Goal: Transaction & Acquisition: Download file/media

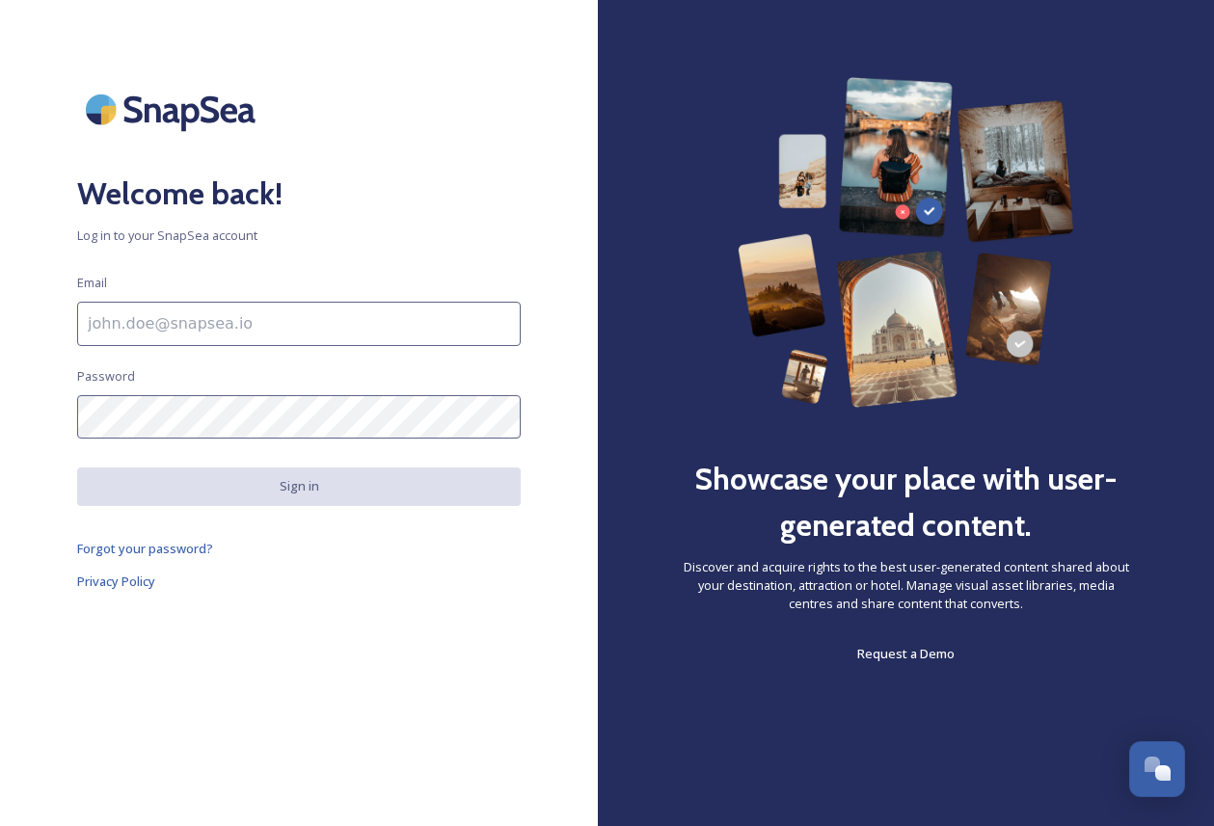
click at [194, 327] on input at bounding box center [299, 324] width 444 height 44
paste input "[EMAIL_ADDRESS][DOMAIN_NAME]"
type input "[EMAIL_ADDRESS][DOMAIN_NAME]"
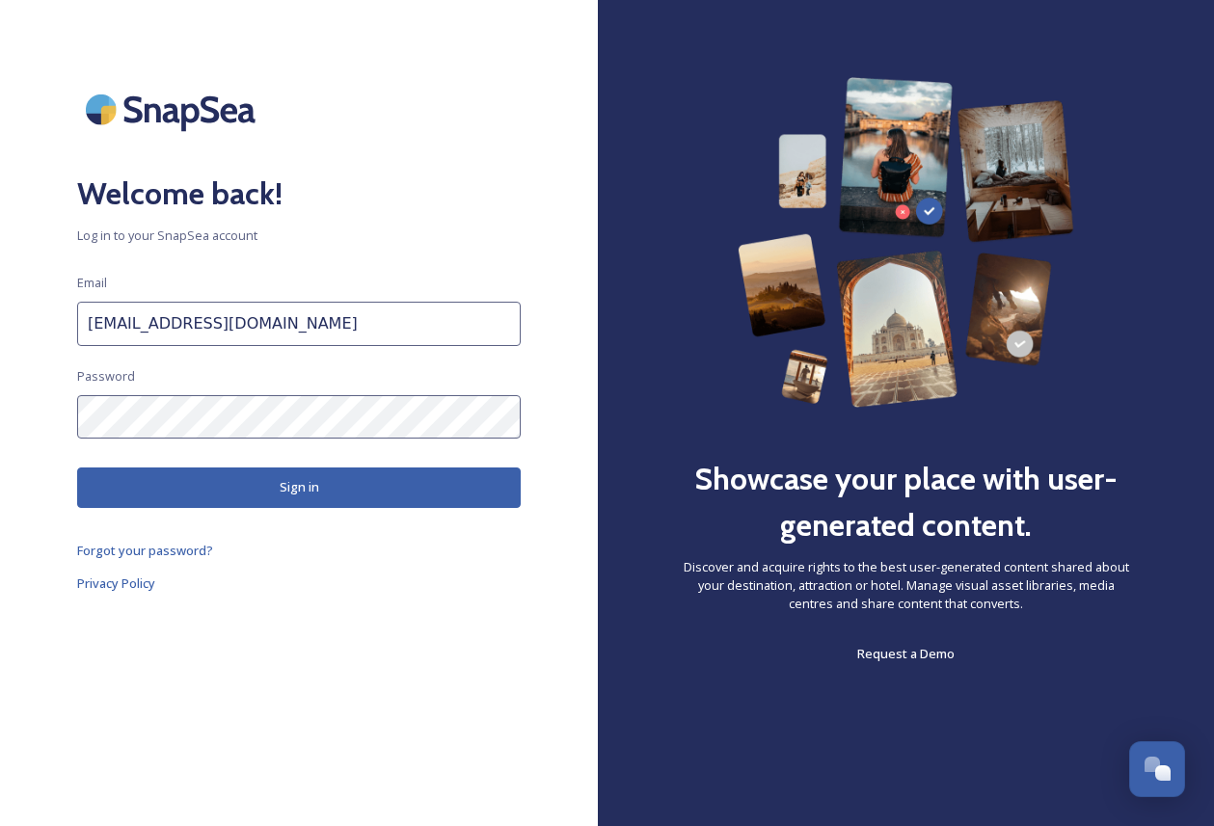
click at [256, 499] on button "Sign in" at bounding box center [299, 488] width 444 height 40
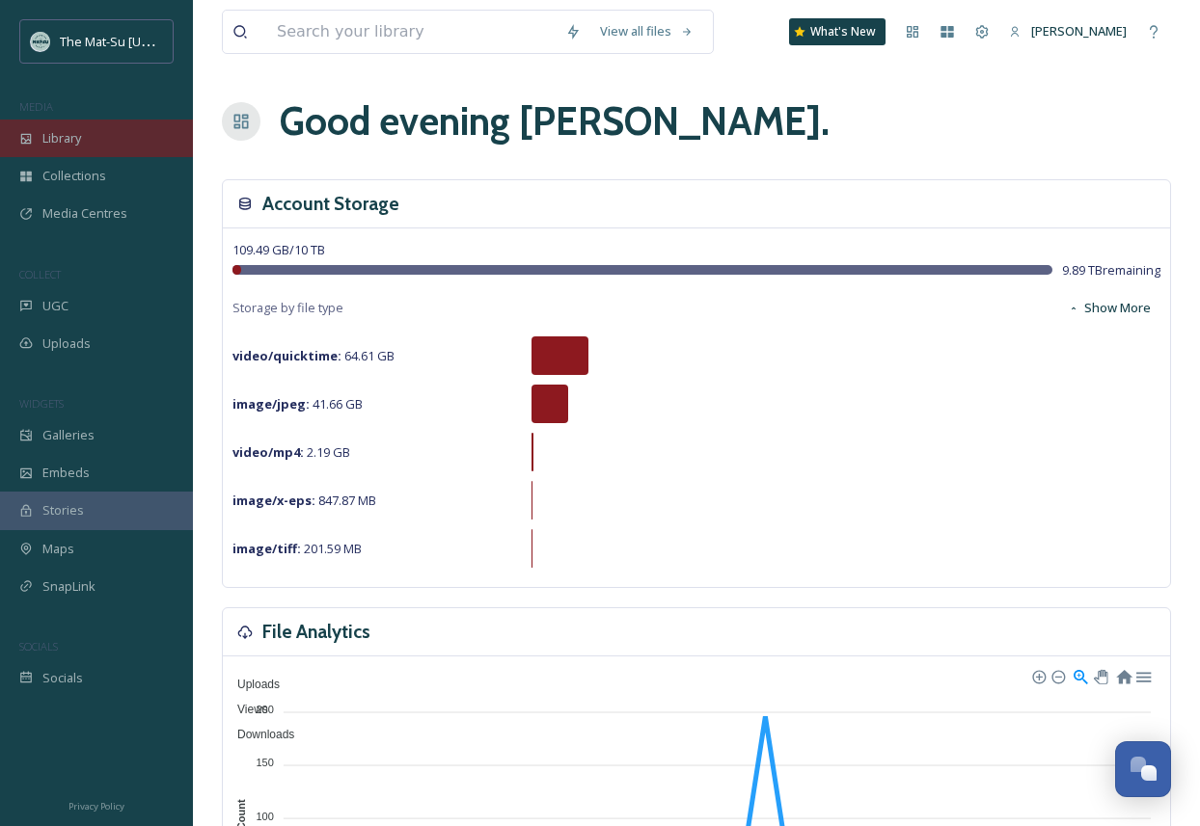
click at [114, 144] on div "Library" at bounding box center [96, 139] width 193 height 38
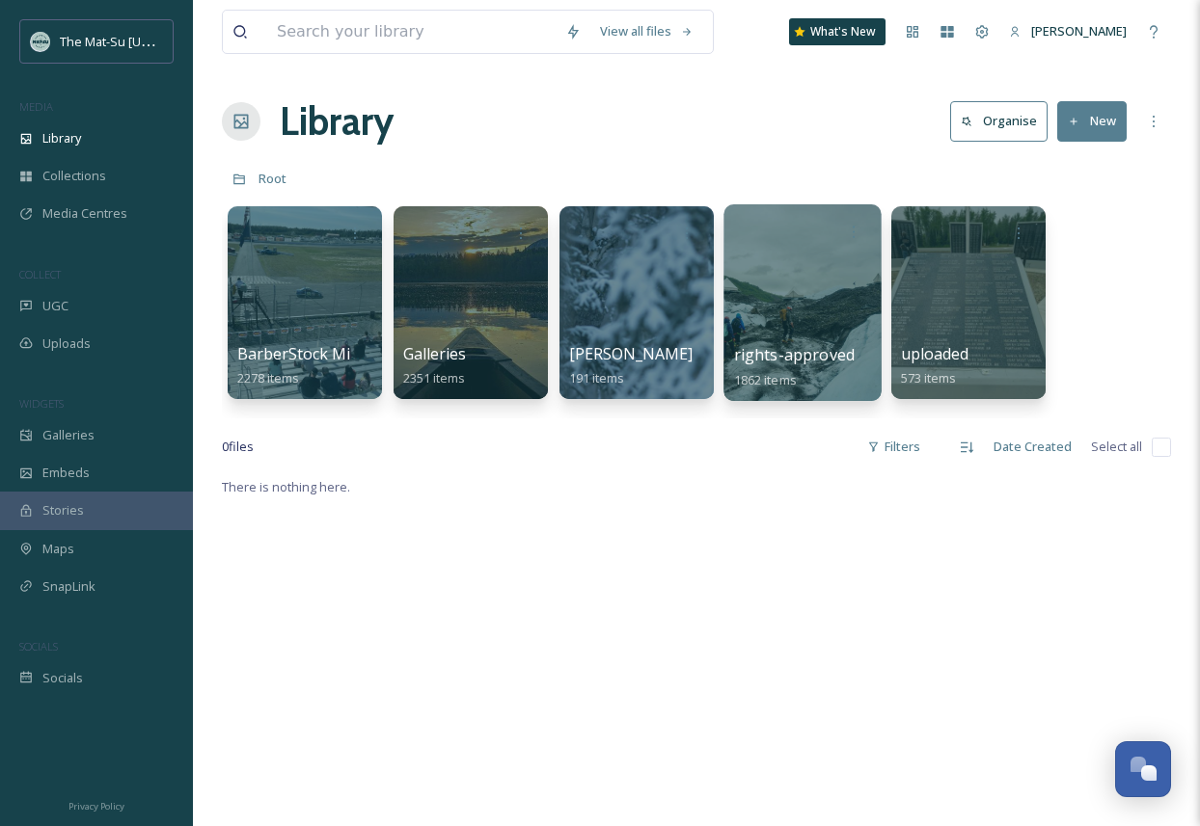
click at [797, 308] on div at bounding box center [801, 302] width 157 height 197
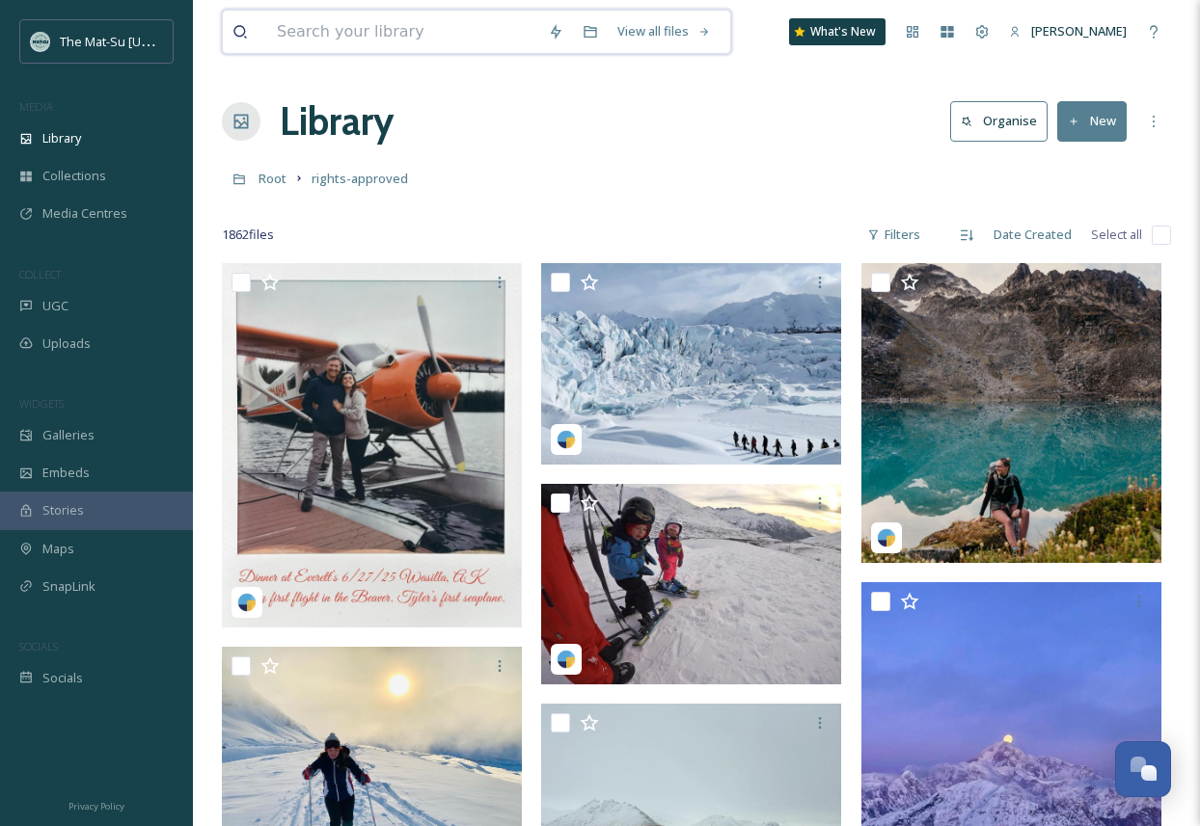
click at [323, 35] on input at bounding box center [402, 32] width 271 height 42
type input "Black bear"
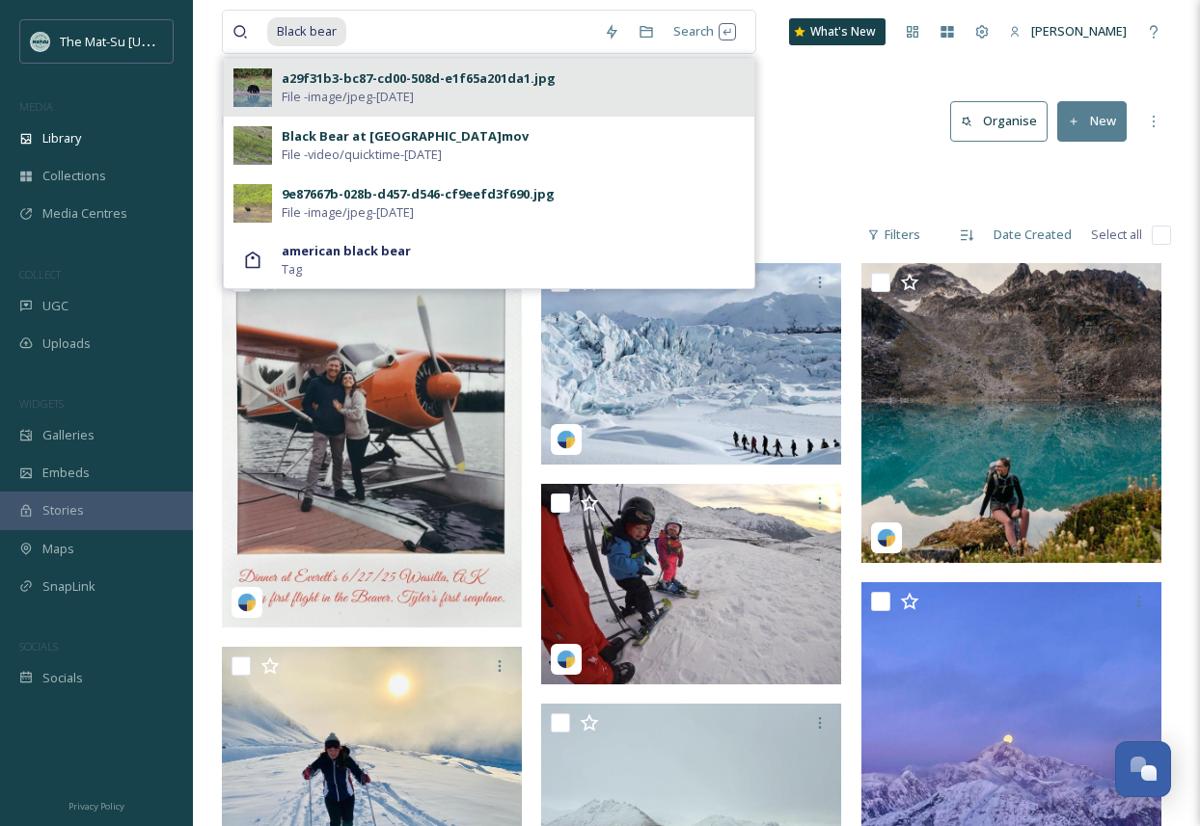
click at [309, 82] on div "a29f31b3-bc87-cd00-508d-e1f65a201da1.jpg" at bounding box center [419, 78] width 274 height 18
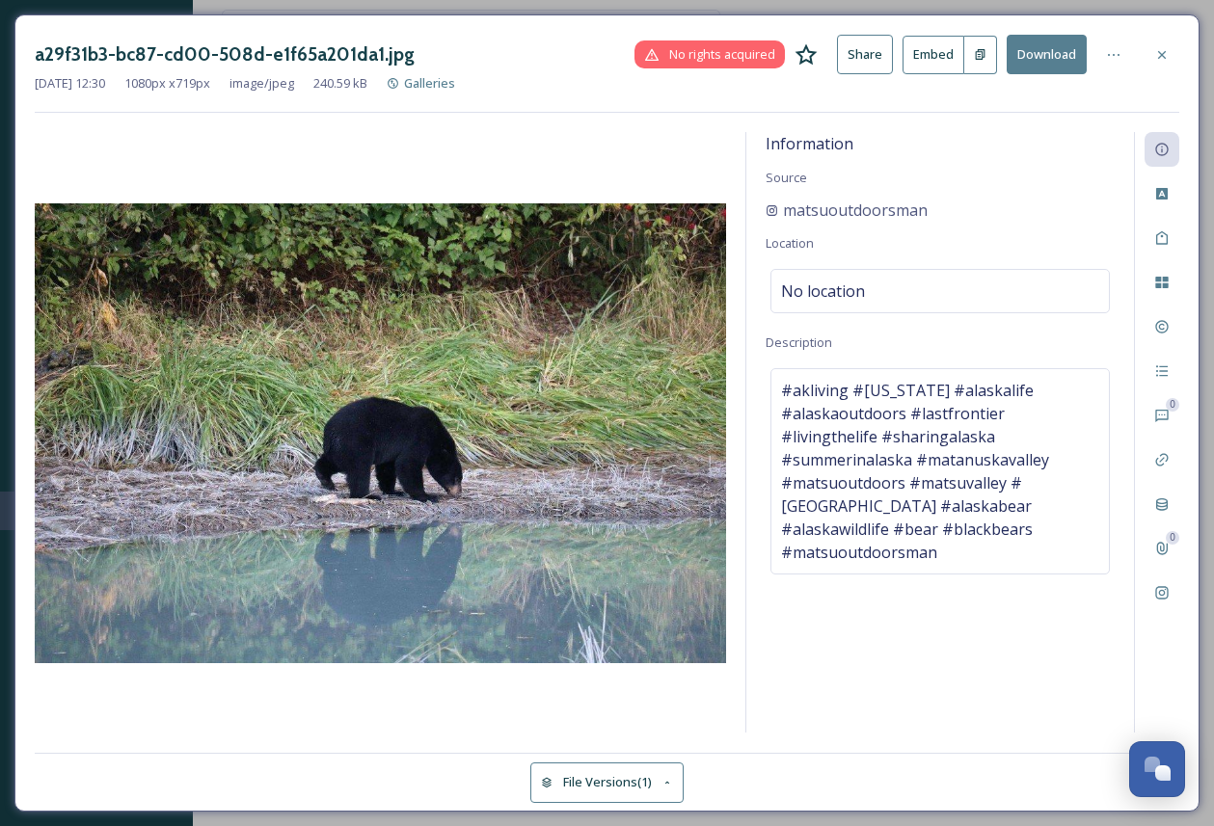
click at [1049, 50] on button "Download" at bounding box center [1047, 55] width 80 height 40
click at [1161, 56] on icon at bounding box center [1161, 54] width 15 height 15
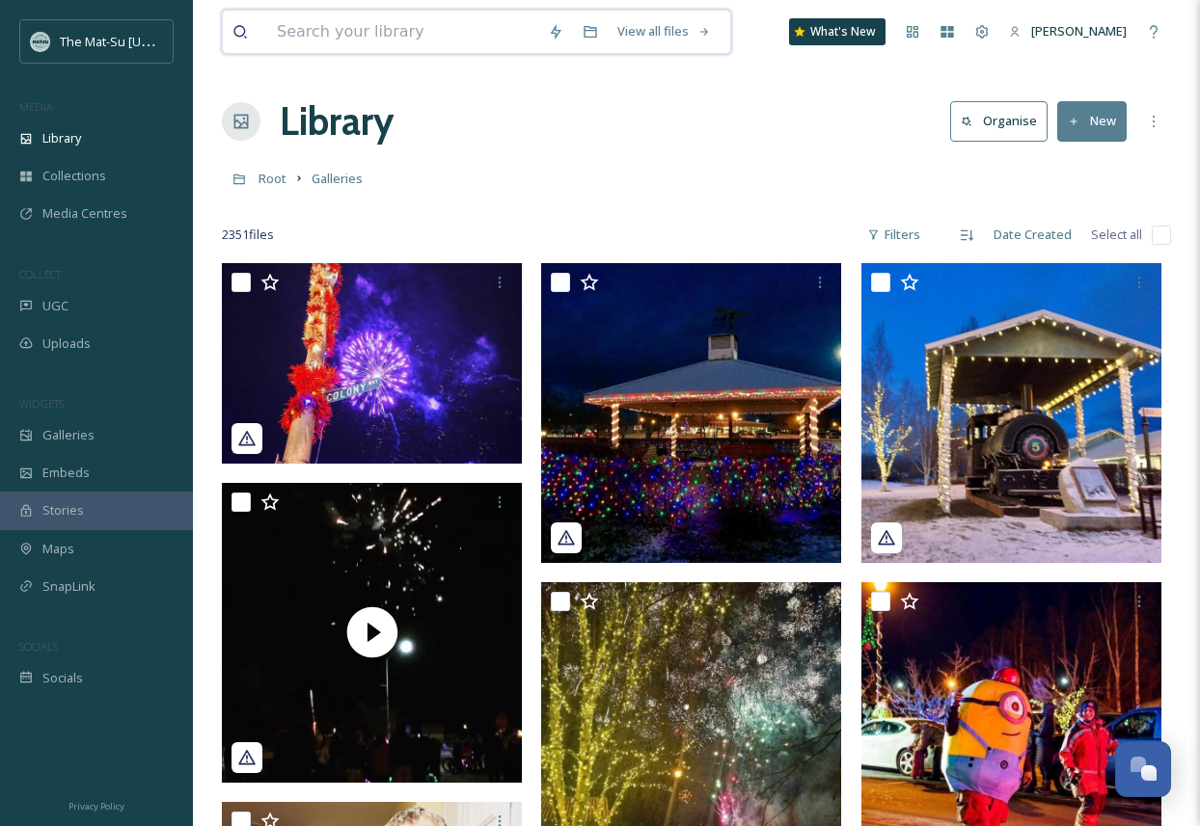
click at [405, 24] on input at bounding box center [402, 32] width 271 height 42
type input "Black bear"
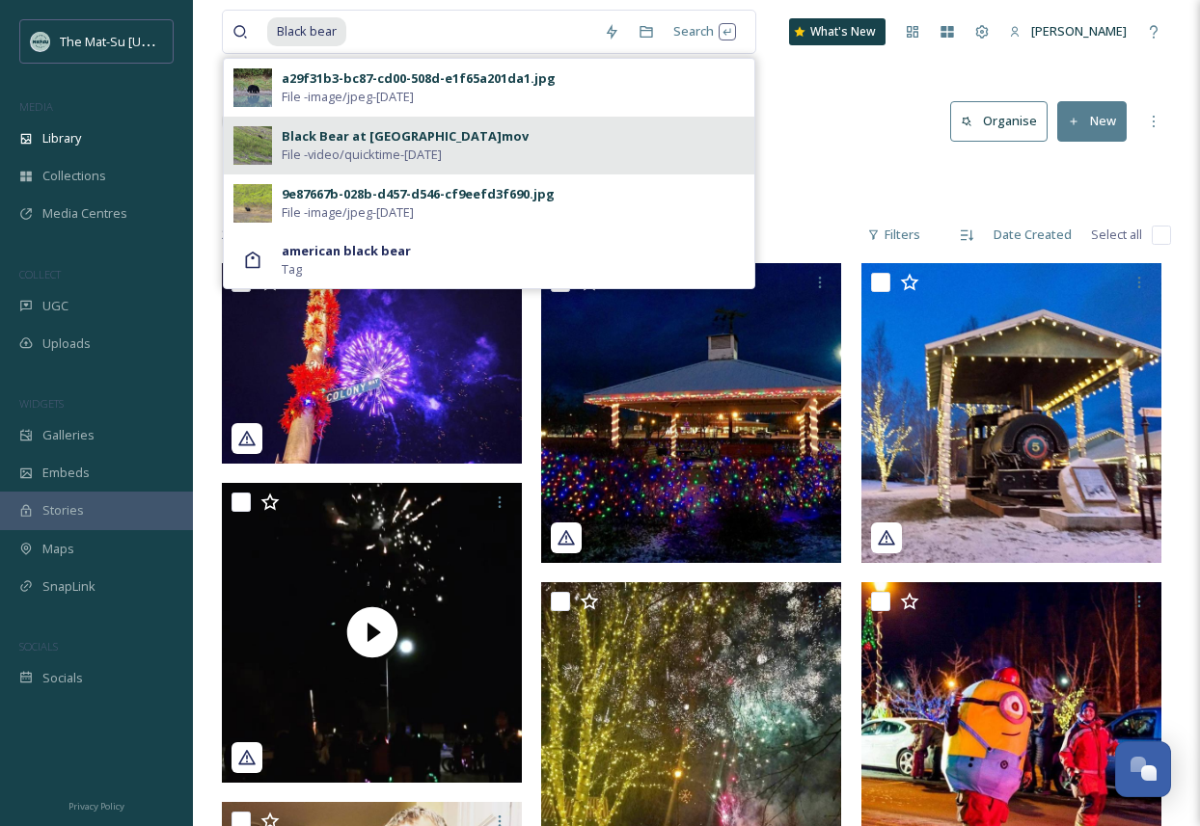
click at [377, 148] on span "File - video/quicktime - [DATE]" at bounding box center [362, 155] width 160 height 18
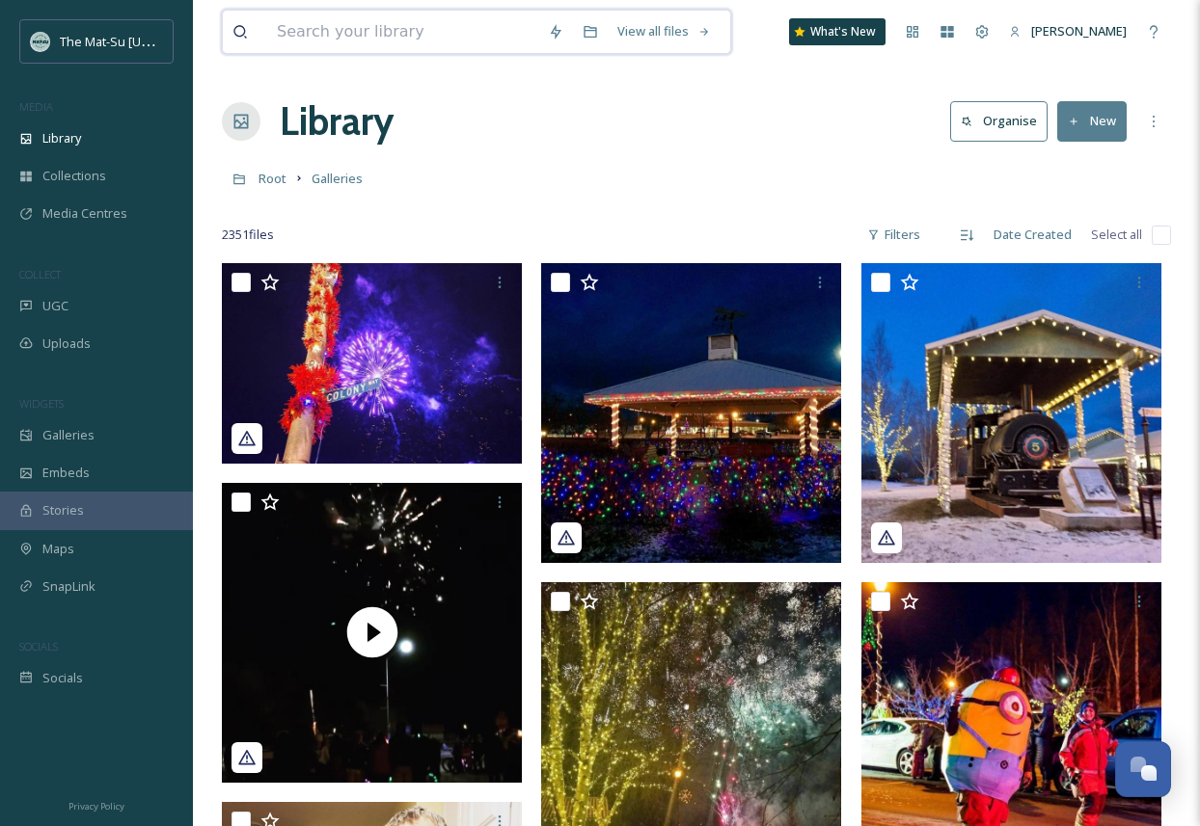
click at [371, 34] on input at bounding box center [402, 32] width 271 height 42
type input "Black bear"
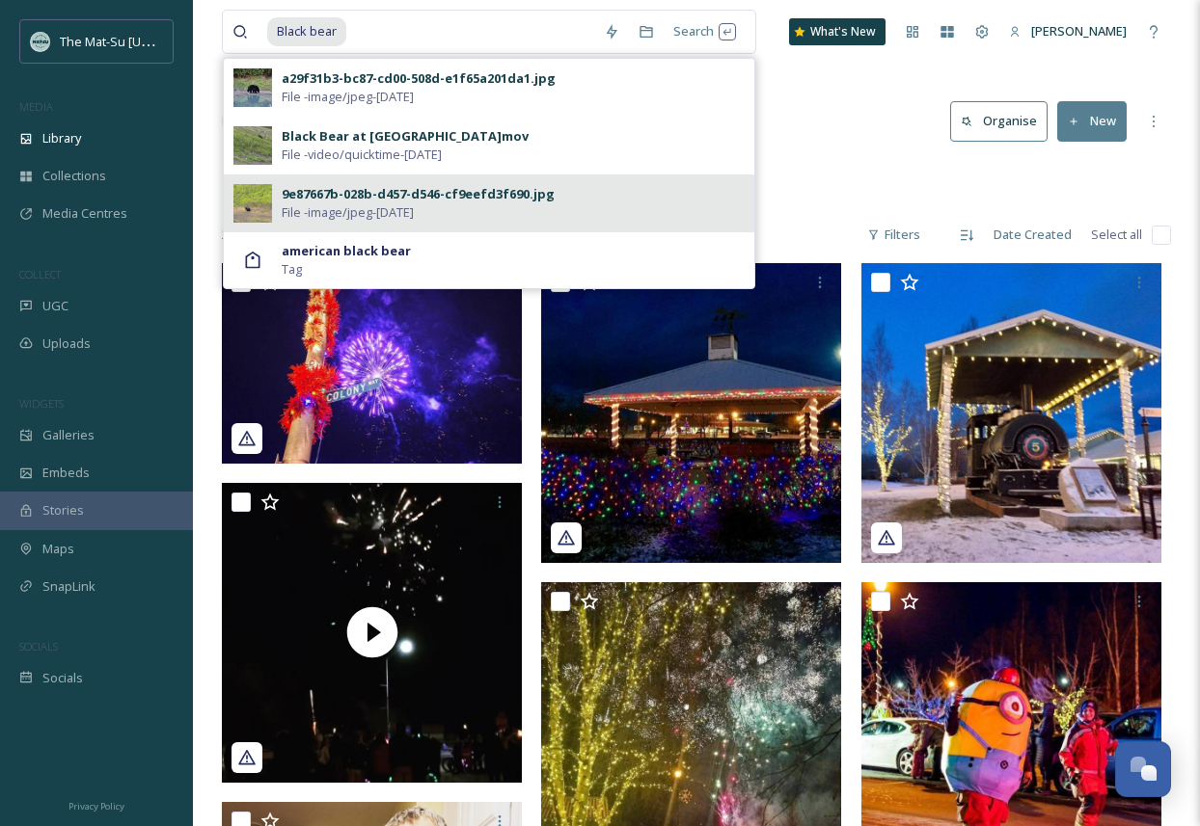
click at [398, 208] on span "File - image/jpeg - [DATE]" at bounding box center [348, 212] width 132 height 18
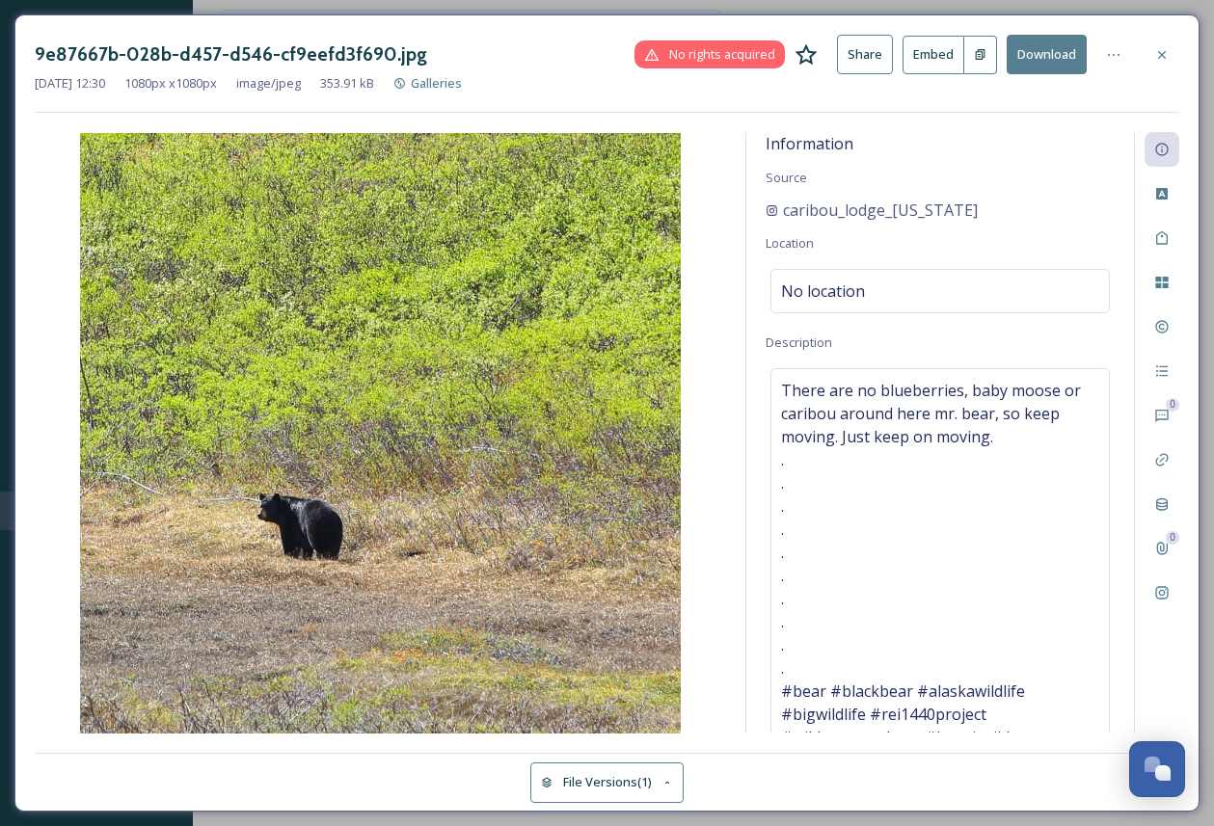
click at [1043, 52] on button "Download" at bounding box center [1047, 55] width 80 height 40
click at [1161, 52] on icon at bounding box center [1161, 54] width 15 height 15
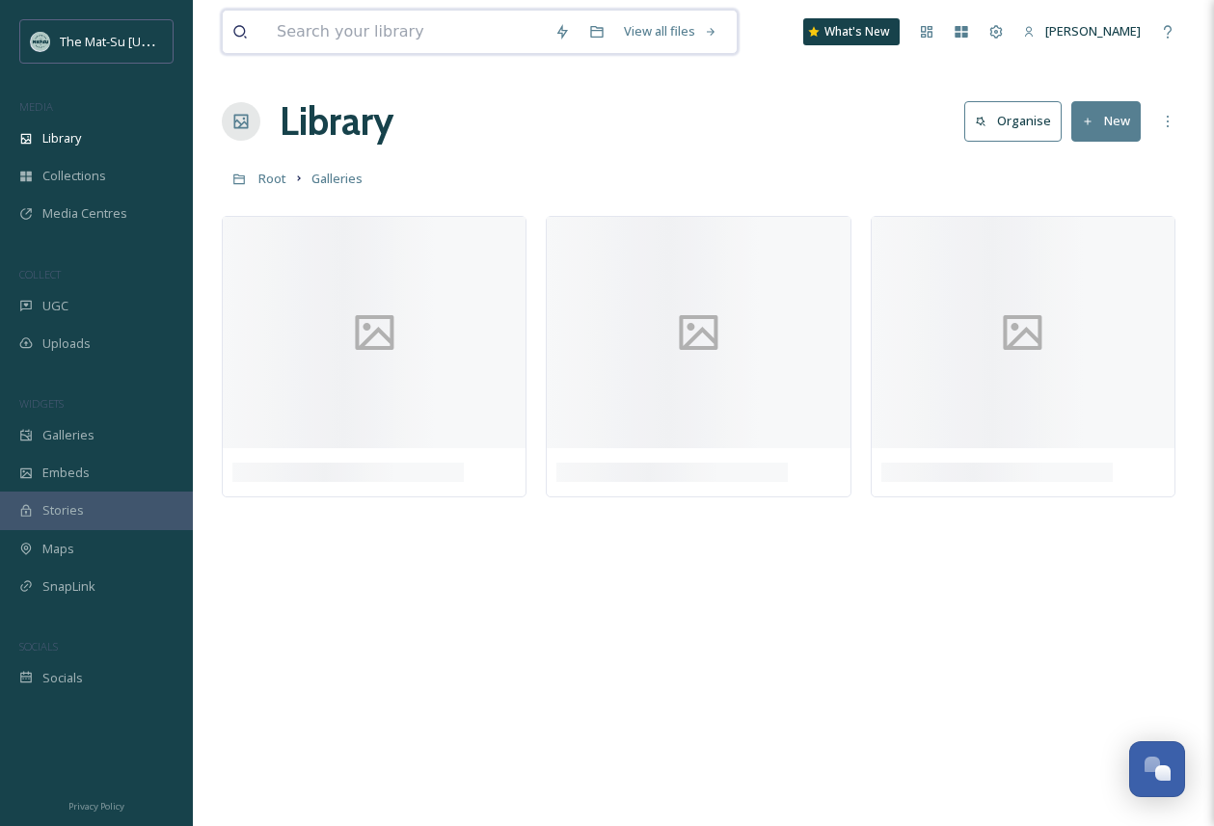
click at [322, 34] on input at bounding box center [406, 32] width 278 height 42
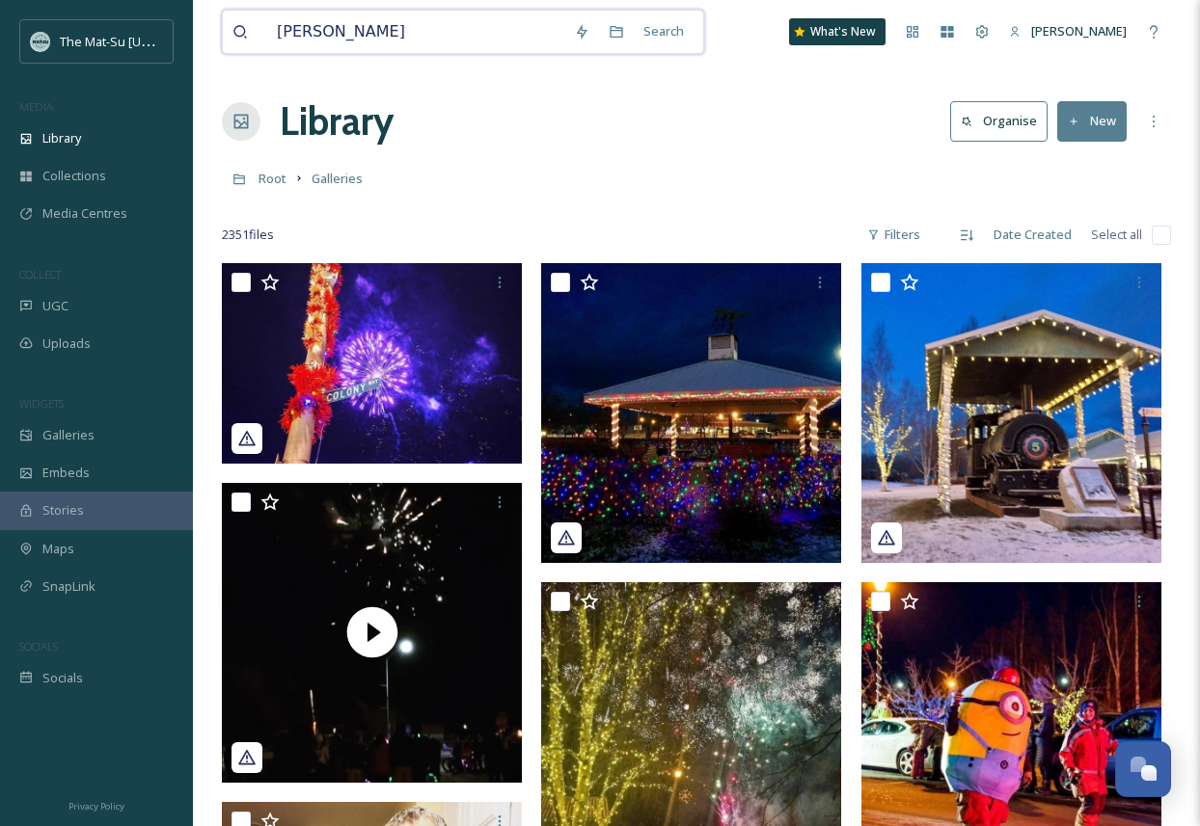
type input "Dallo sheep"
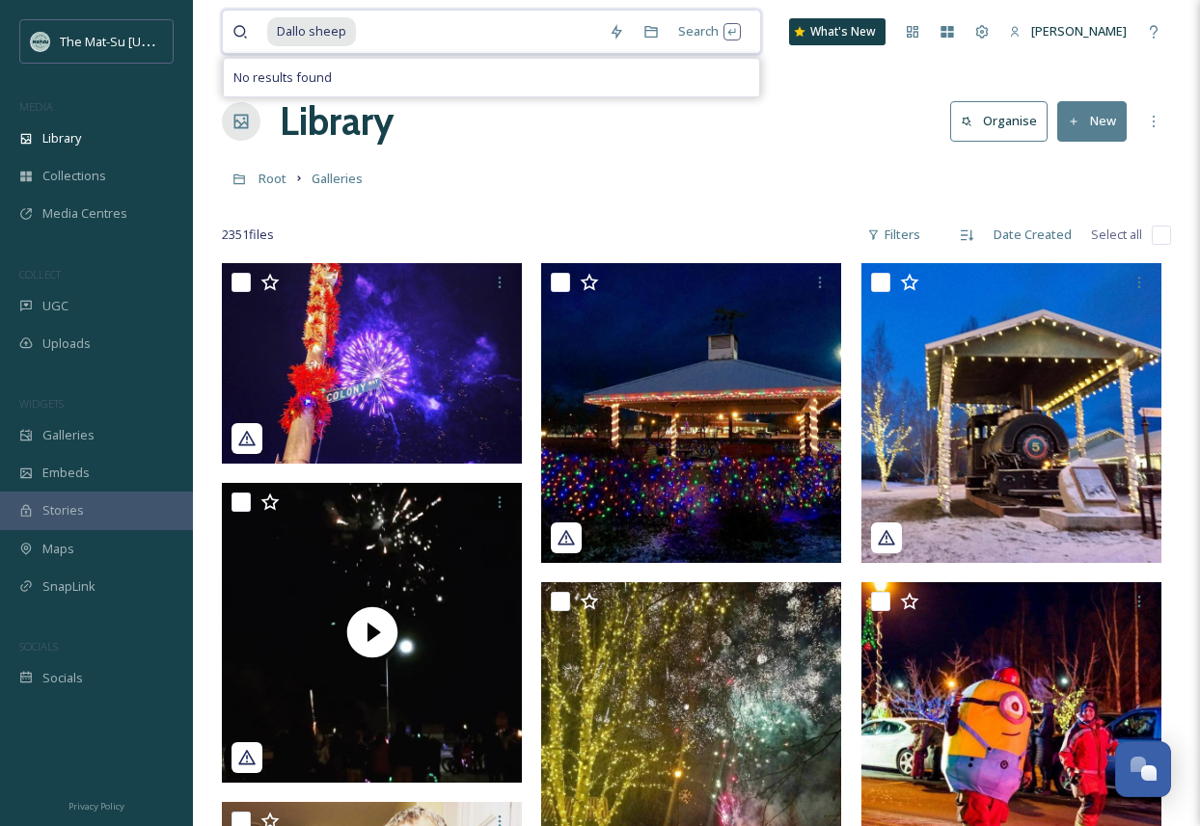
click at [305, 32] on span "Dallo sheep" at bounding box center [311, 31] width 89 height 28
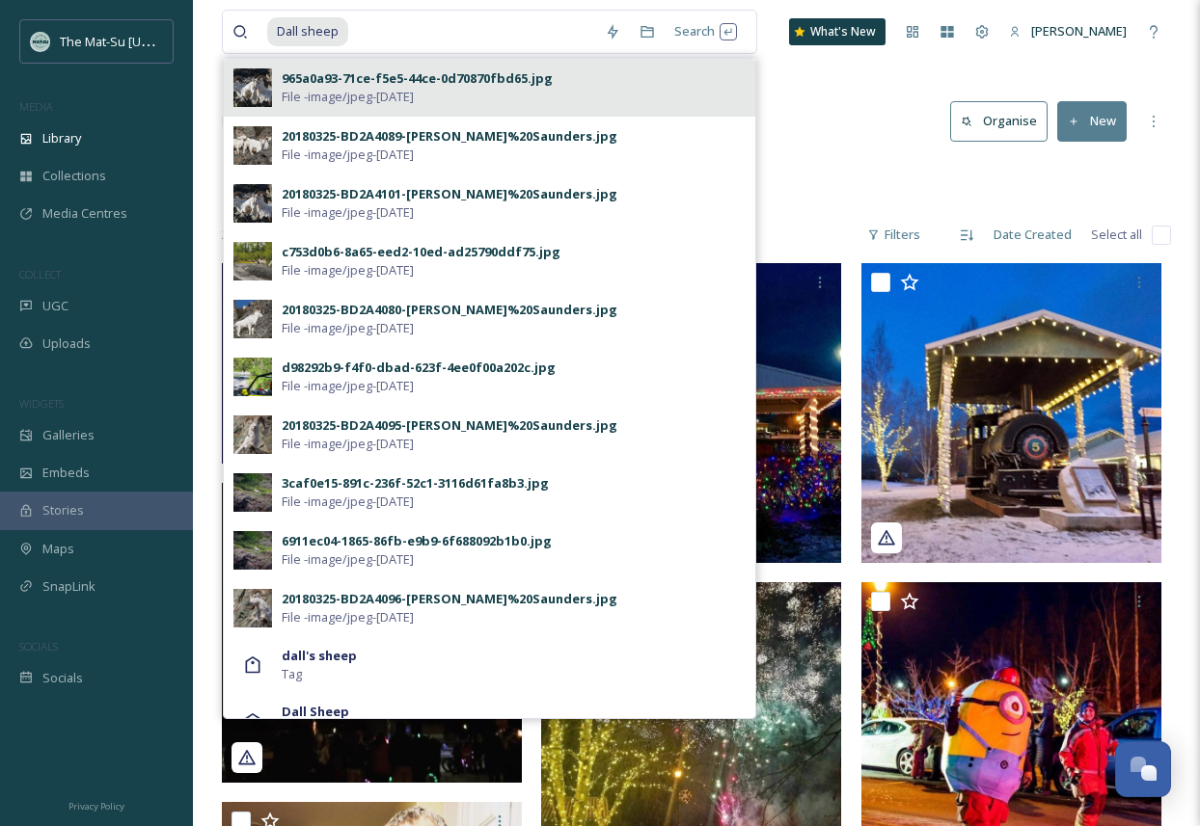
click at [302, 78] on div "965a0a93-71ce-f5e5-44ce-0d70870fbd65.jpg" at bounding box center [417, 78] width 271 height 18
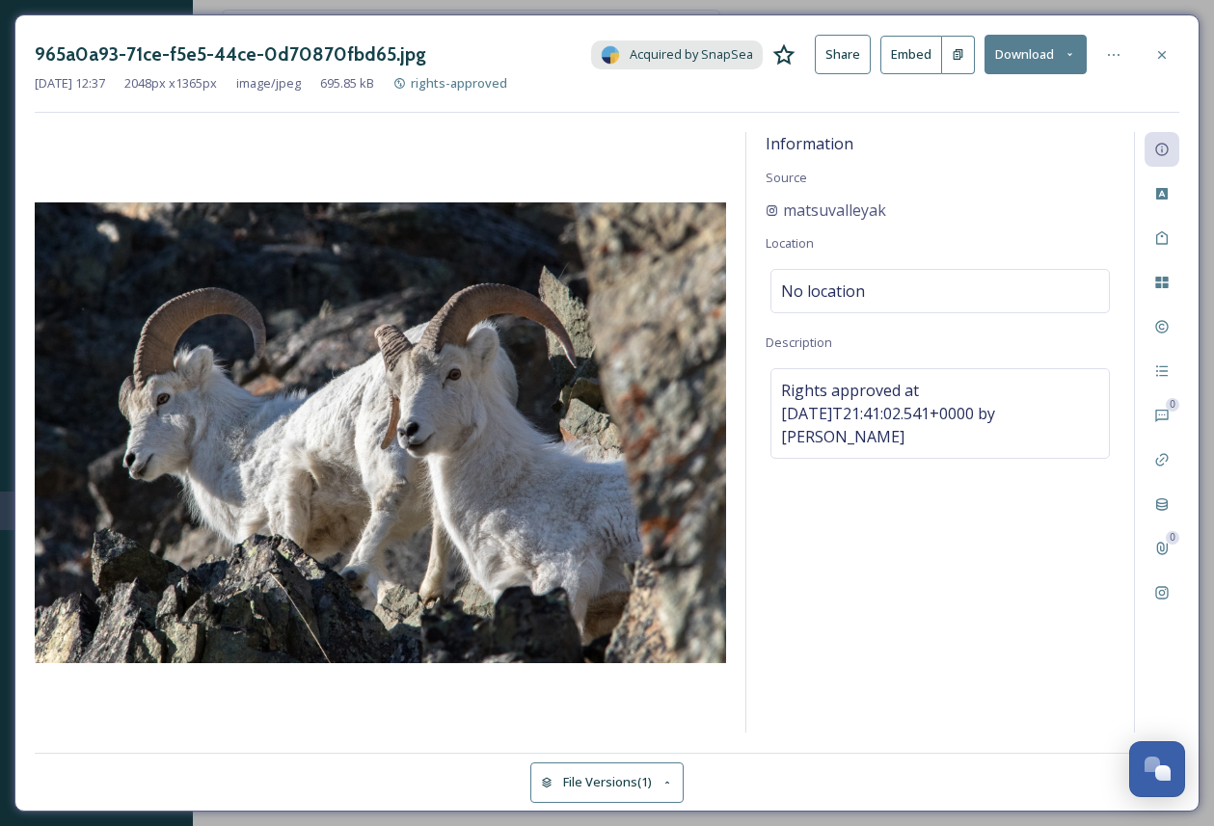
click at [1028, 54] on button "Download" at bounding box center [1036, 55] width 102 height 40
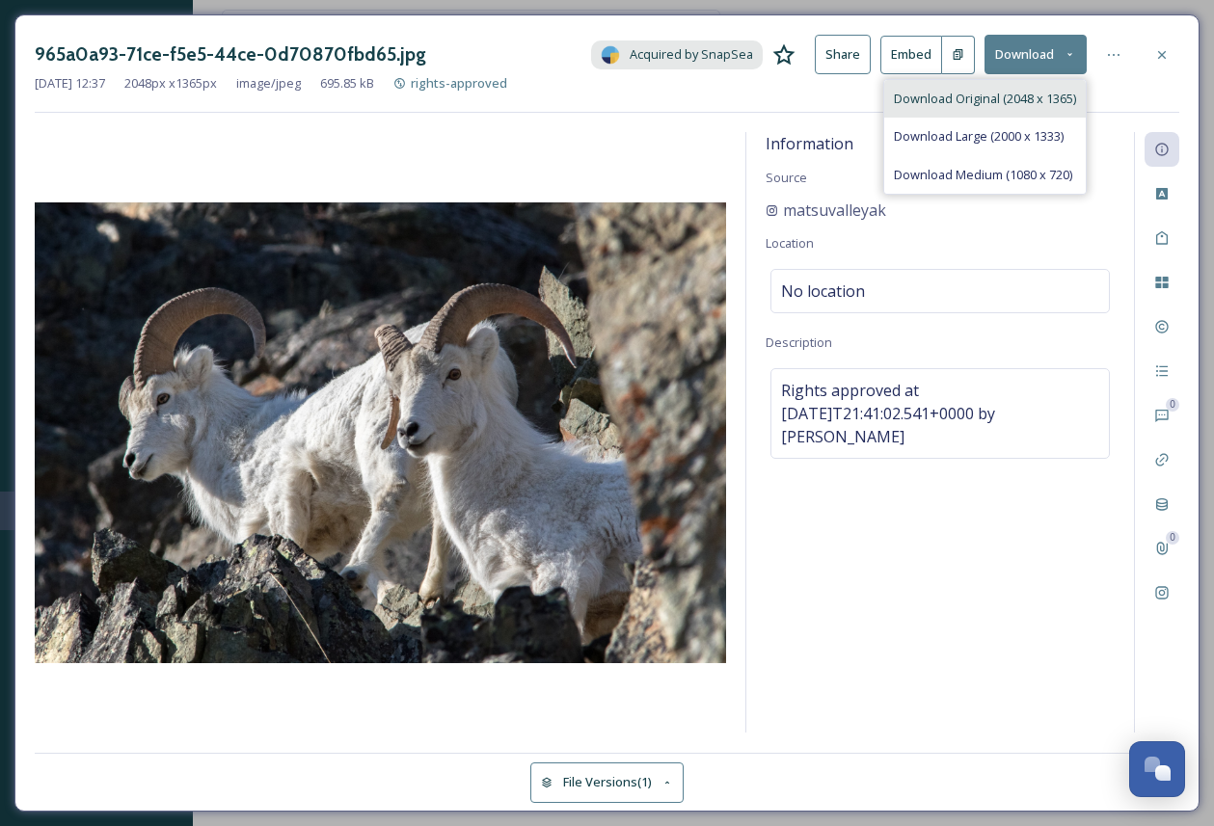
click at [932, 98] on span "Download Original (2048 x 1365)" at bounding box center [985, 99] width 182 height 18
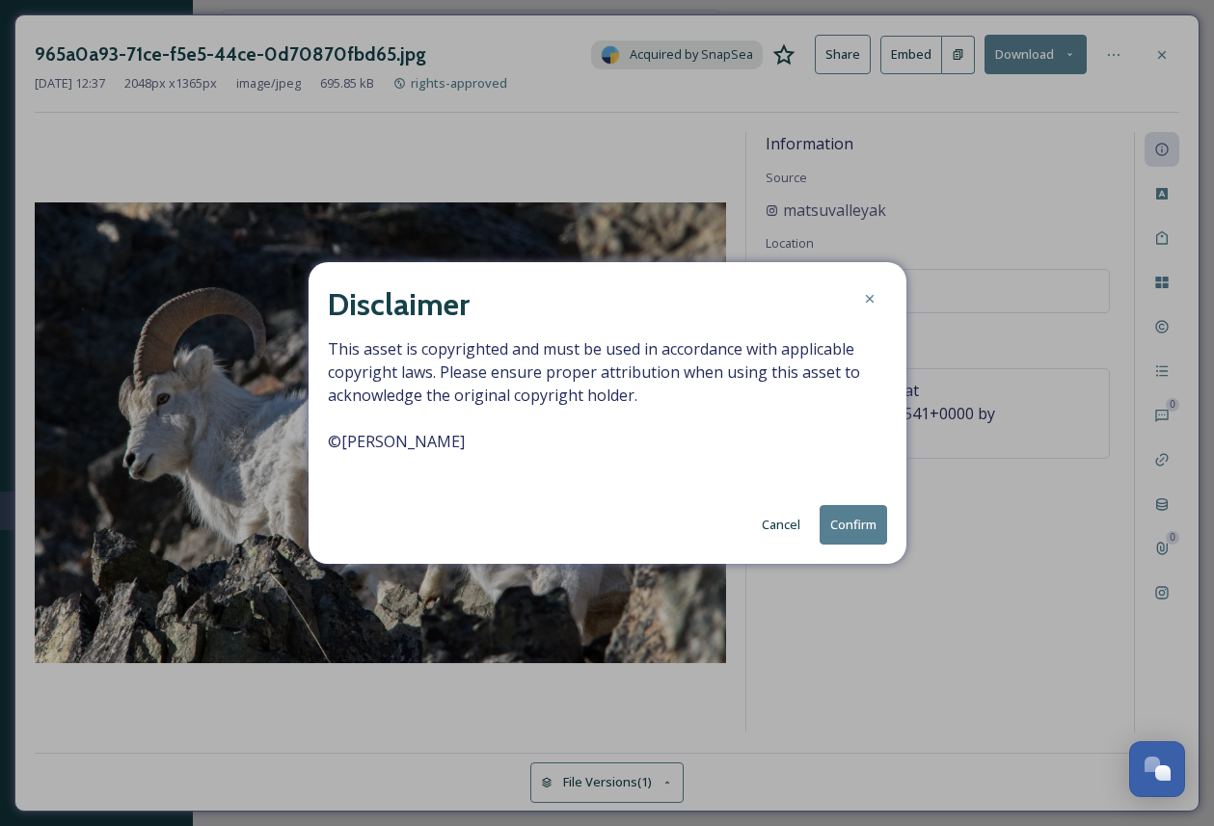
drag, startPoint x: 460, startPoint y: 442, endPoint x: 329, endPoint y: 443, distance: 131.1
click at [329, 443] on span "This asset is copyrighted and must be used in accordance with applicable copyri…" at bounding box center [607, 406] width 559 height 139
copy span "© [PERSON_NAME]"
click at [850, 528] on button "Confirm" at bounding box center [853, 525] width 67 height 40
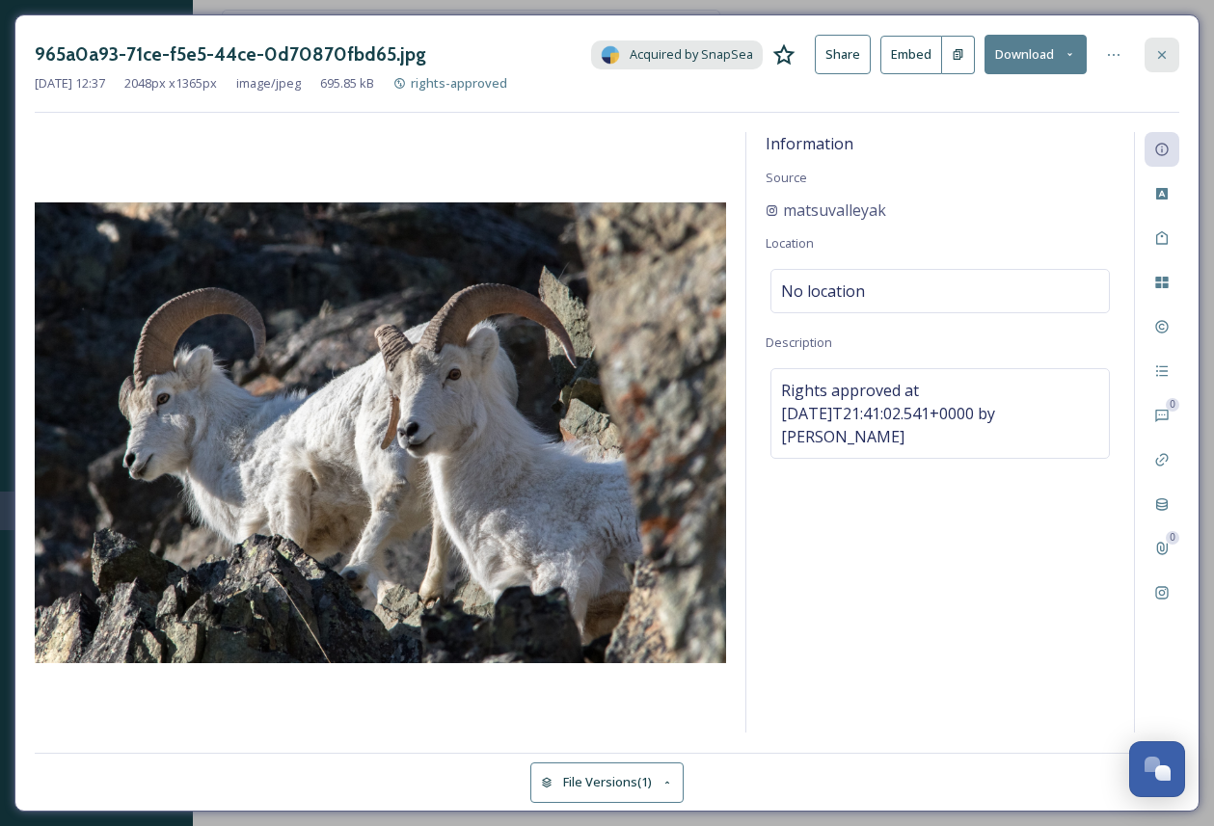
click at [1160, 54] on icon at bounding box center [1161, 54] width 15 height 15
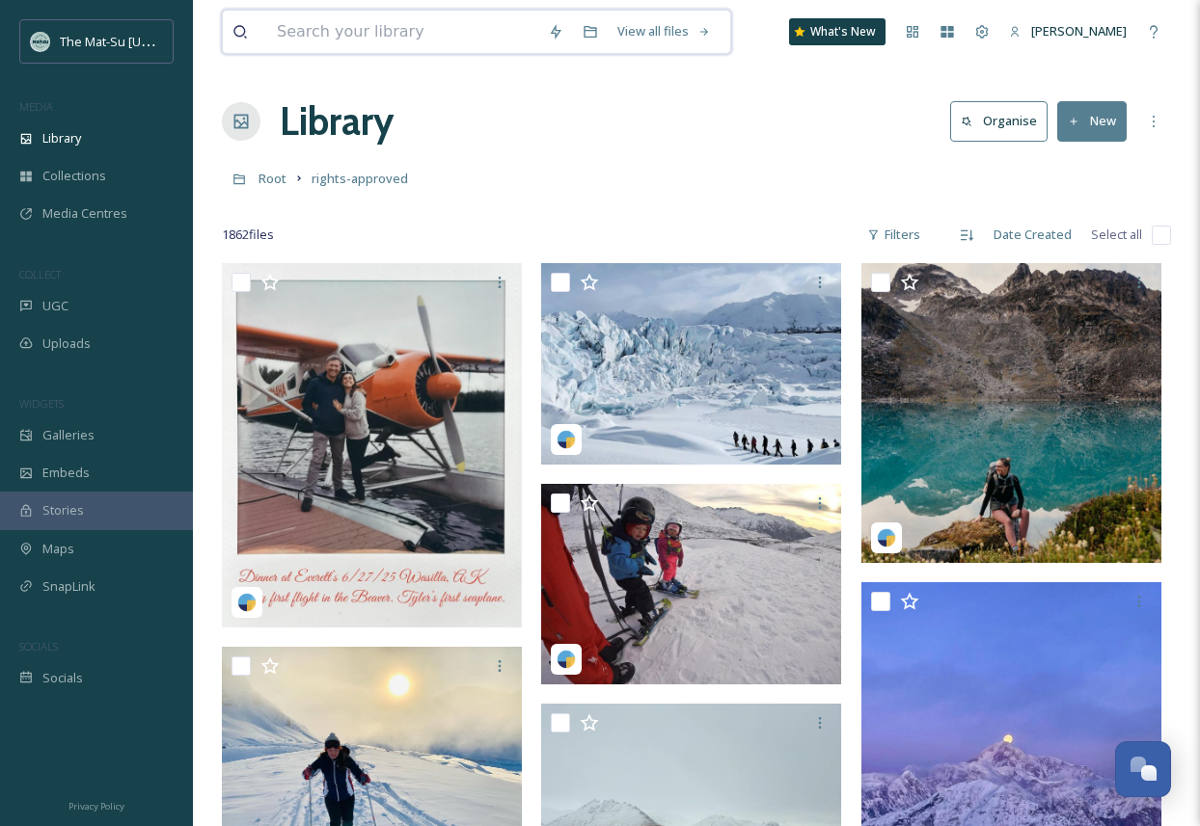
click at [341, 30] on input at bounding box center [402, 32] width 271 height 42
type input "Dall sheep"
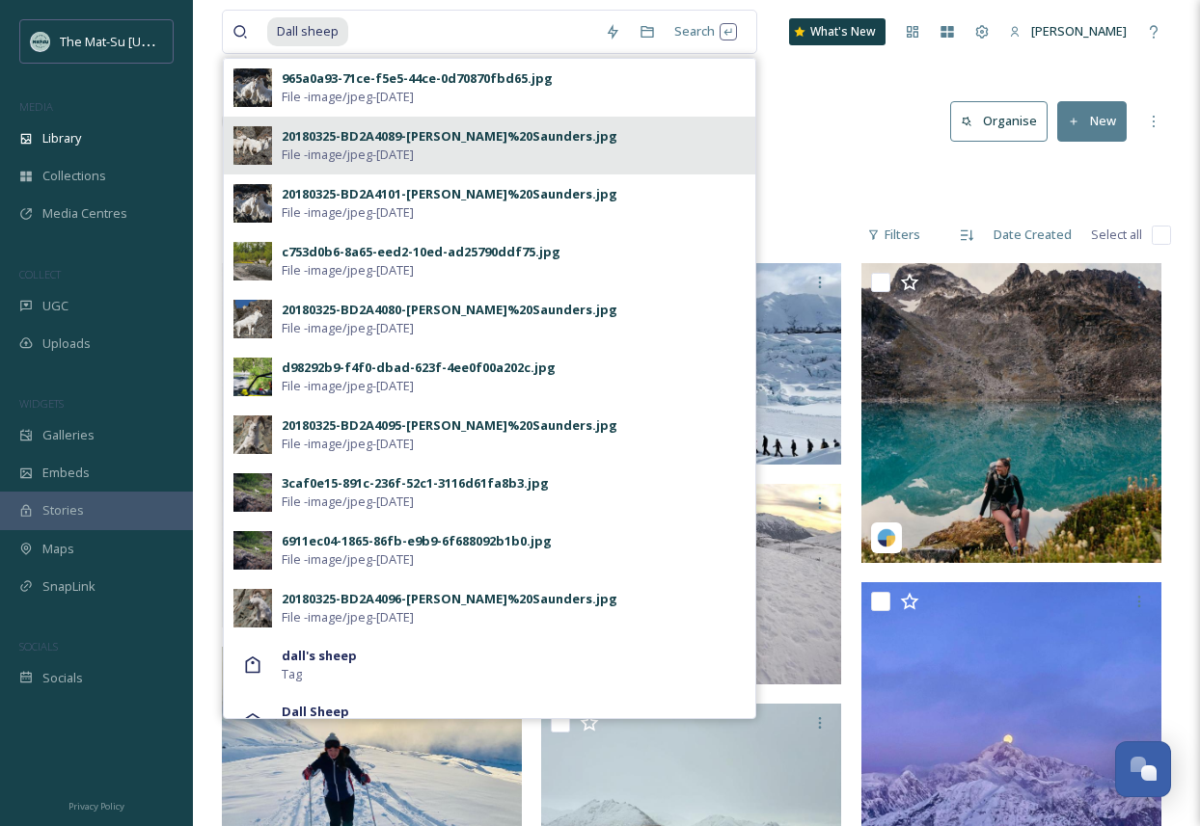
click at [323, 138] on div "20180325-BD2A4089-[PERSON_NAME]%20Saunders.jpg" at bounding box center [450, 136] width 336 height 18
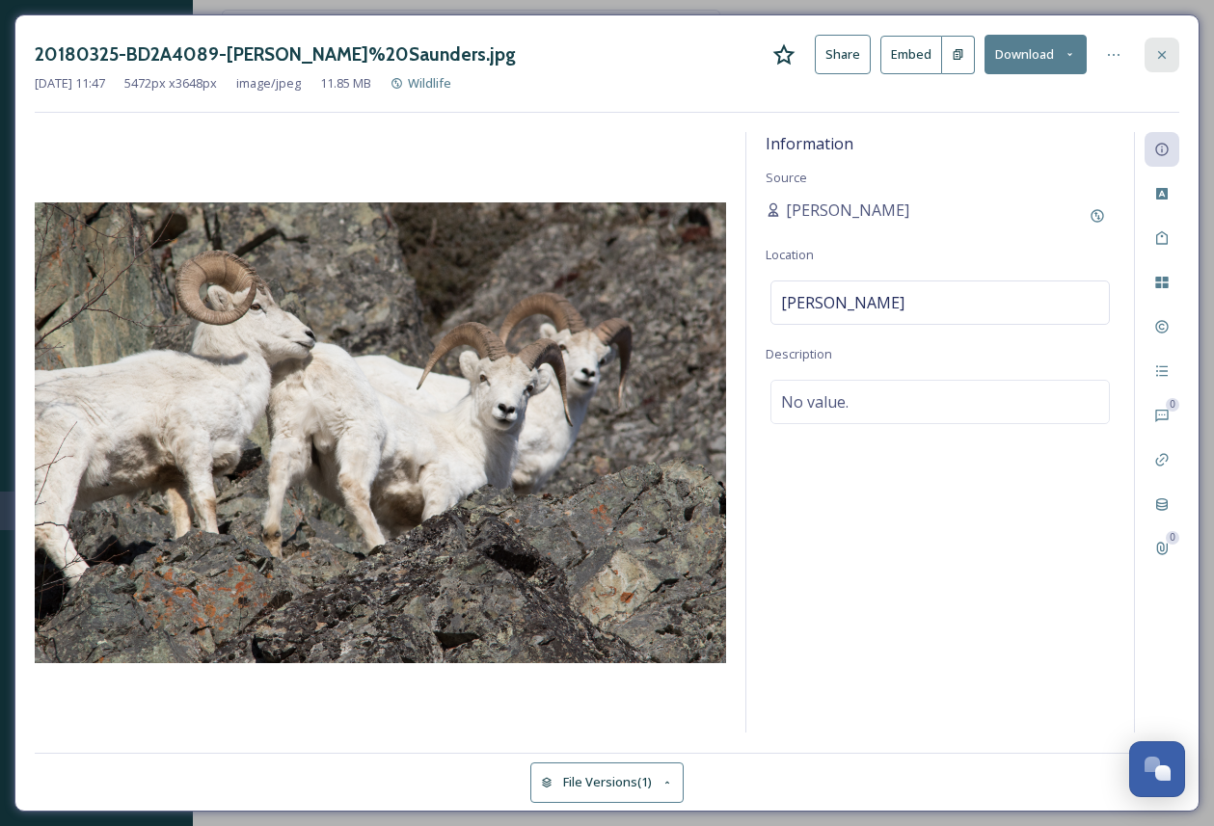
click at [1158, 54] on icon at bounding box center [1161, 54] width 15 height 15
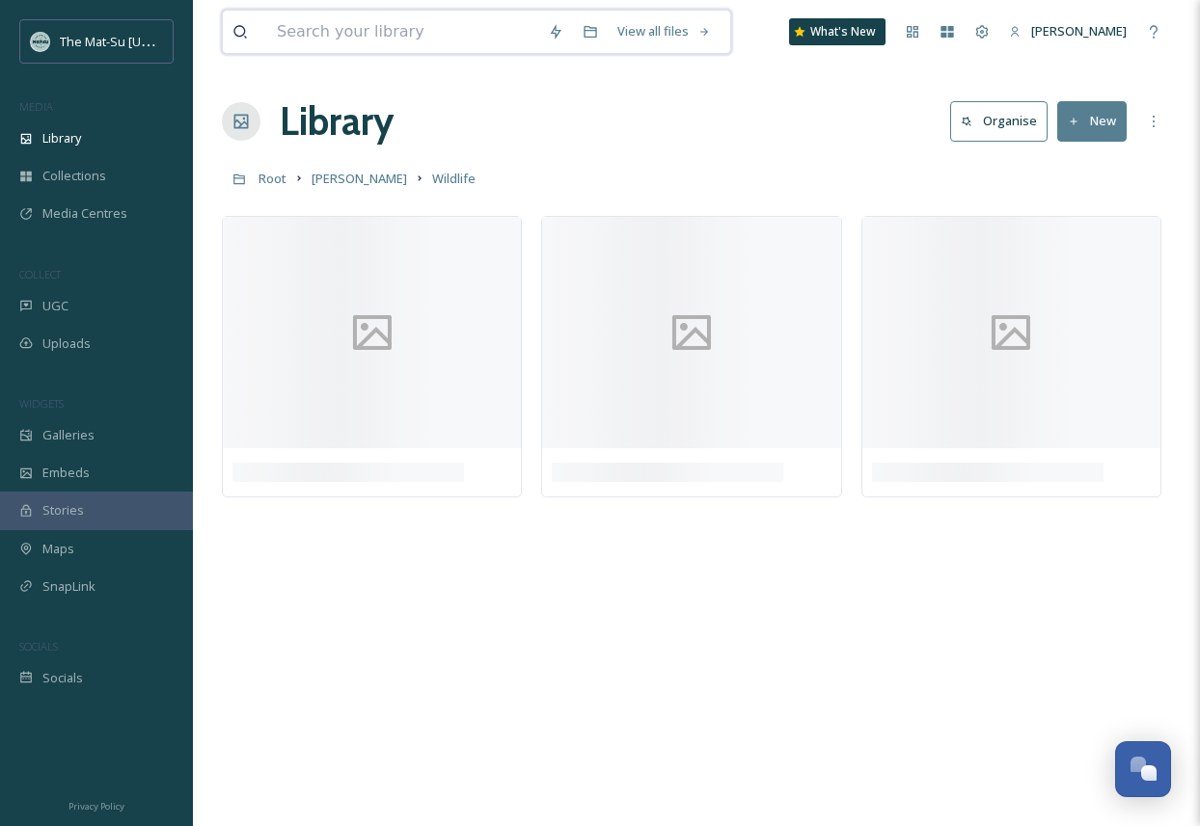
click at [385, 29] on input at bounding box center [402, 32] width 271 height 42
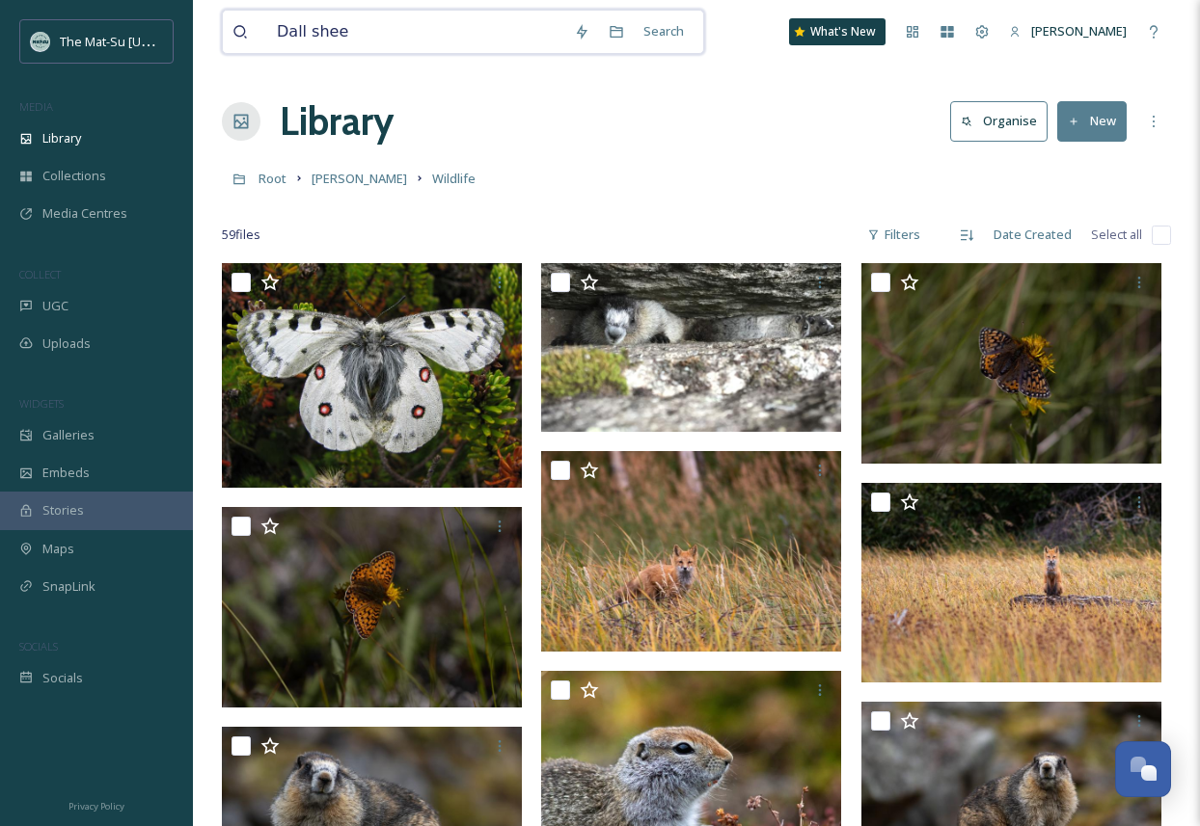
type input "Dall sheep"
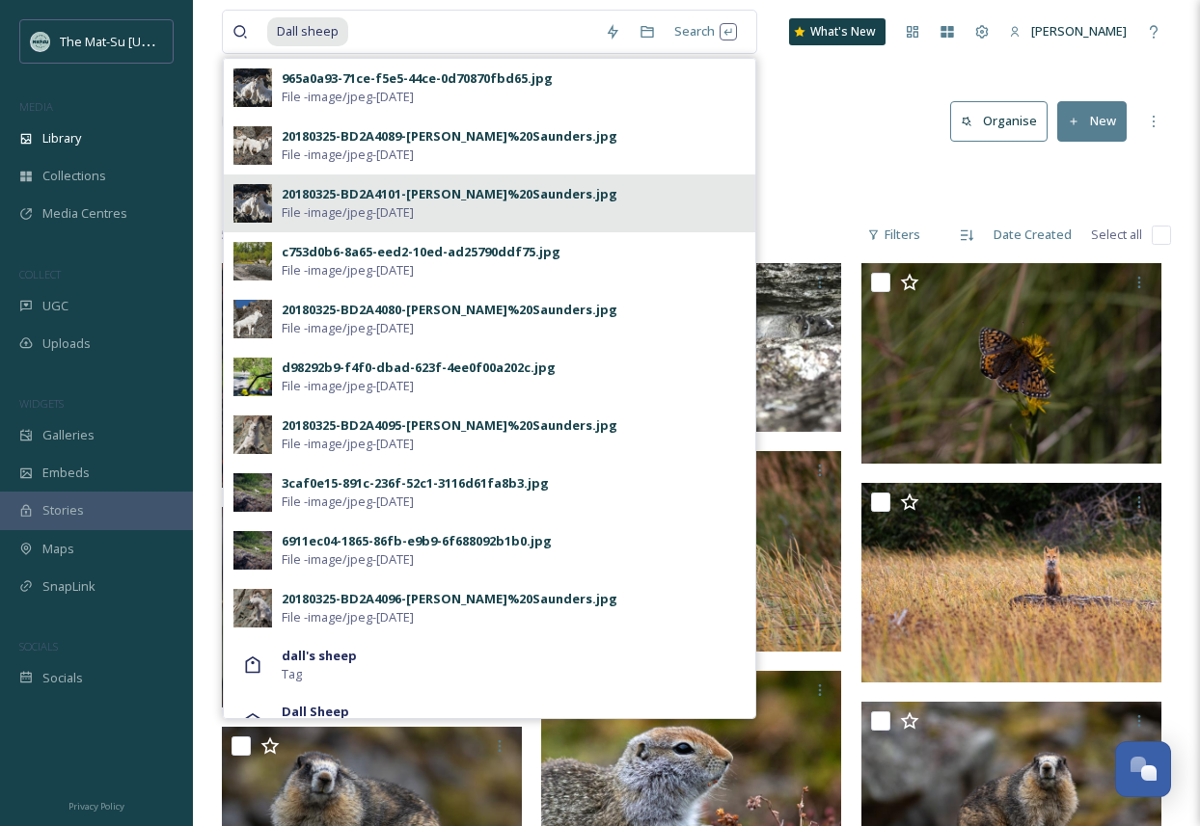
click at [353, 199] on div "20180325-BD2A4101-[PERSON_NAME]%20Saunders.jpg" at bounding box center [450, 194] width 336 height 18
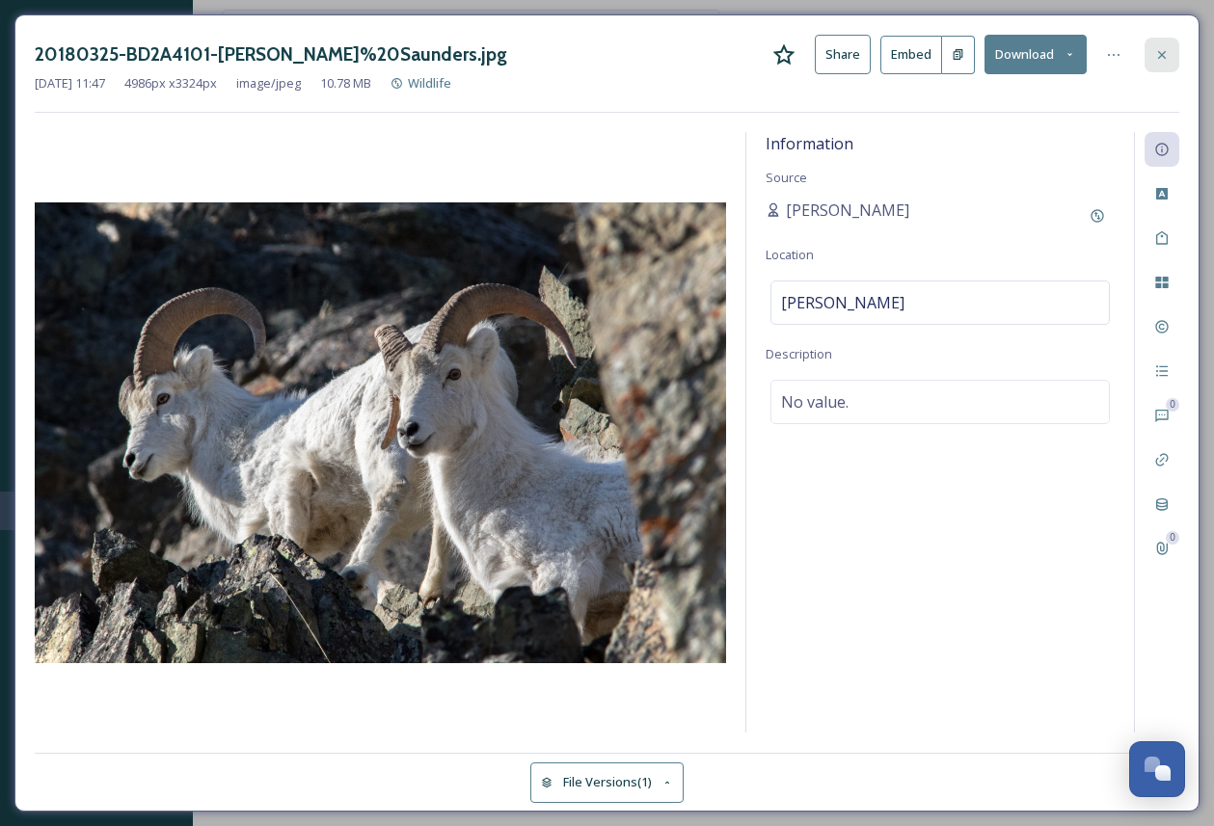
click at [1164, 51] on icon at bounding box center [1162, 54] width 8 height 8
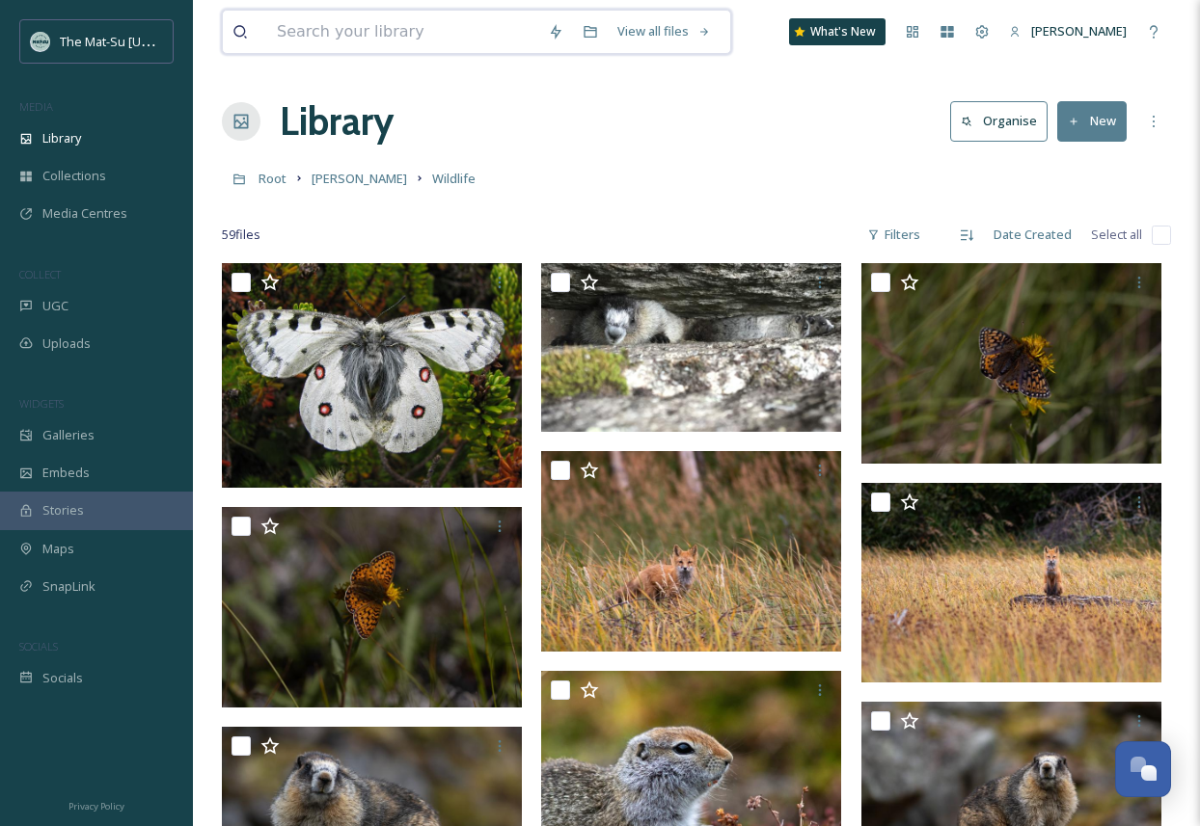
click at [354, 30] on input at bounding box center [402, 32] width 271 height 42
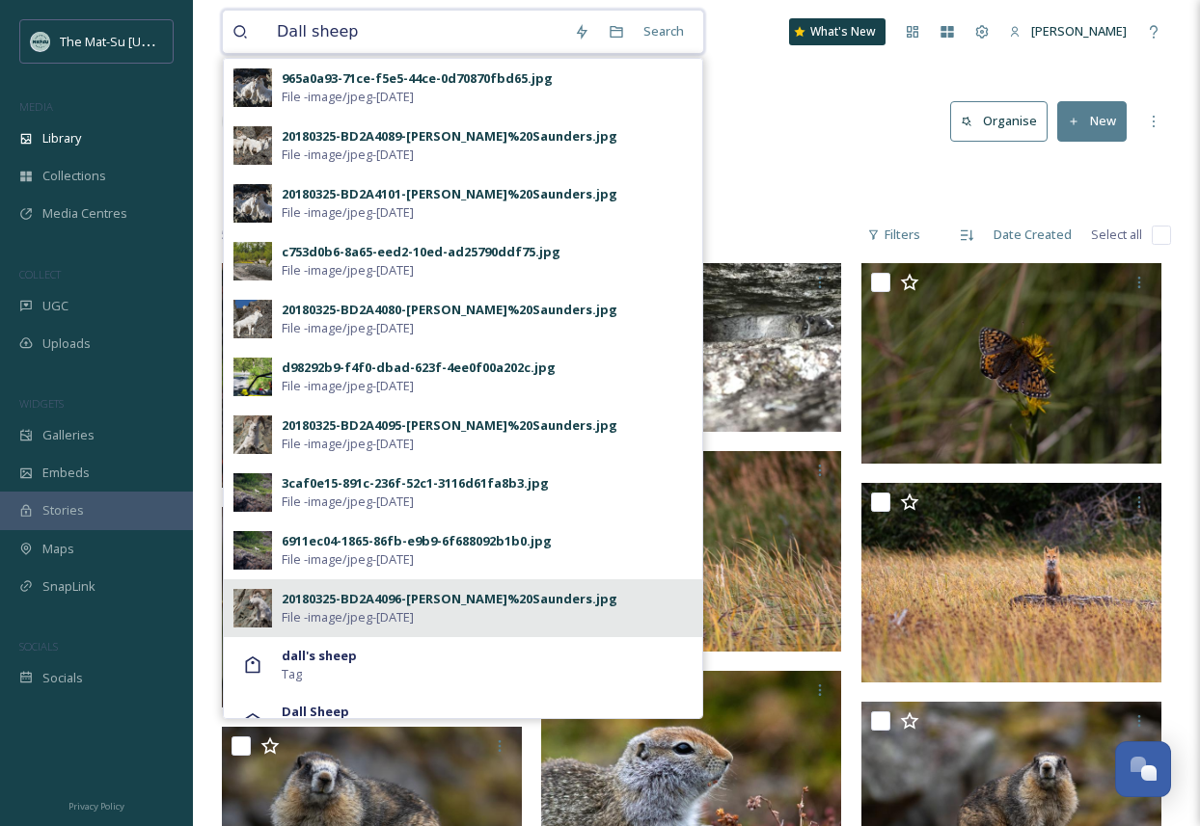
type input "Dall sheep"
click at [320, 601] on div "20180325-BD2A4096-[PERSON_NAME]%20Saunders.jpg" at bounding box center [450, 599] width 336 height 18
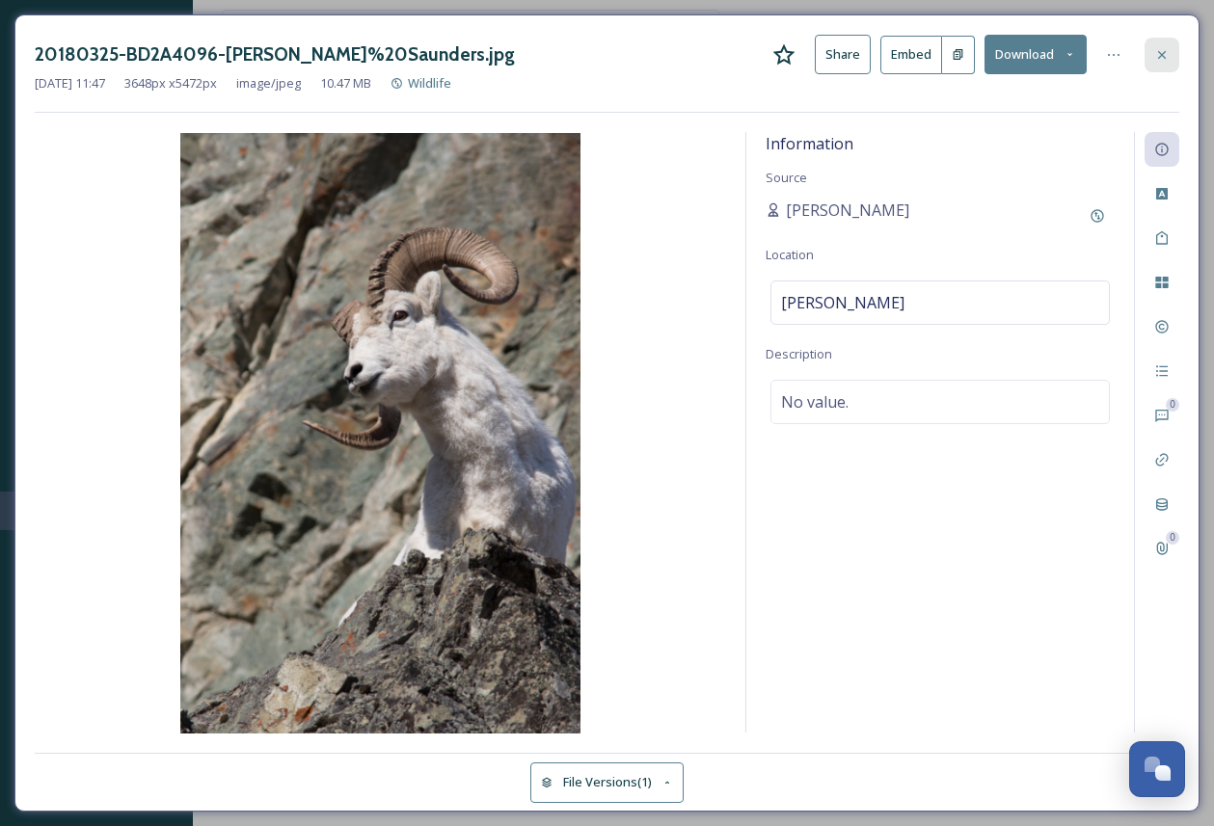
click at [1156, 53] on icon at bounding box center [1161, 54] width 15 height 15
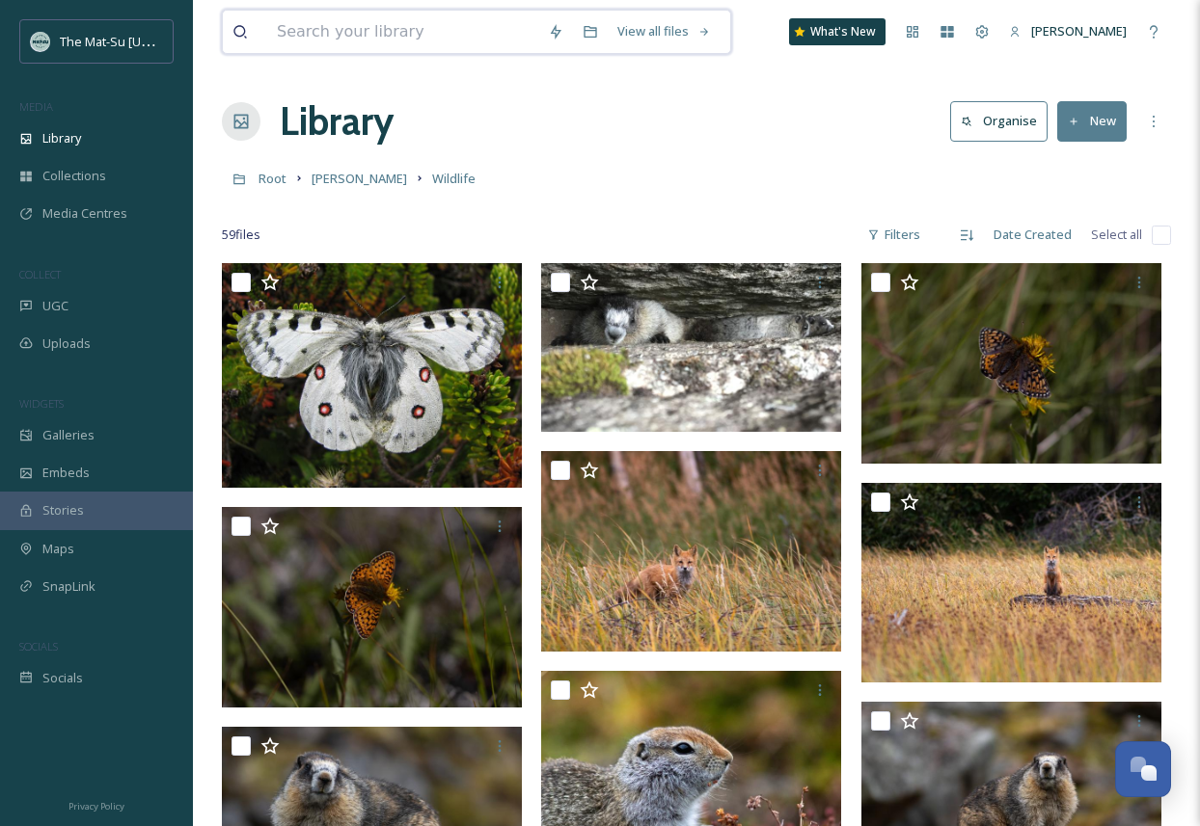
click at [357, 42] on input at bounding box center [402, 32] width 271 height 42
type input "Caribou"
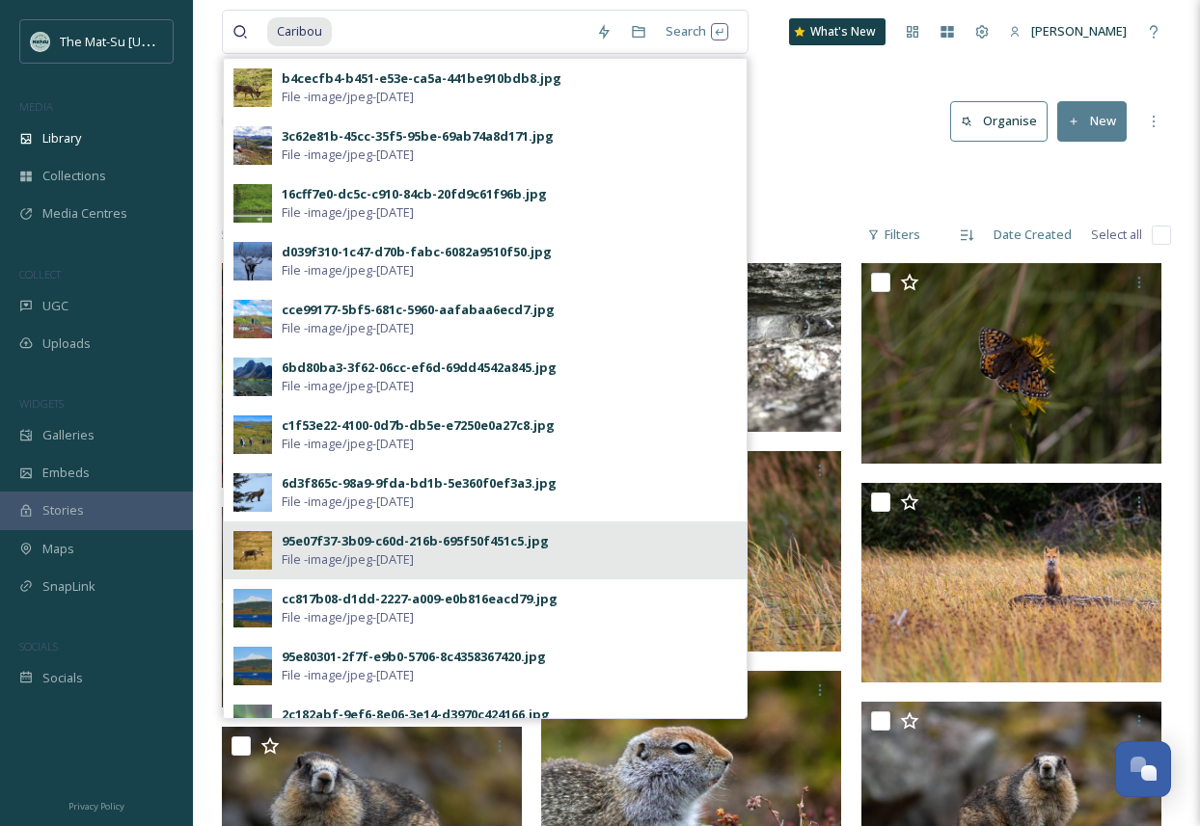
click at [322, 540] on div "95e07f37-3b09-c60d-216b-695f50f451c5.jpg" at bounding box center [415, 541] width 267 height 18
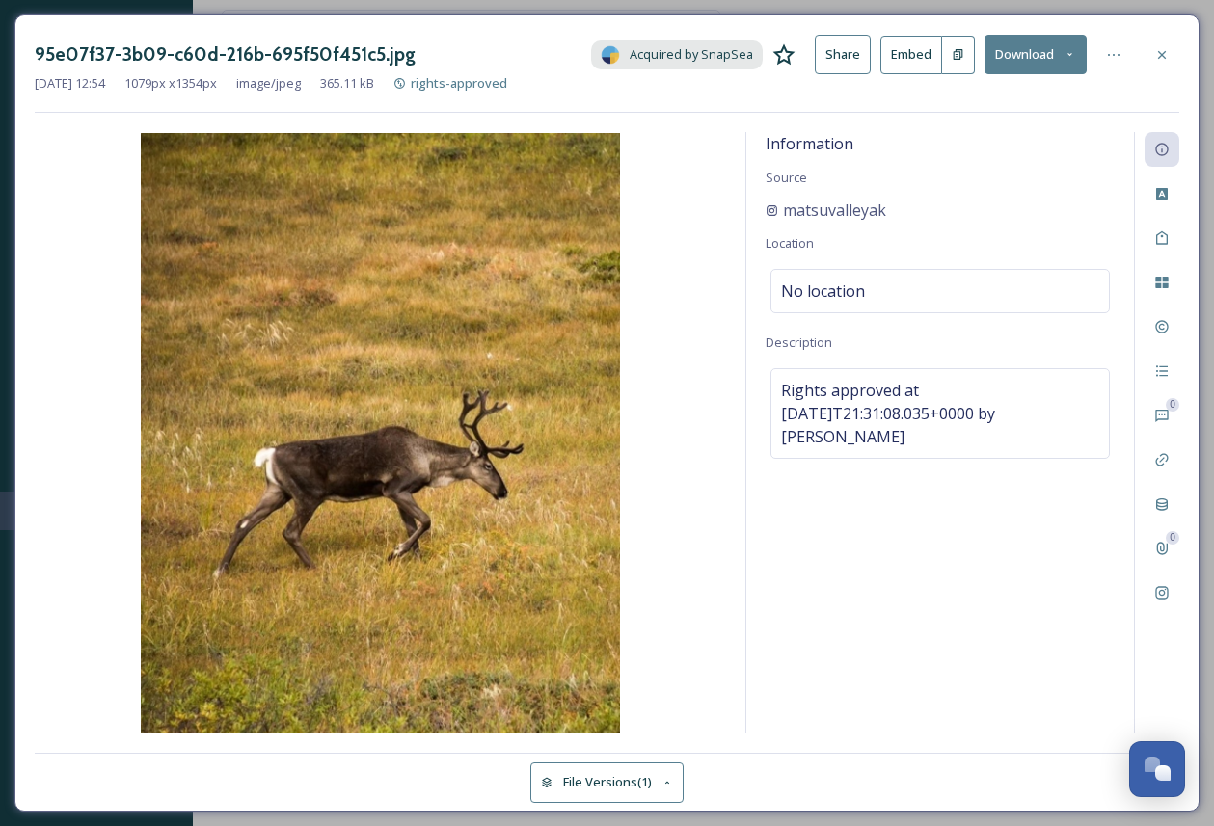
click at [1036, 53] on button "Download" at bounding box center [1036, 55] width 102 height 40
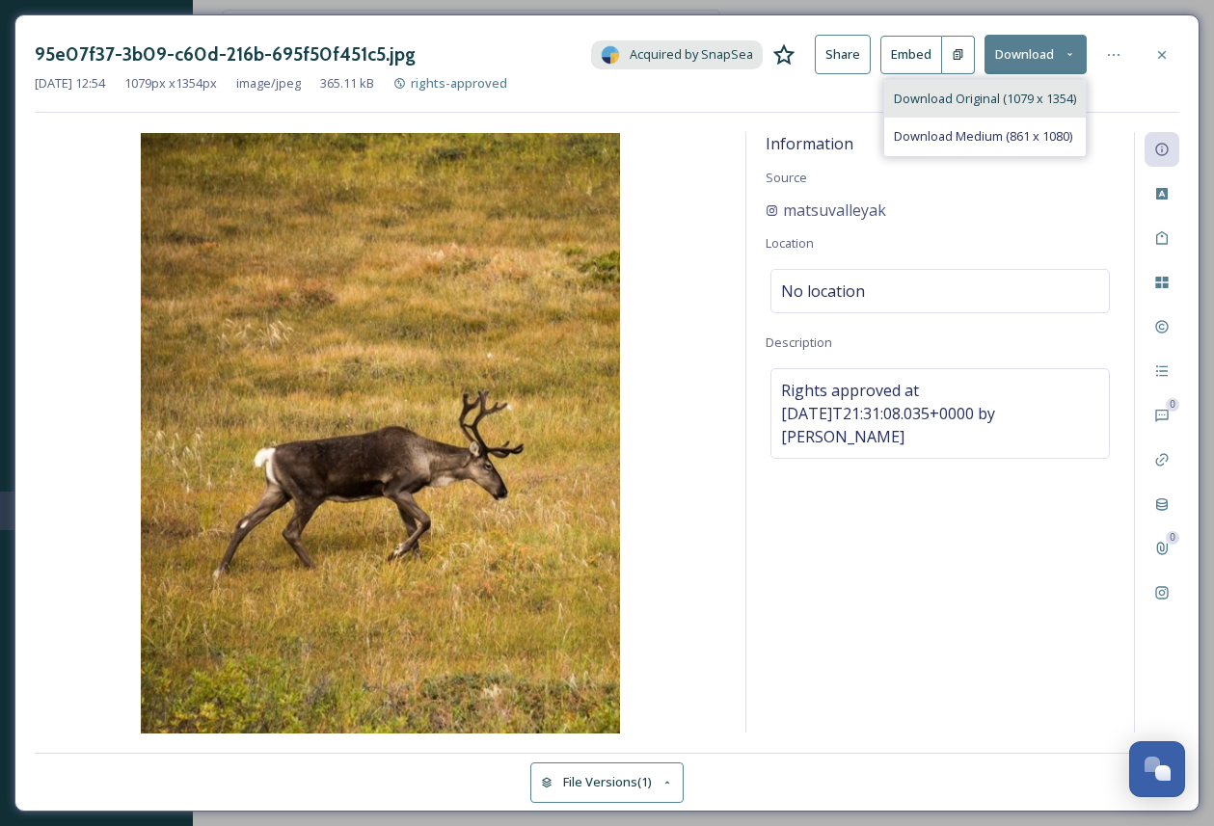
click at [1004, 101] on span "Download Original (1079 x 1354)" at bounding box center [985, 99] width 182 height 18
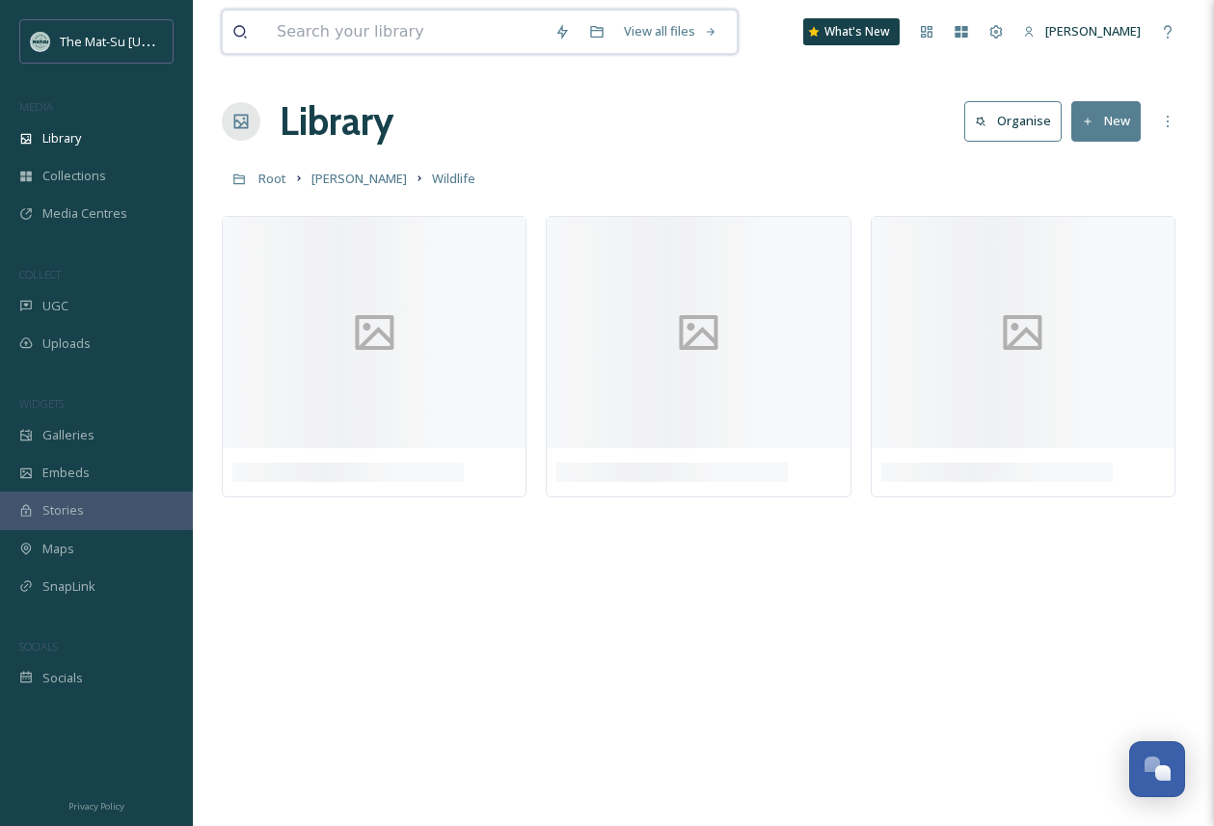
click at [305, 31] on input at bounding box center [406, 32] width 278 height 42
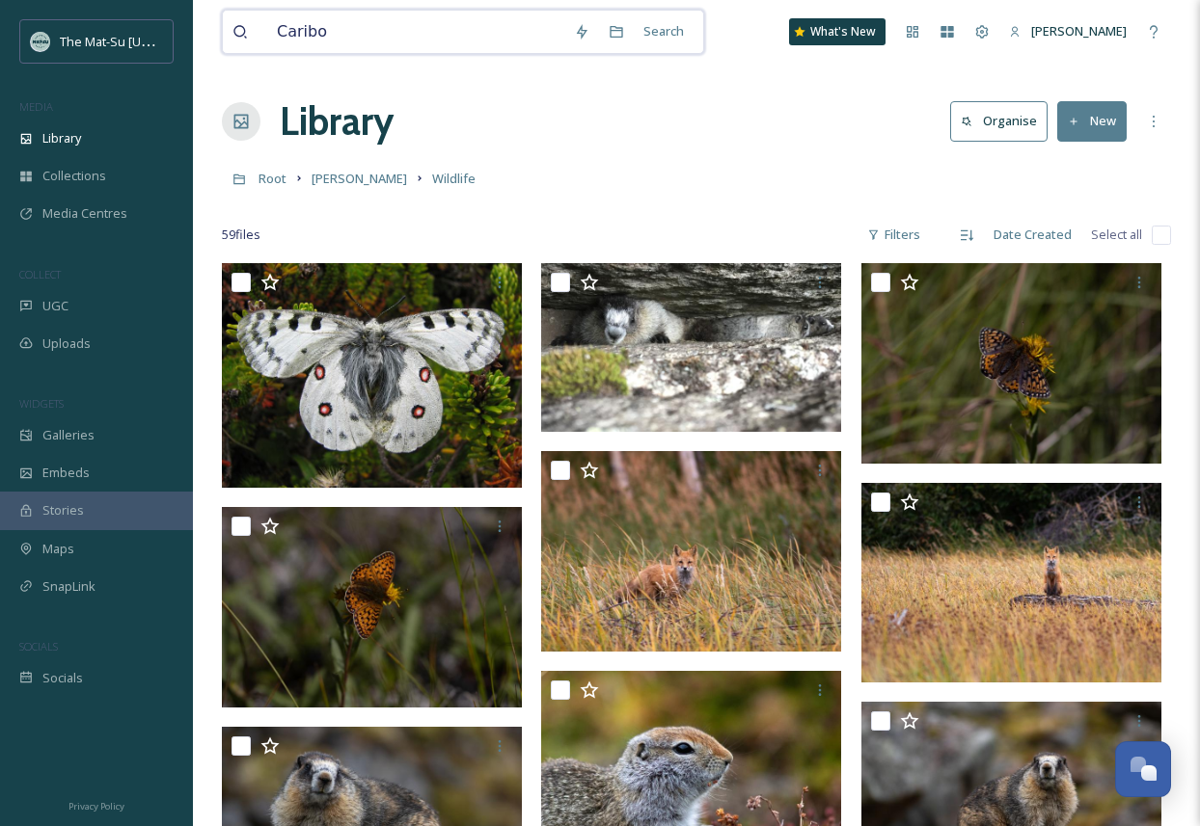
type input "Caribou"
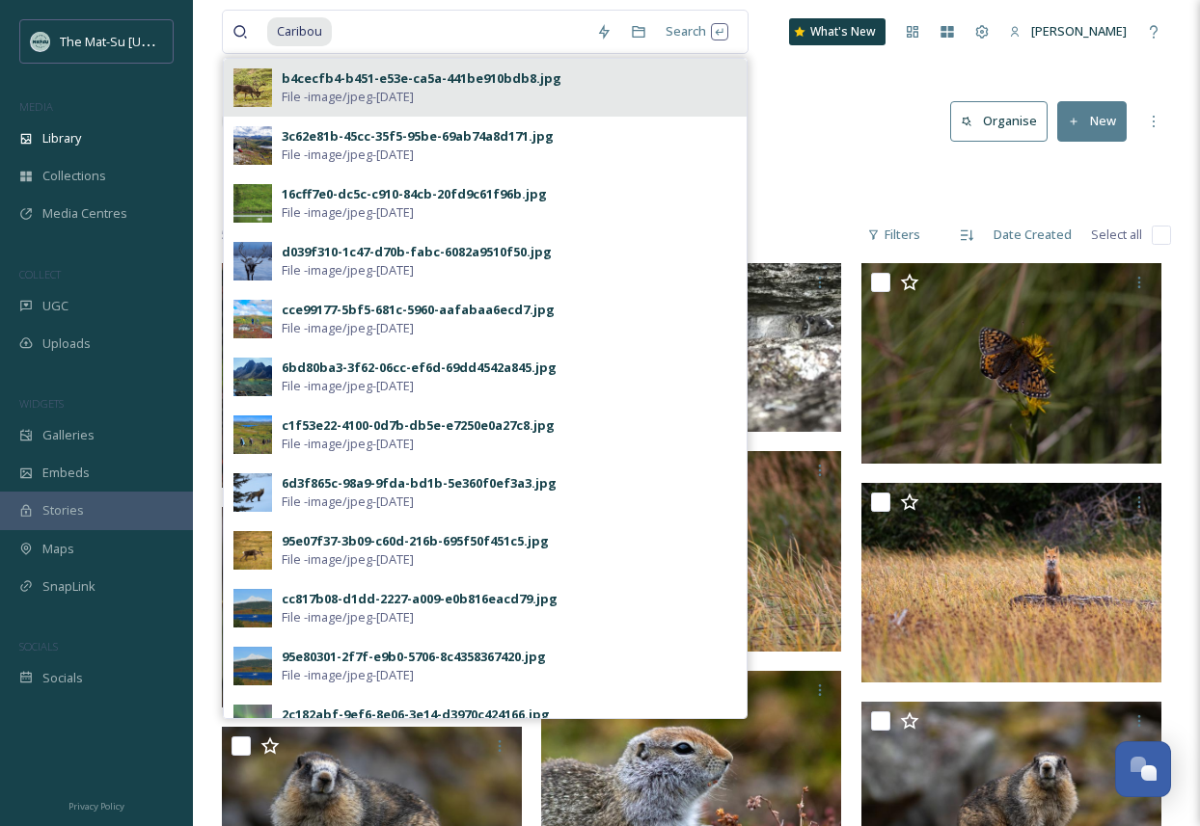
click at [479, 85] on div "b4cecfb4-b451-e53e-ca5a-441be910bdb8.jpg" at bounding box center [422, 78] width 280 height 18
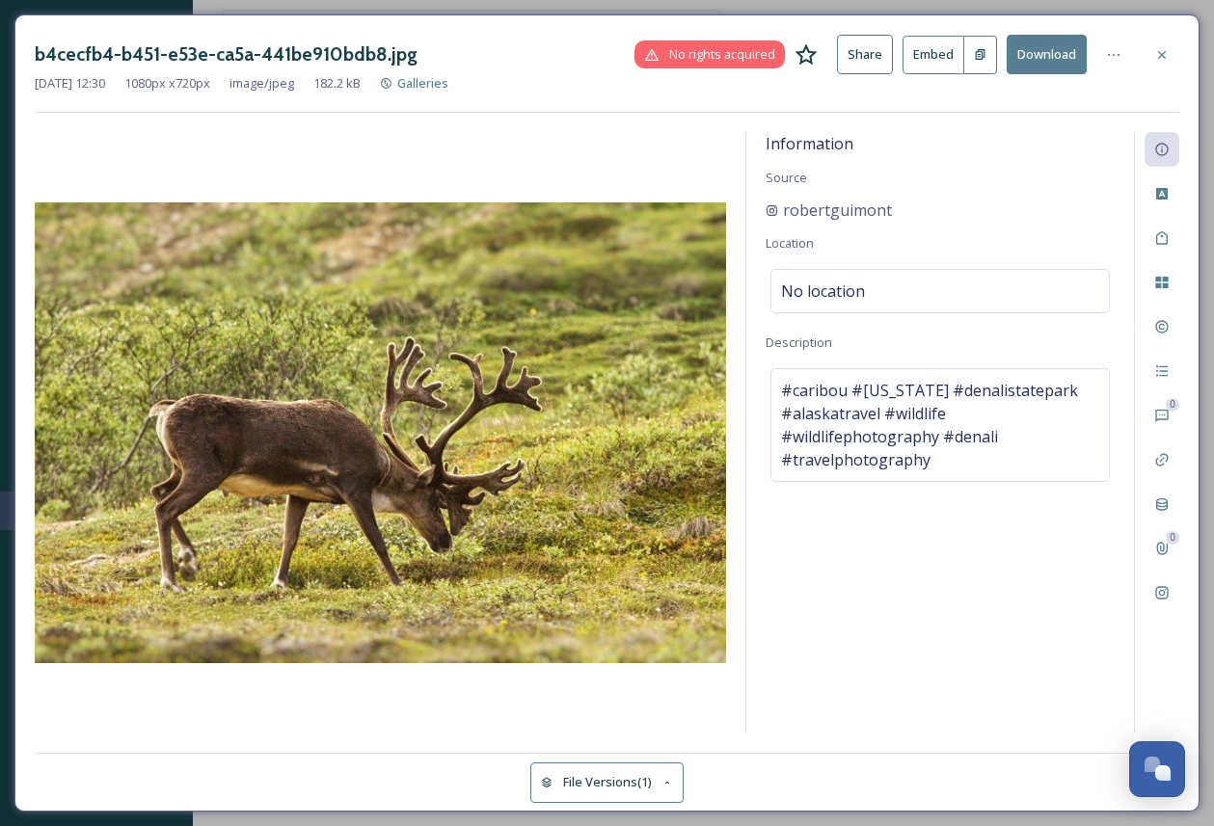
click at [1060, 52] on button "Download" at bounding box center [1047, 55] width 80 height 40
click at [533, 134] on div at bounding box center [380, 433] width 691 height 602
click at [1165, 51] on icon at bounding box center [1162, 54] width 8 height 8
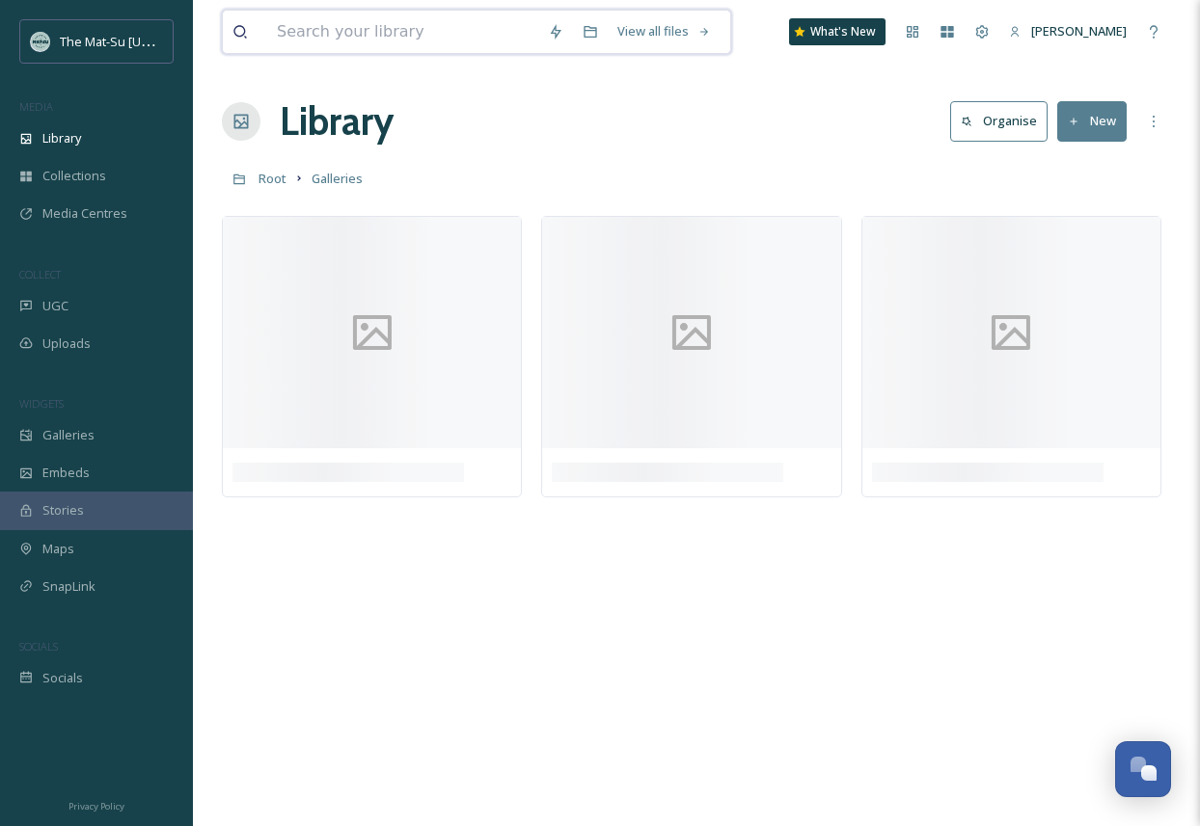
click at [376, 31] on input at bounding box center [402, 32] width 271 height 42
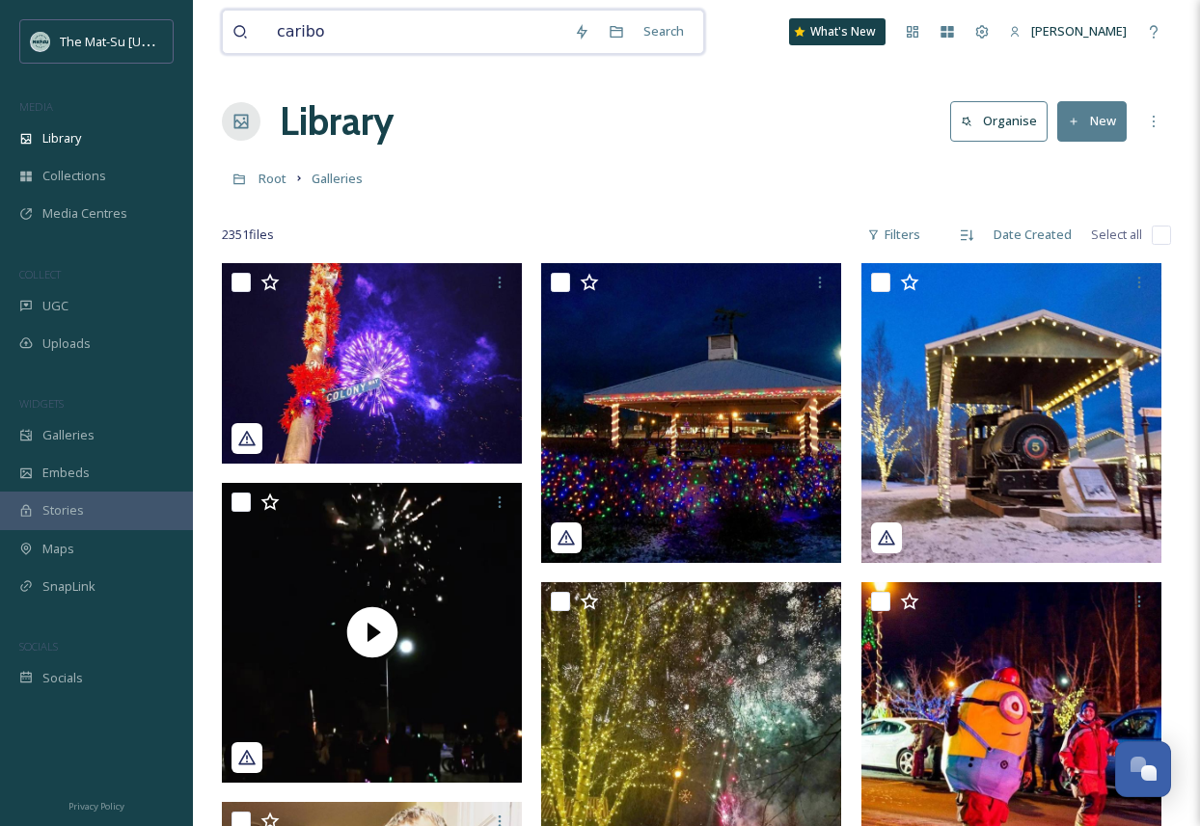
type input "caribou"
click at [954, 30] on icon at bounding box center [947, 32] width 13 height 12
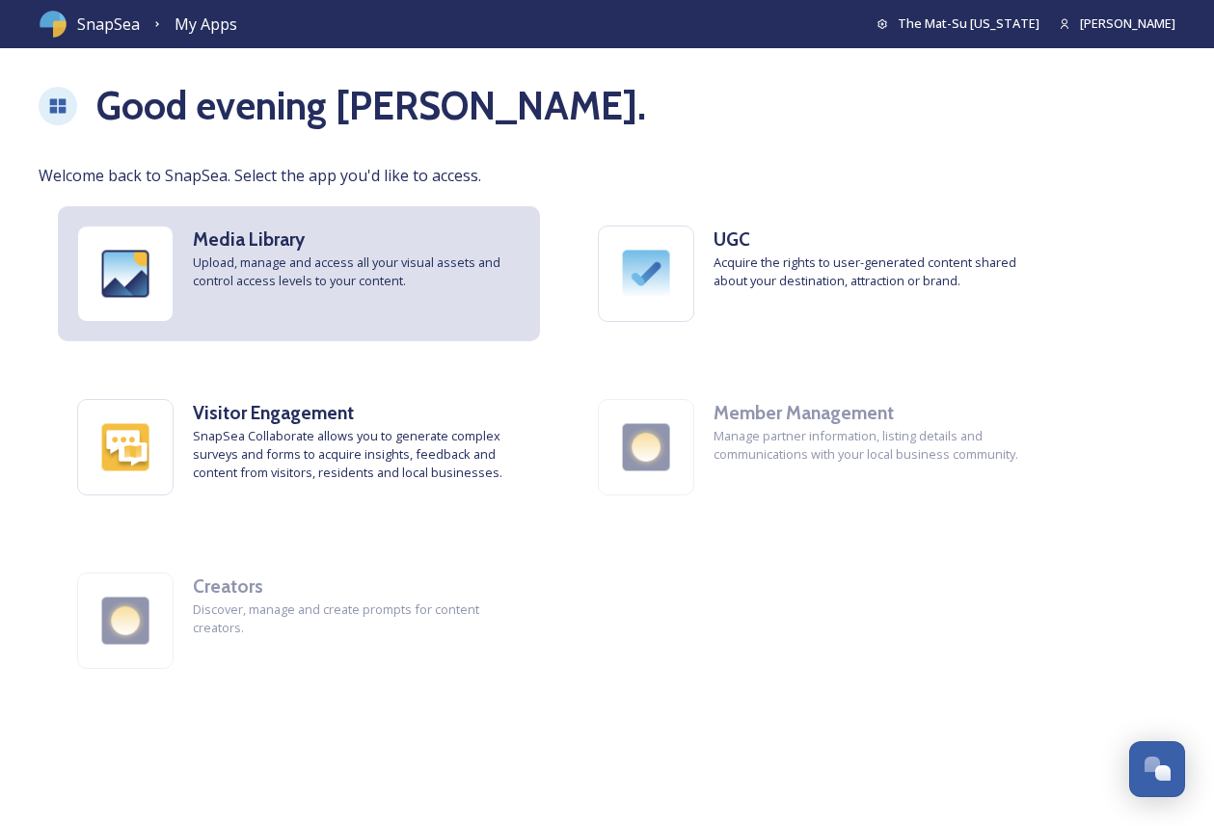
click at [240, 237] on strong "Media Library" at bounding box center [249, 239] width 112 height 23
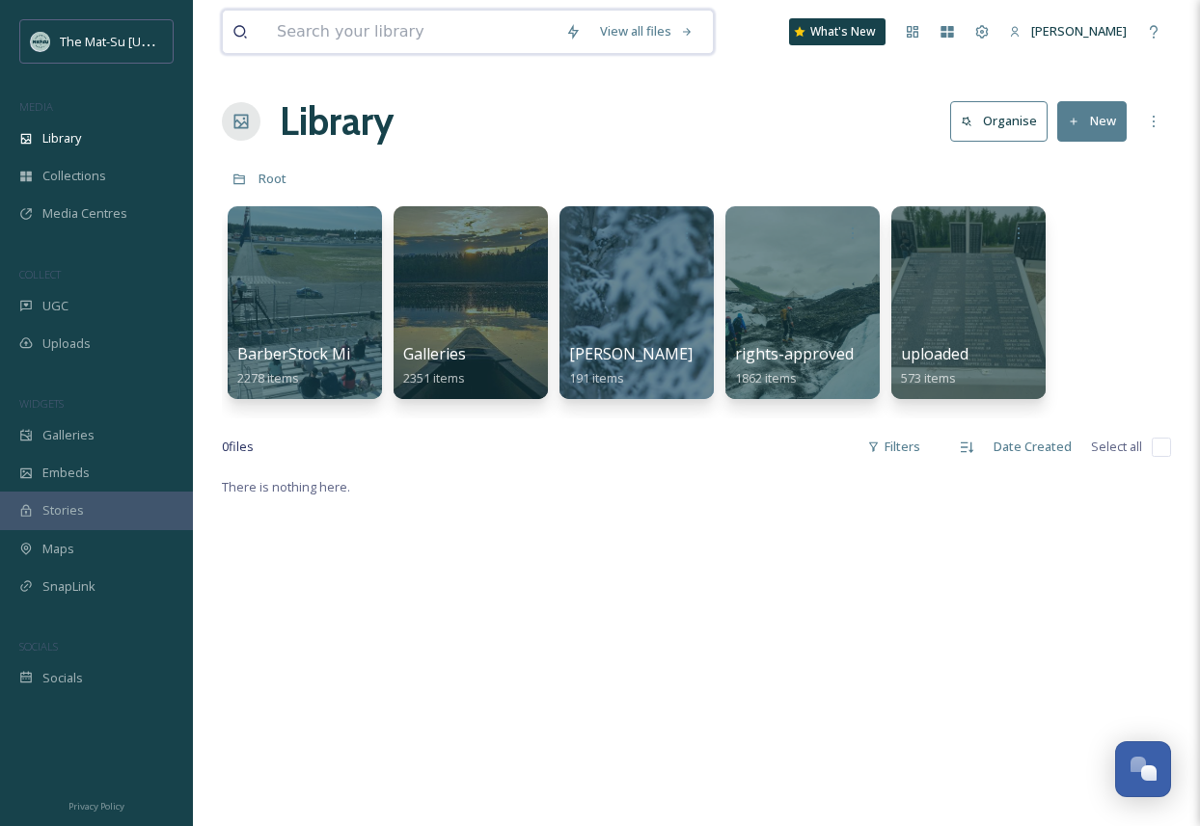
click at [300, 40] on input at bounding box center [411, 32] width 288 height 42
type input "caribou"
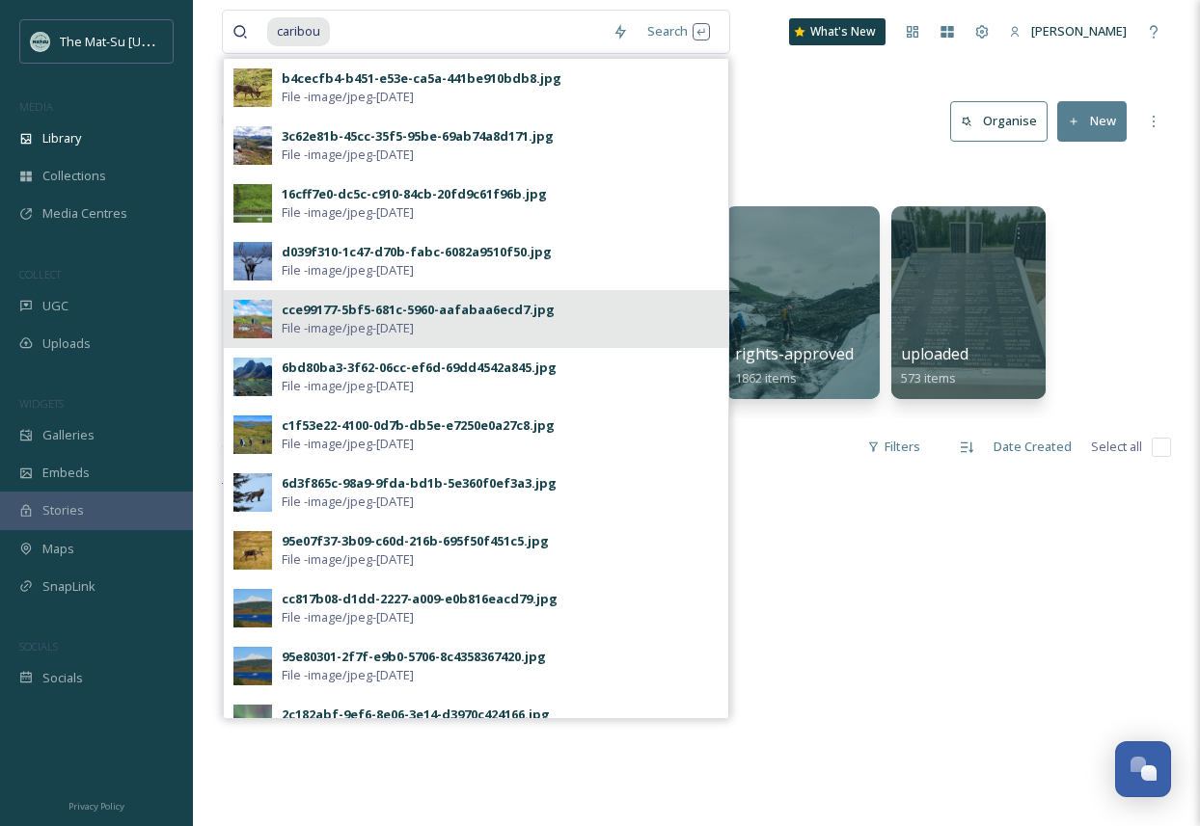
click at [429, 310] on div "cce99177-5bf5-681c-5960-aafabaa6ecd7.jpg" at bounding box center [418, 310] width 273 height 18
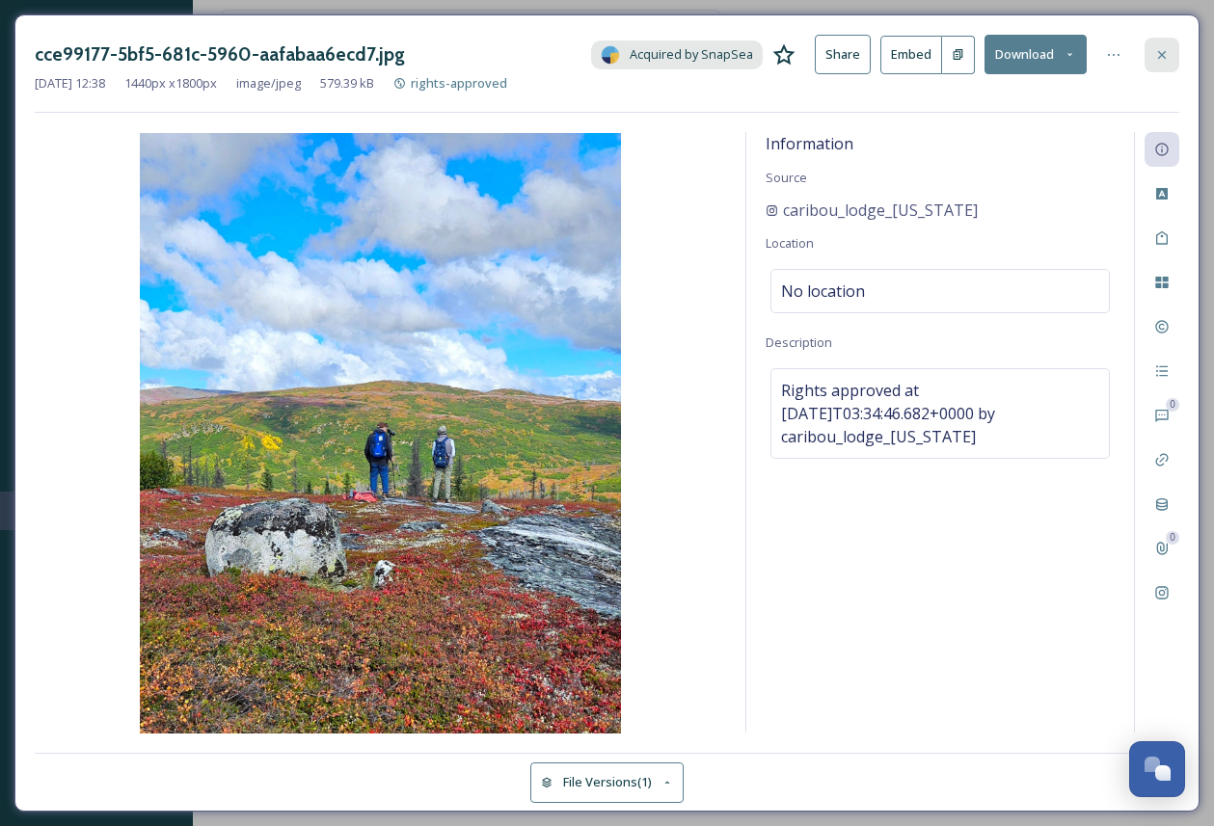
click at [1166, 54] on icon at bounding box center [1161, 54] width 15 height 15
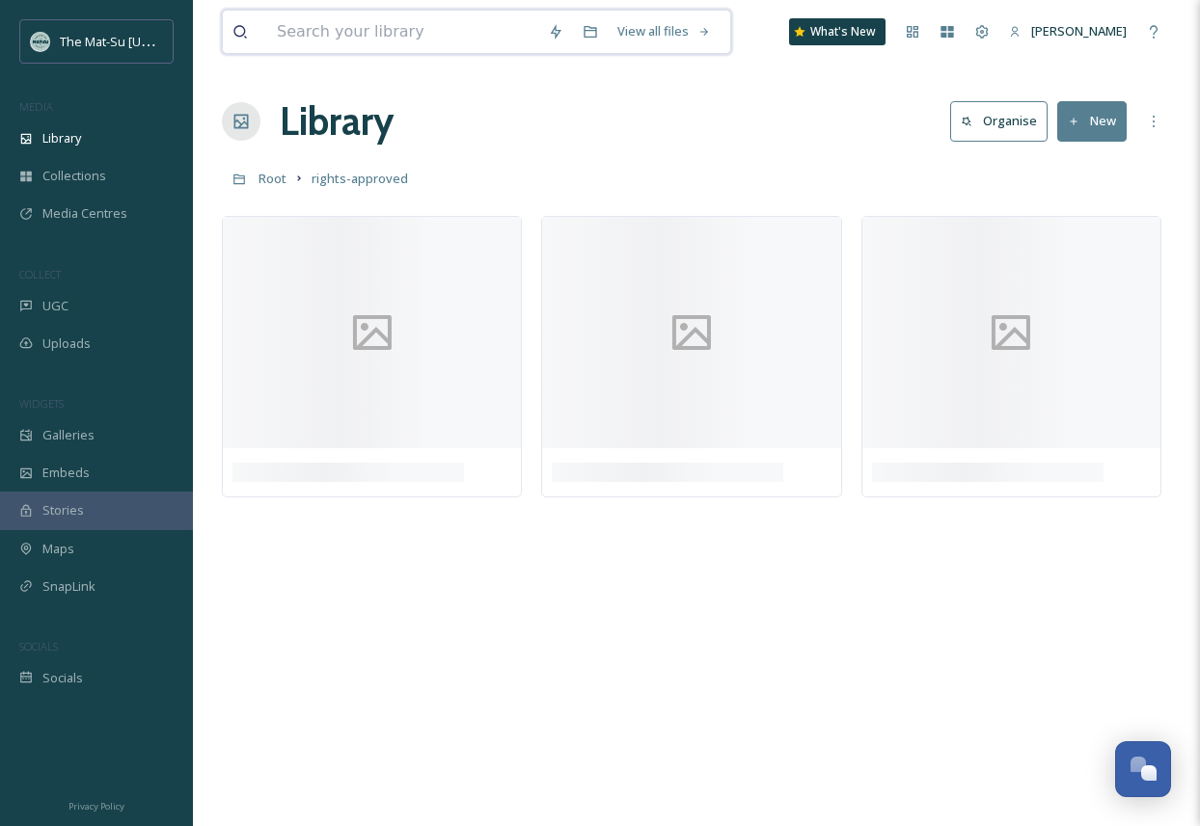
click at [313, 31] on input at bounding box center [402, 32] width 271 height 42
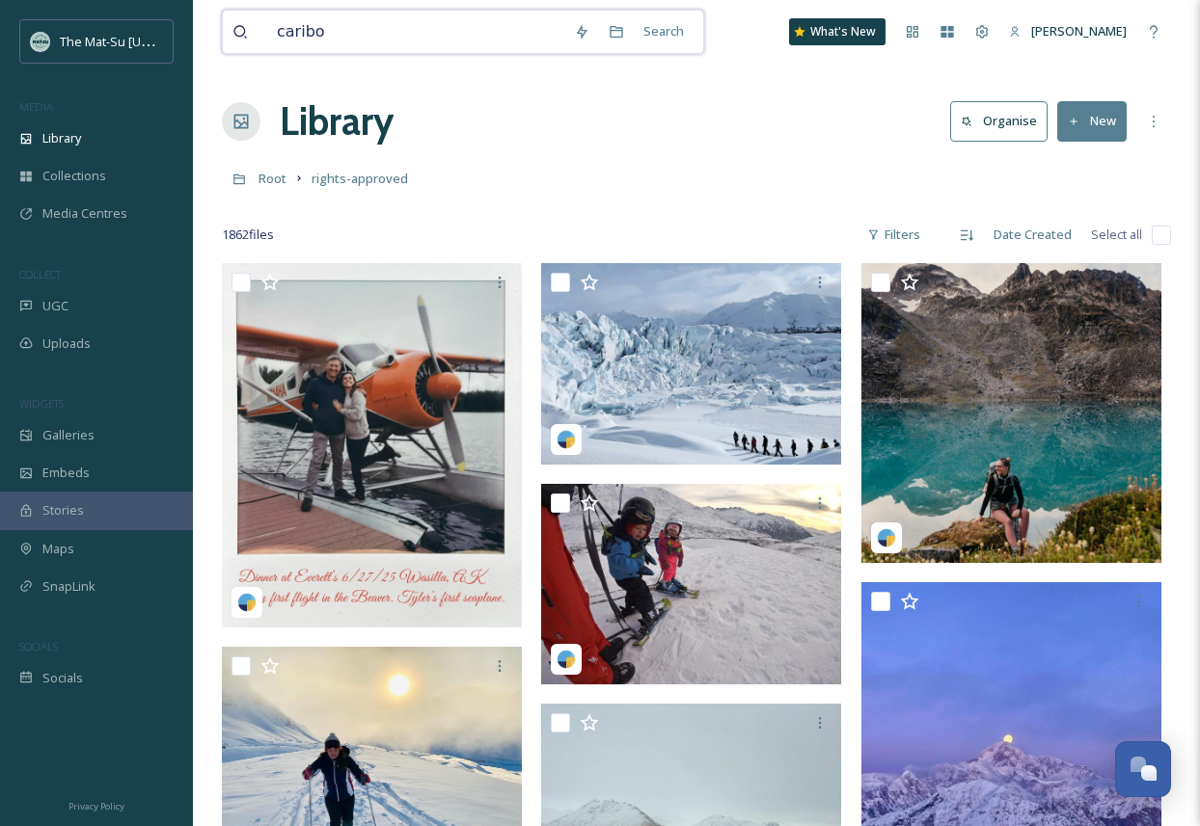
type input "caribou"
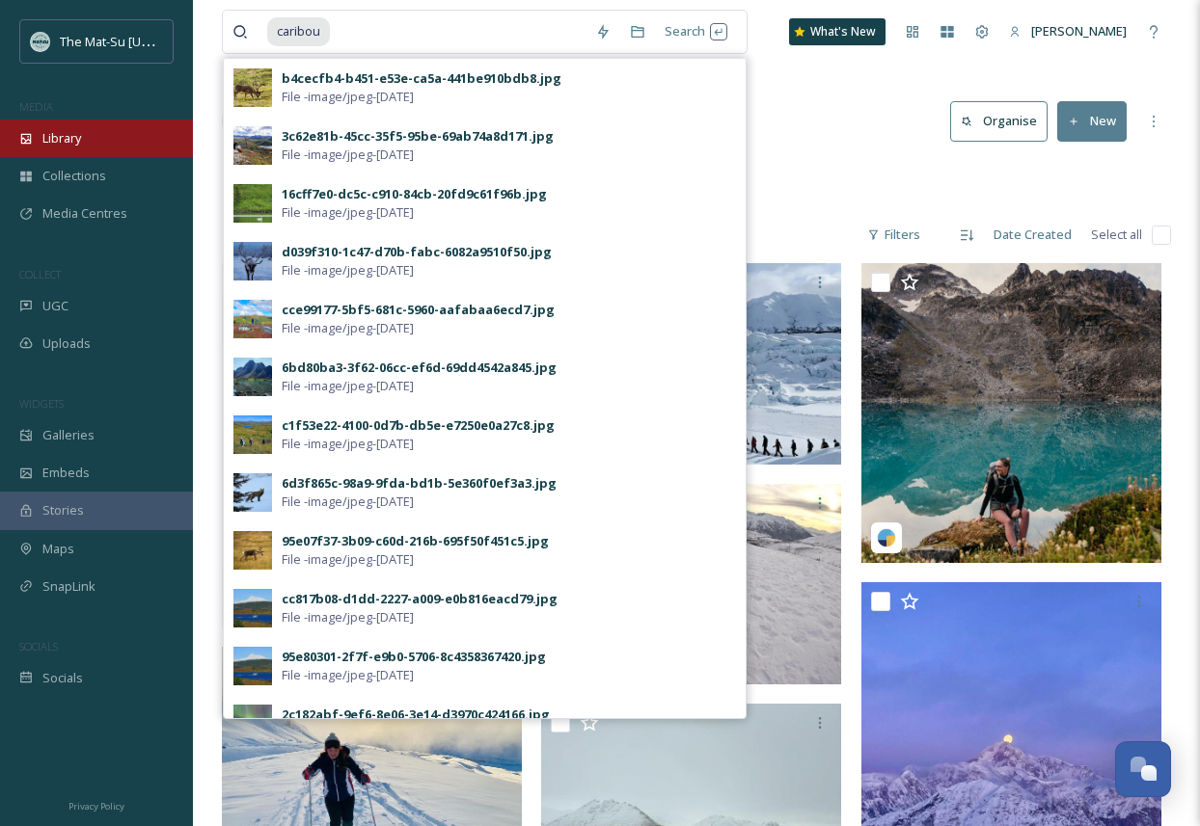
click at [52, 139] on span "Library" at bounding box center [61, 138] width 39 height 18
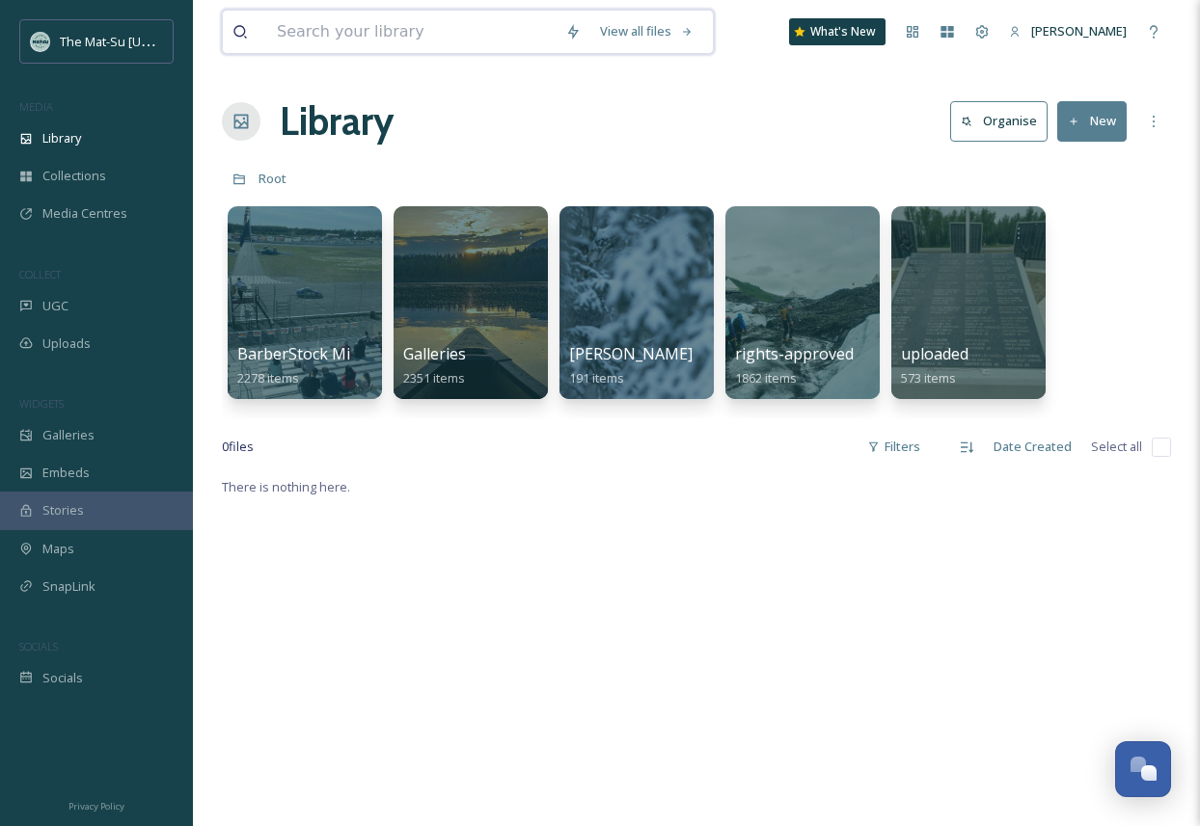
click at [363, 34] on input at bounding box center [411, 32] width 288 height 42
type input "caribou"
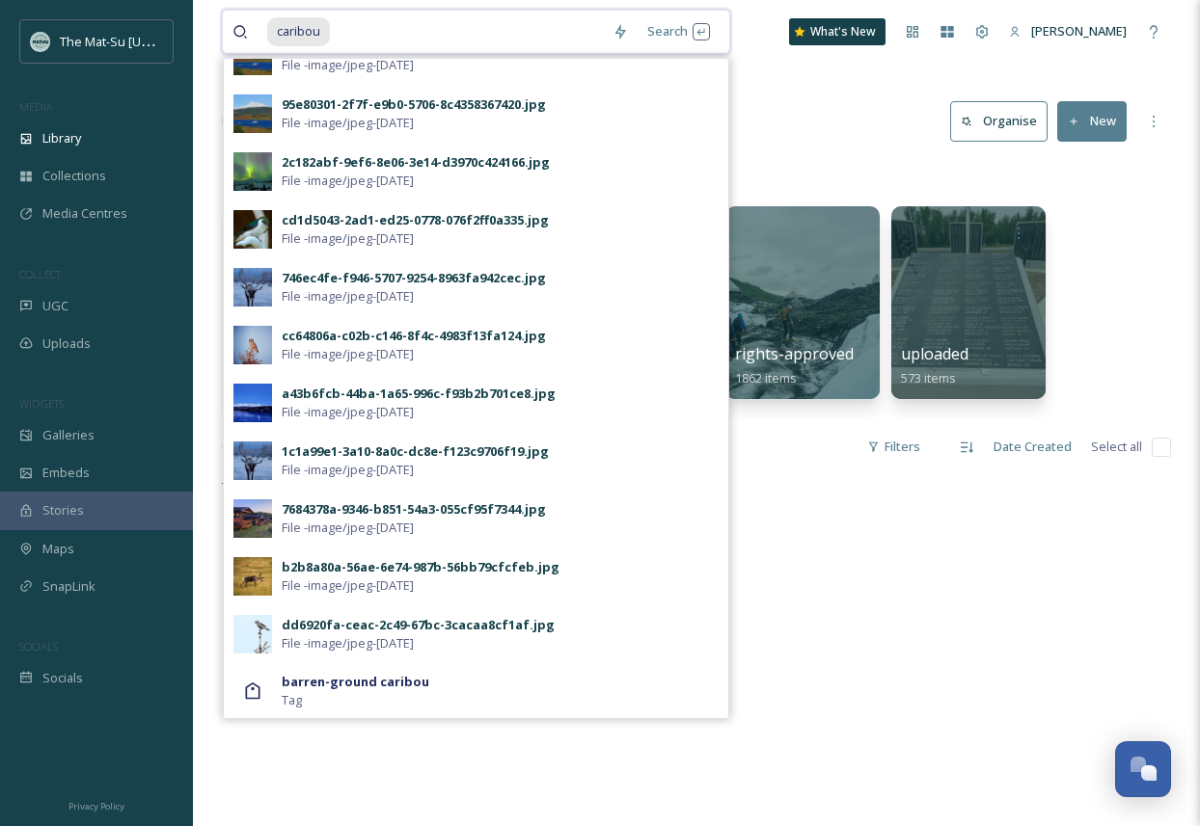
scroll to position [553, 0]
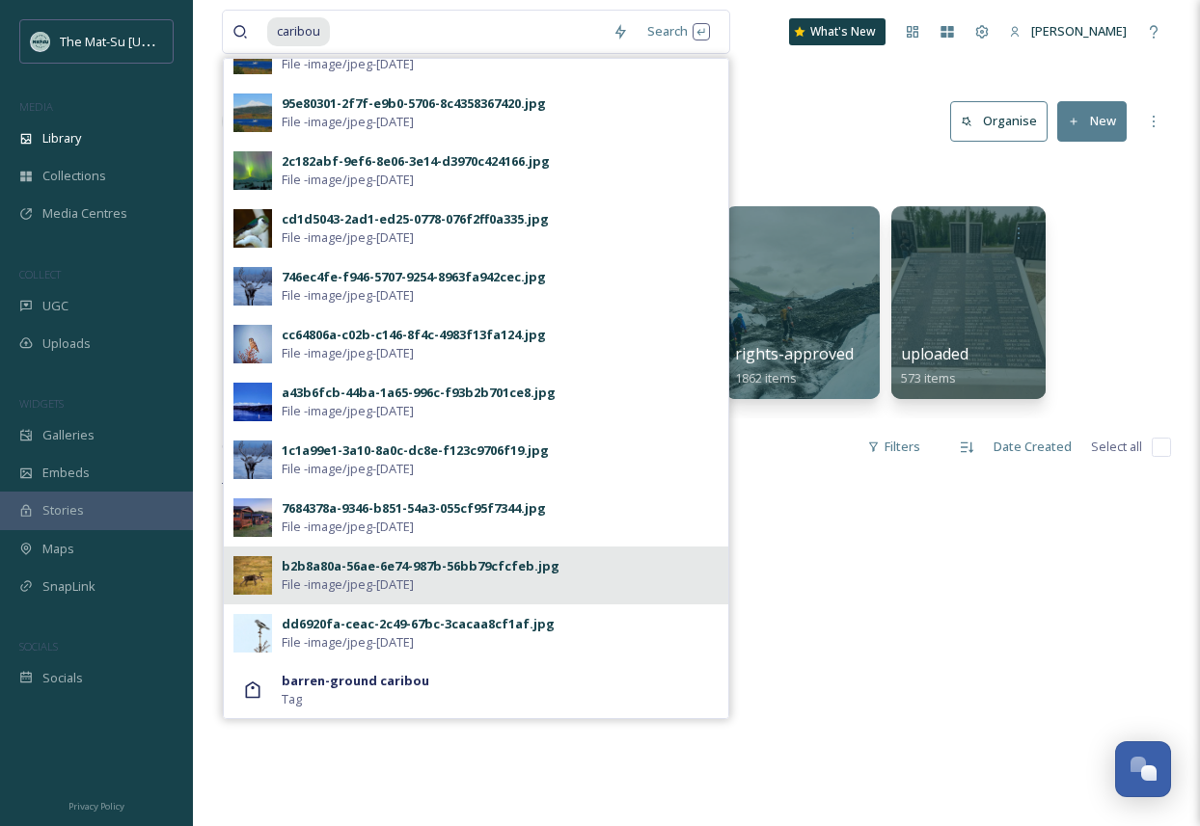
click at [390, 566] on div "b2b8a80a-56ae-6e74-987b-56bb79cfcfeb.jpg" at bounding box center [421, 566] width 278 height 18
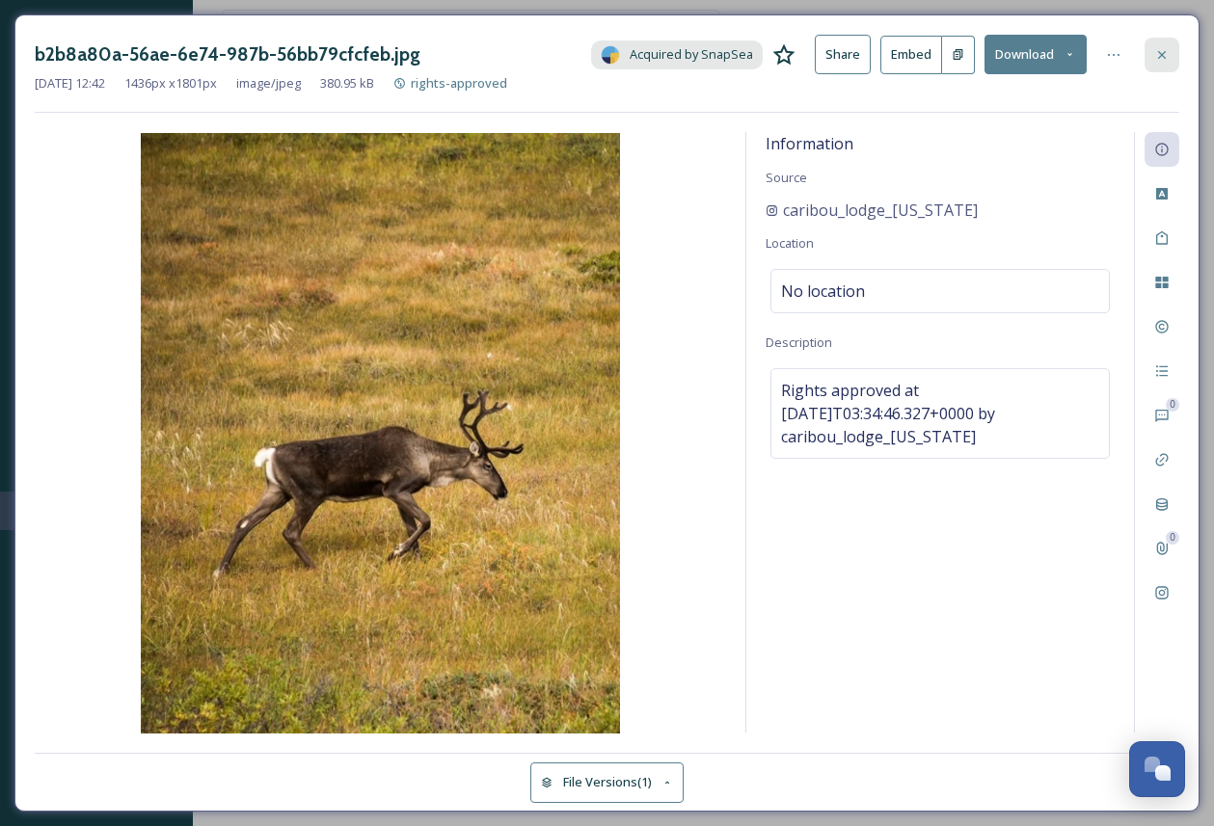
click at [1161, 48] on icon at bounding box center [1161, 54] width 15 height 15
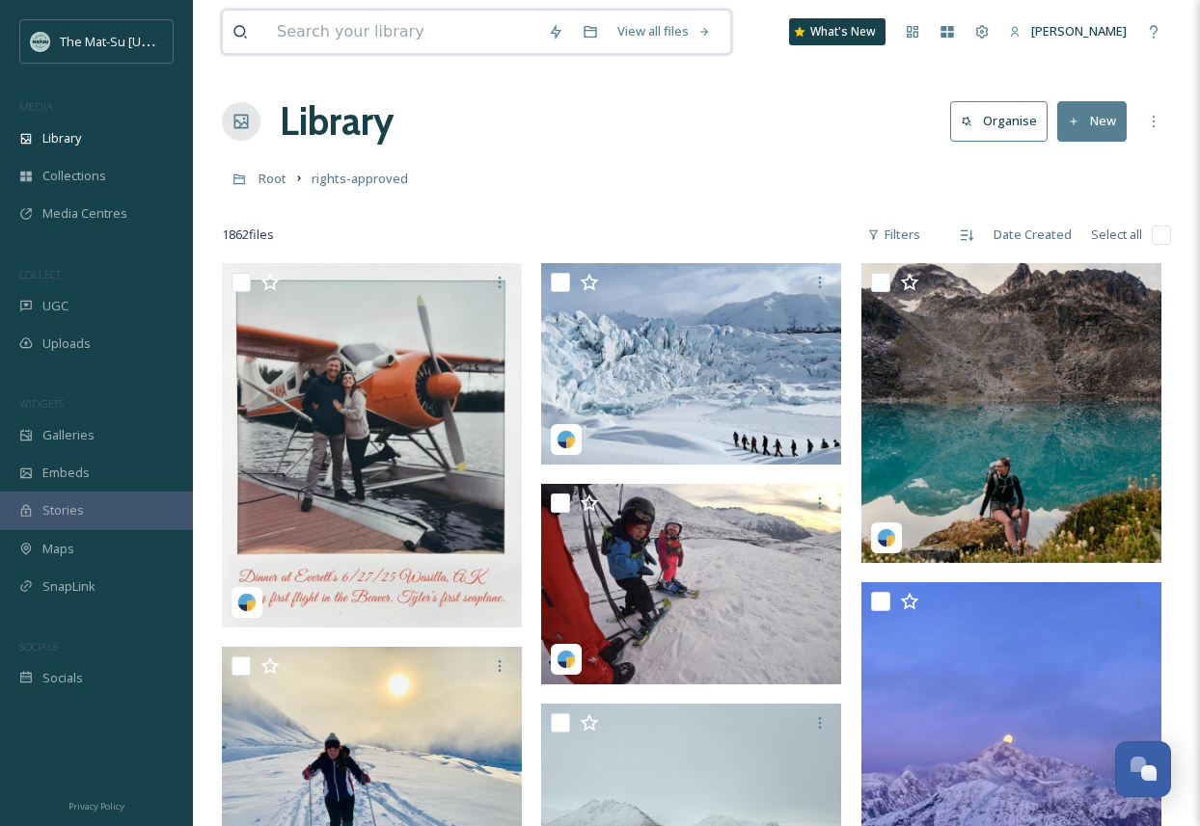
click at [315, 32] on input at bounding box center [402, 32] width 271 height 42
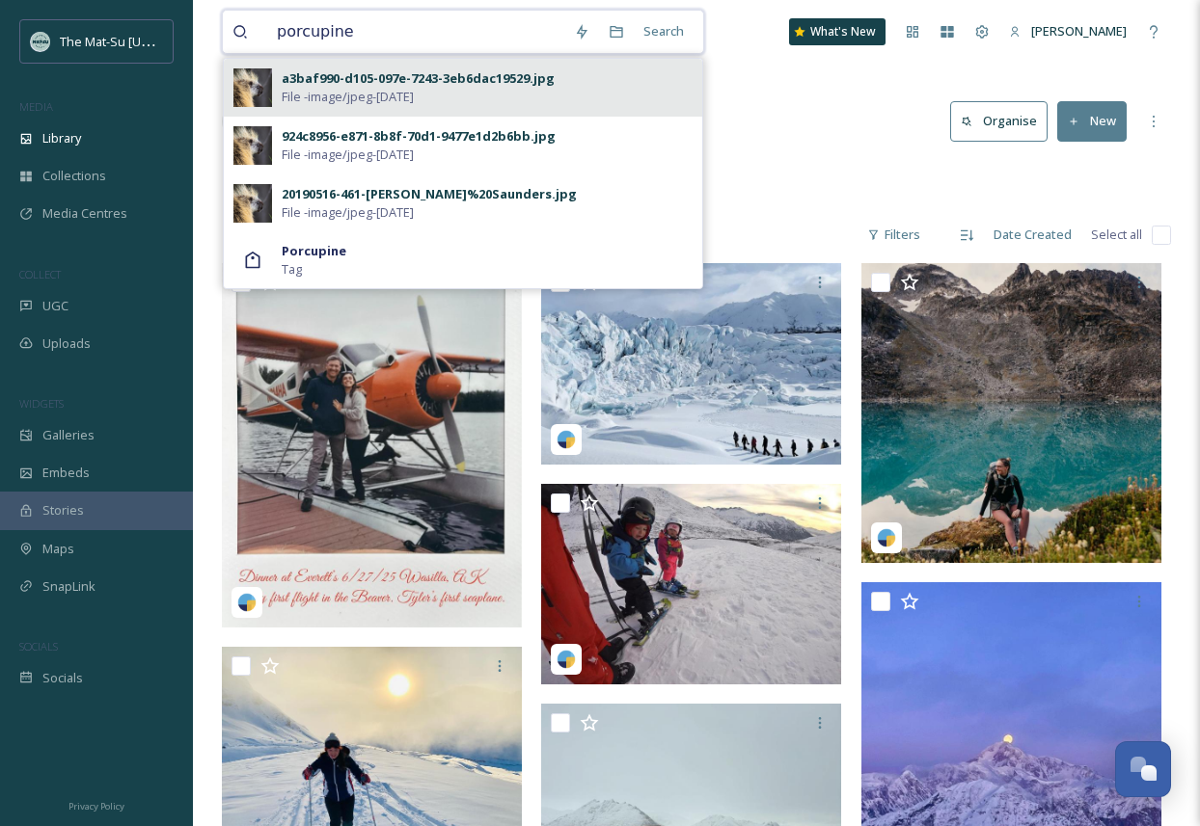
type input "porcupine"
click at [320, 74] on div "a3baf990-d105-097e-7243-3eb6dac19529.jpg" at bounding box center [418, 78] width 273 height 18
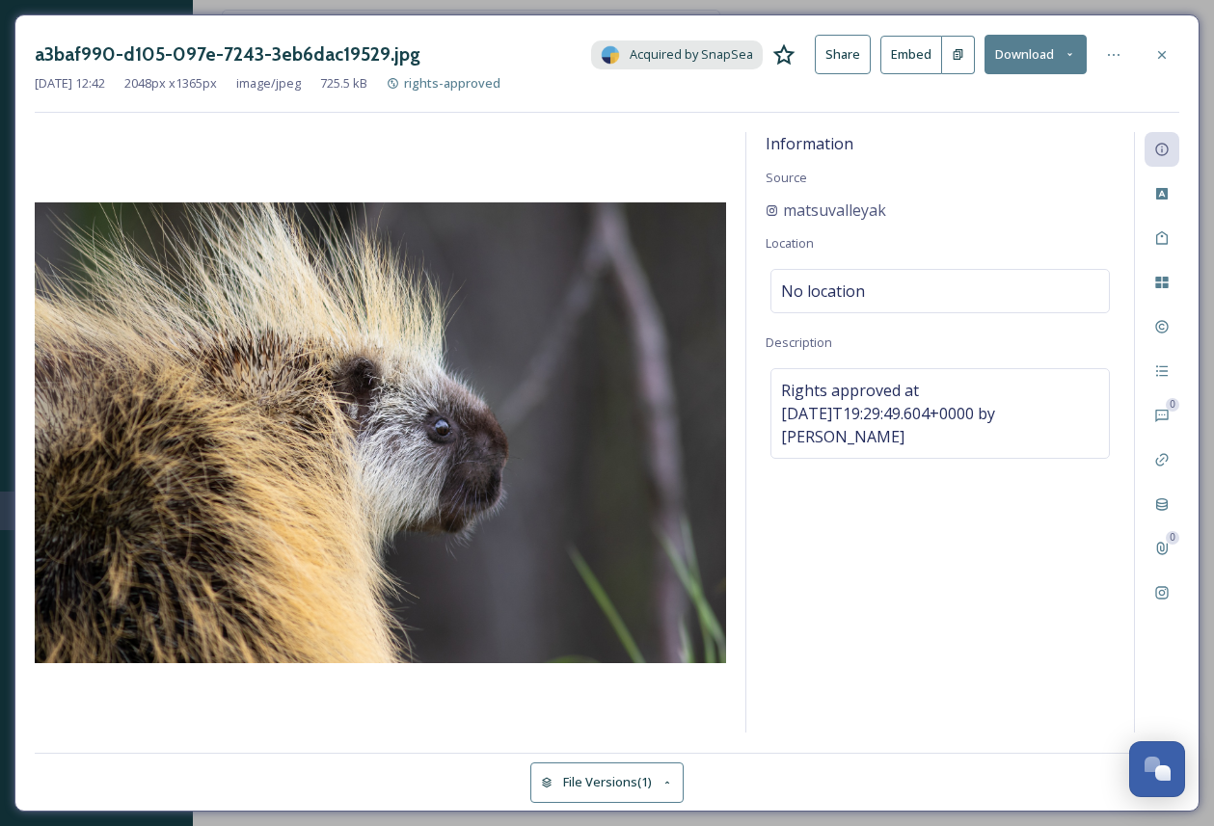
click at [1028, 50] on button "Download" at bounding box center [1036, 55] width 102 height 40
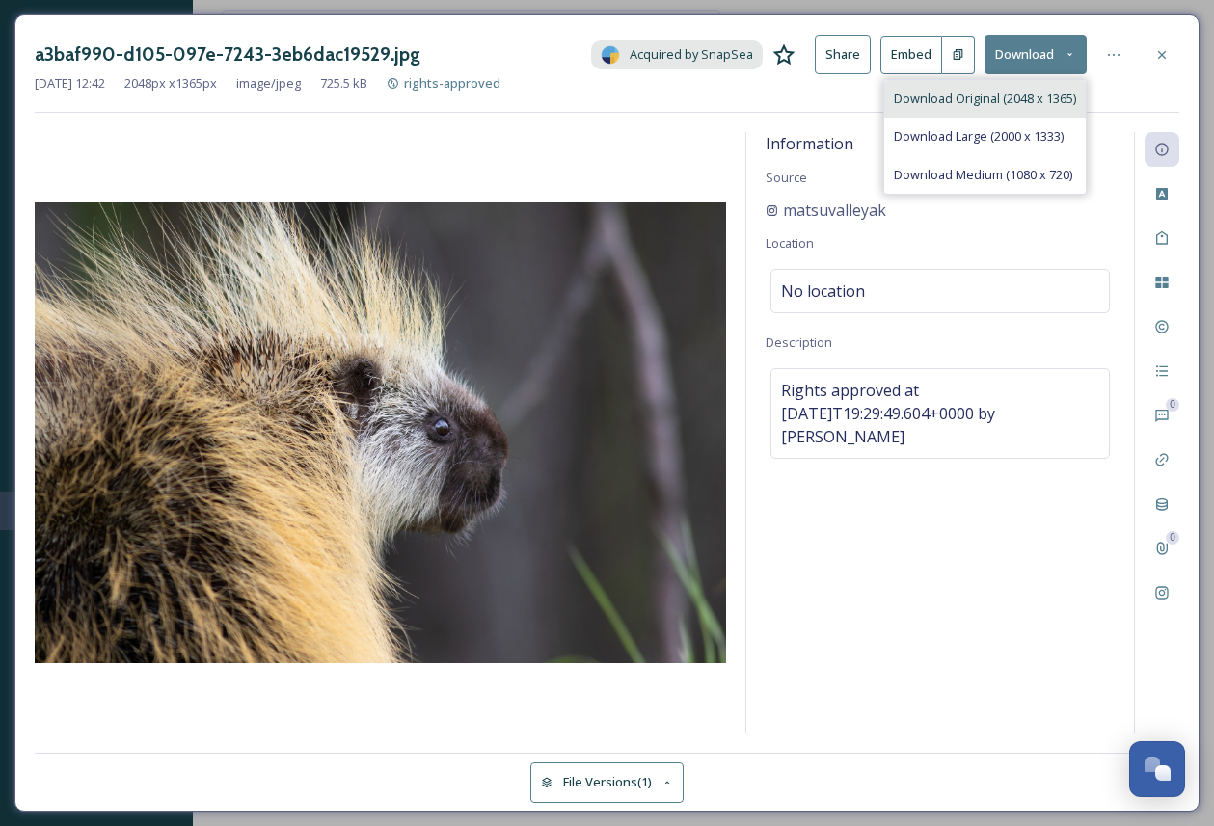
click at [953, 98] on span "Download Original (2048 x 1365)" at bounding box center [985, 99] width 182 height 18
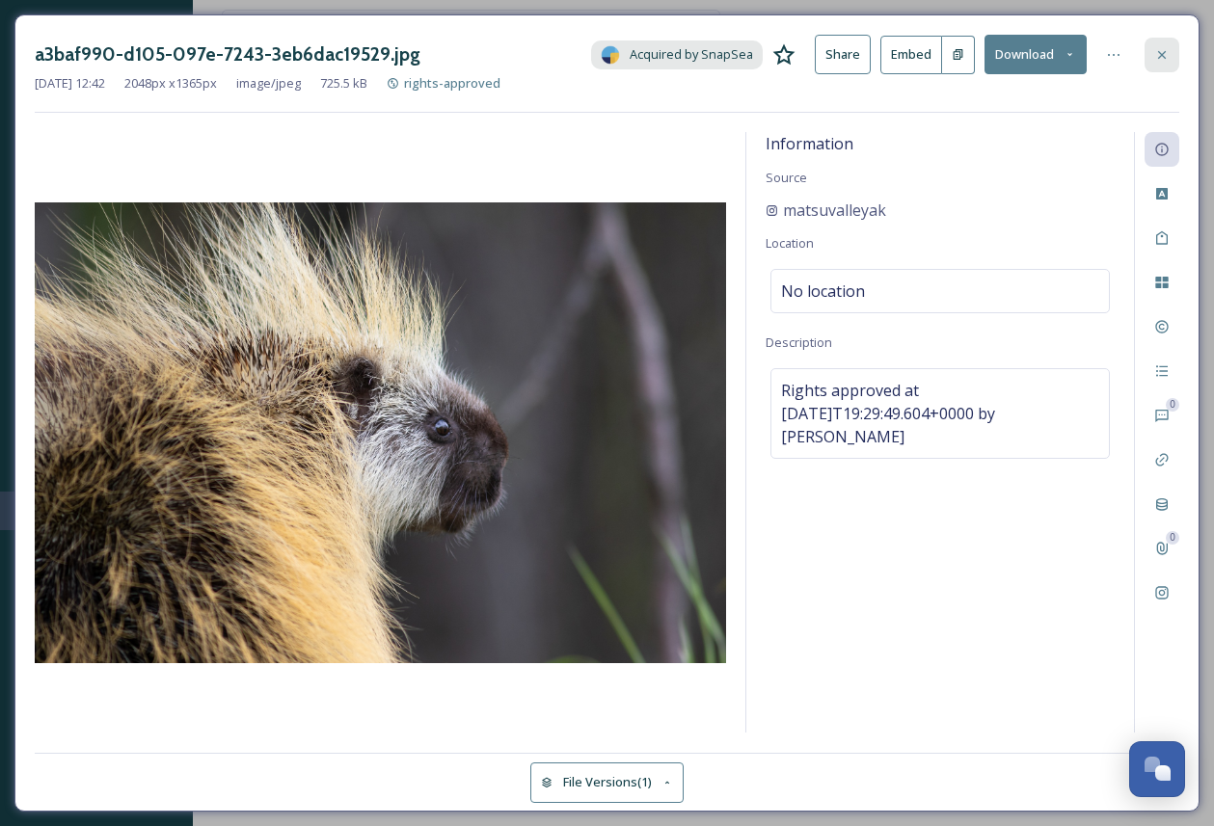
click at [1163, 50] on icon at bounding box center [1161, 54] width 15 height 15
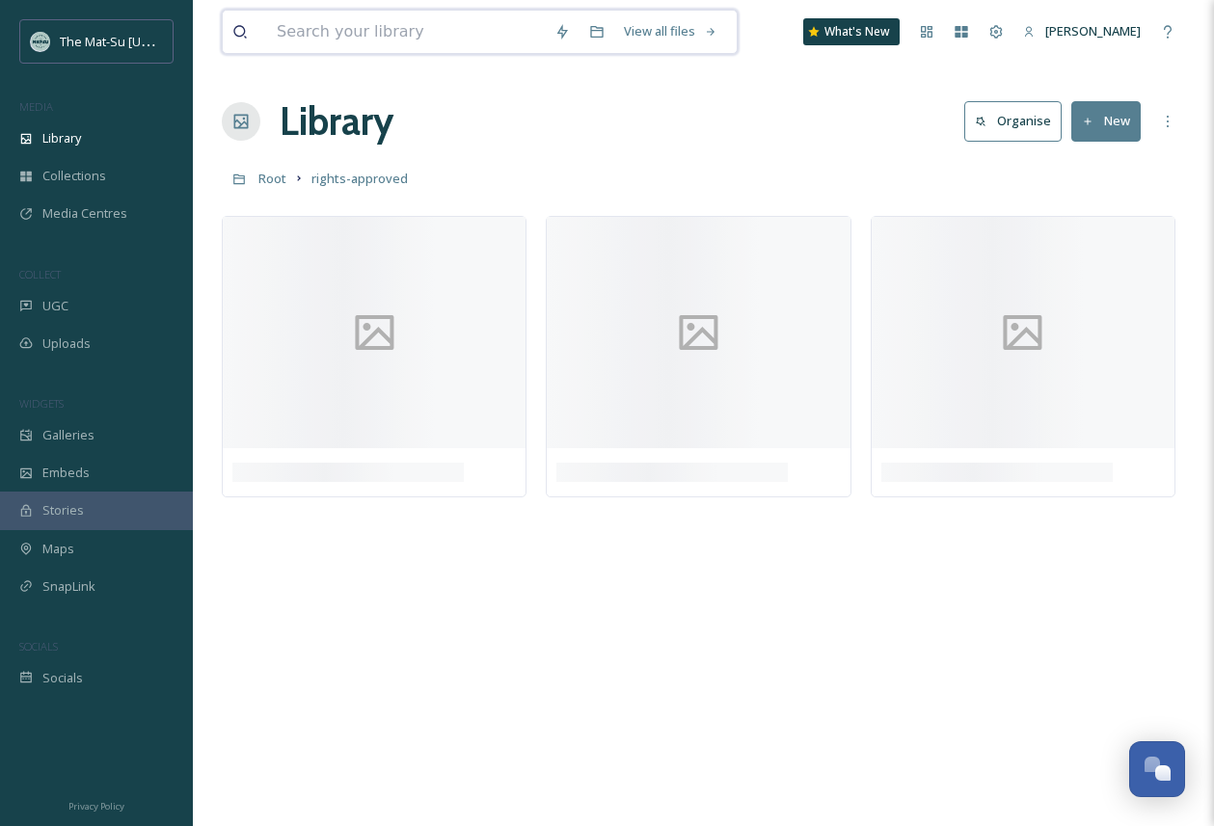
click at [382, 27] on input at bounding box center [406, 32] width 278 height 42
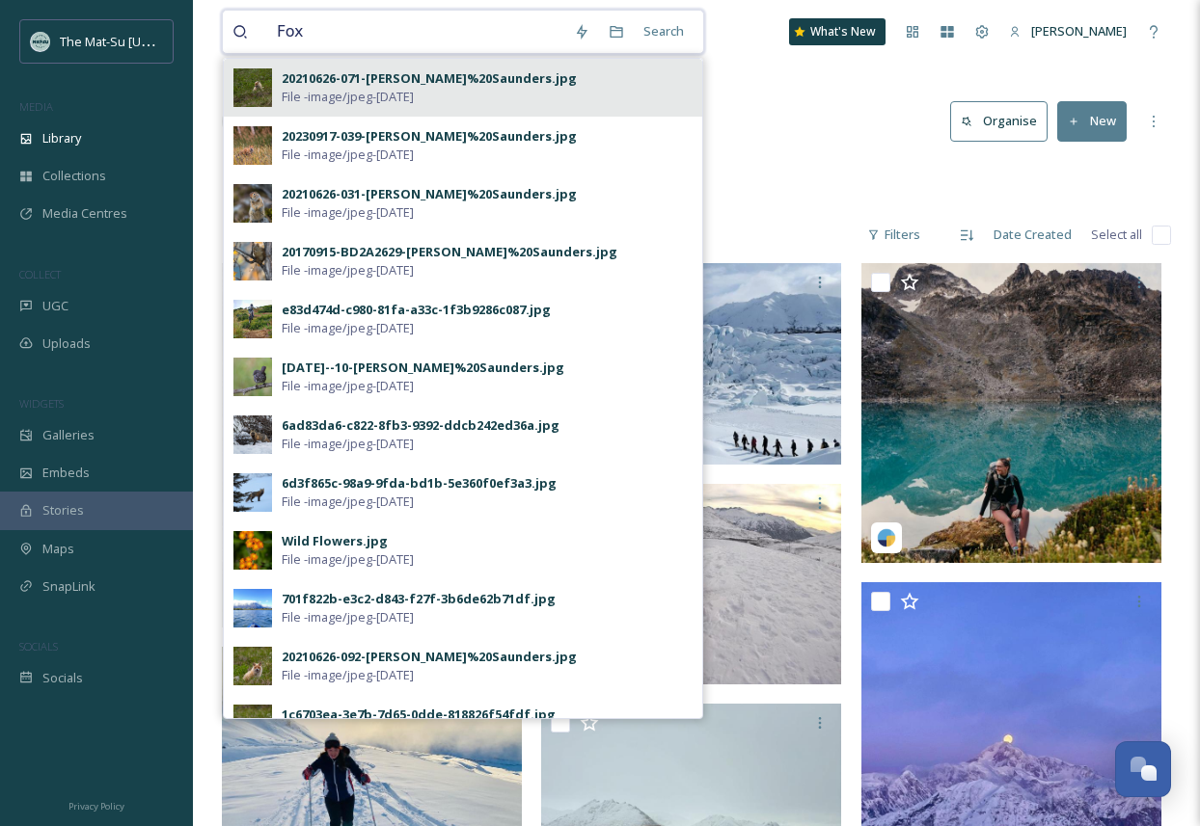
type input "Fox"
click at [269, 85] on img at bounding box center [252, 87] width 39 height 39
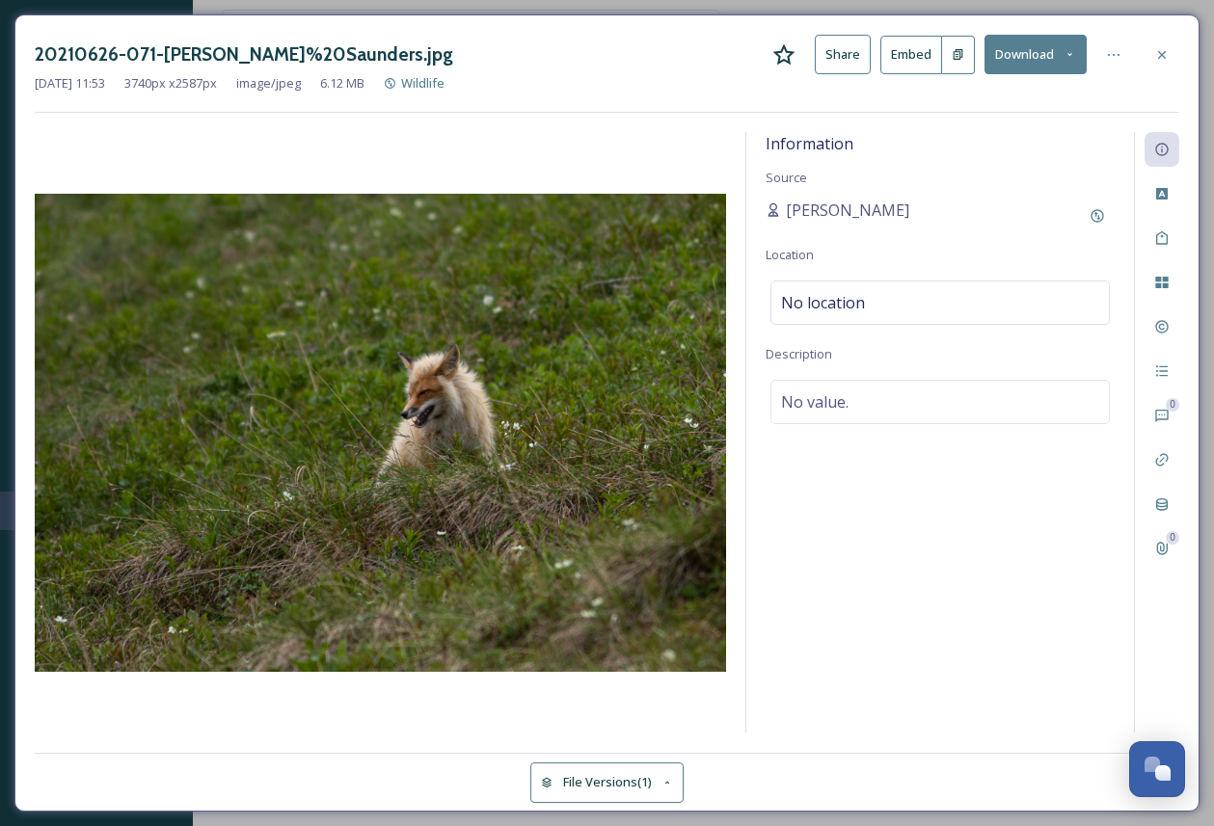
click at [1033, 51] on button "Download" at bounding box center [1036, 55] width 102 height 40
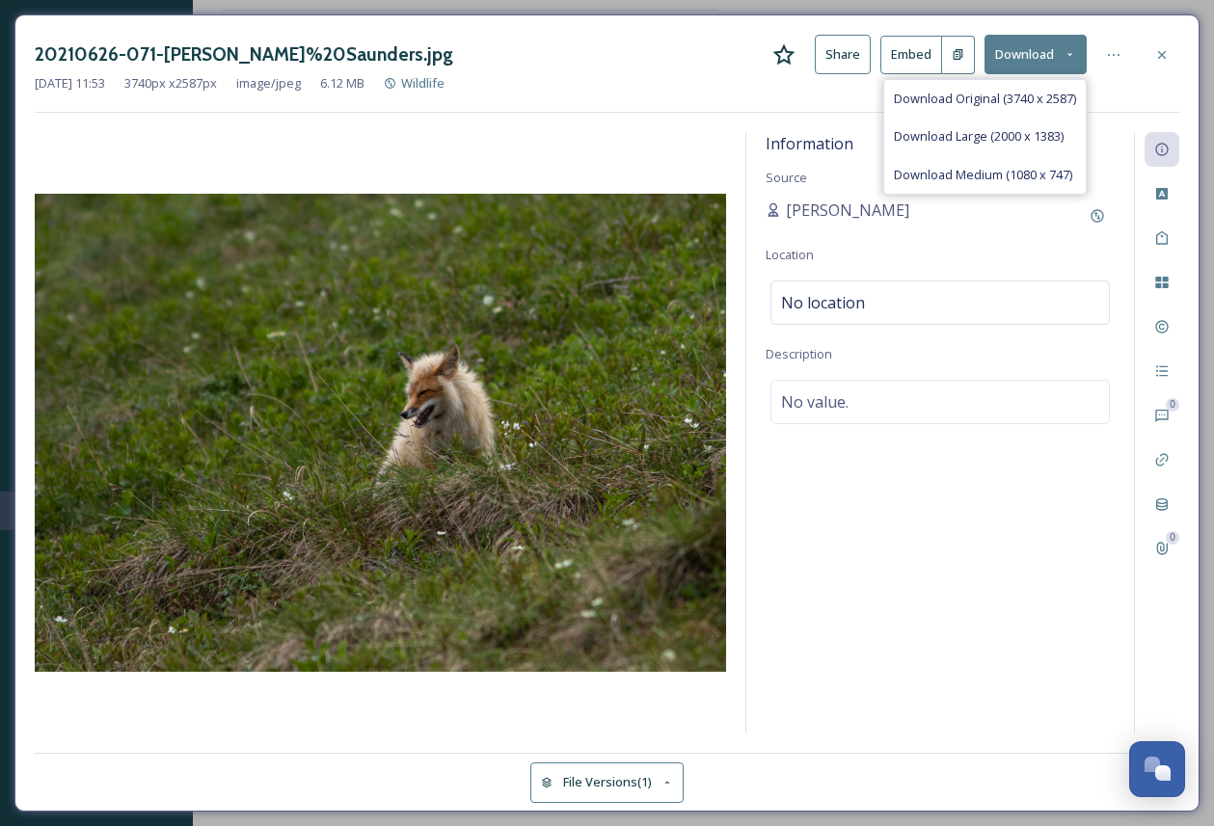
click at [589, 67] on div "20210626-071-[PERSON_NAME]%20Saunders.jpg Share Embed Download Download Origina…" at bounding box center [607, 55] width 1145 height 40
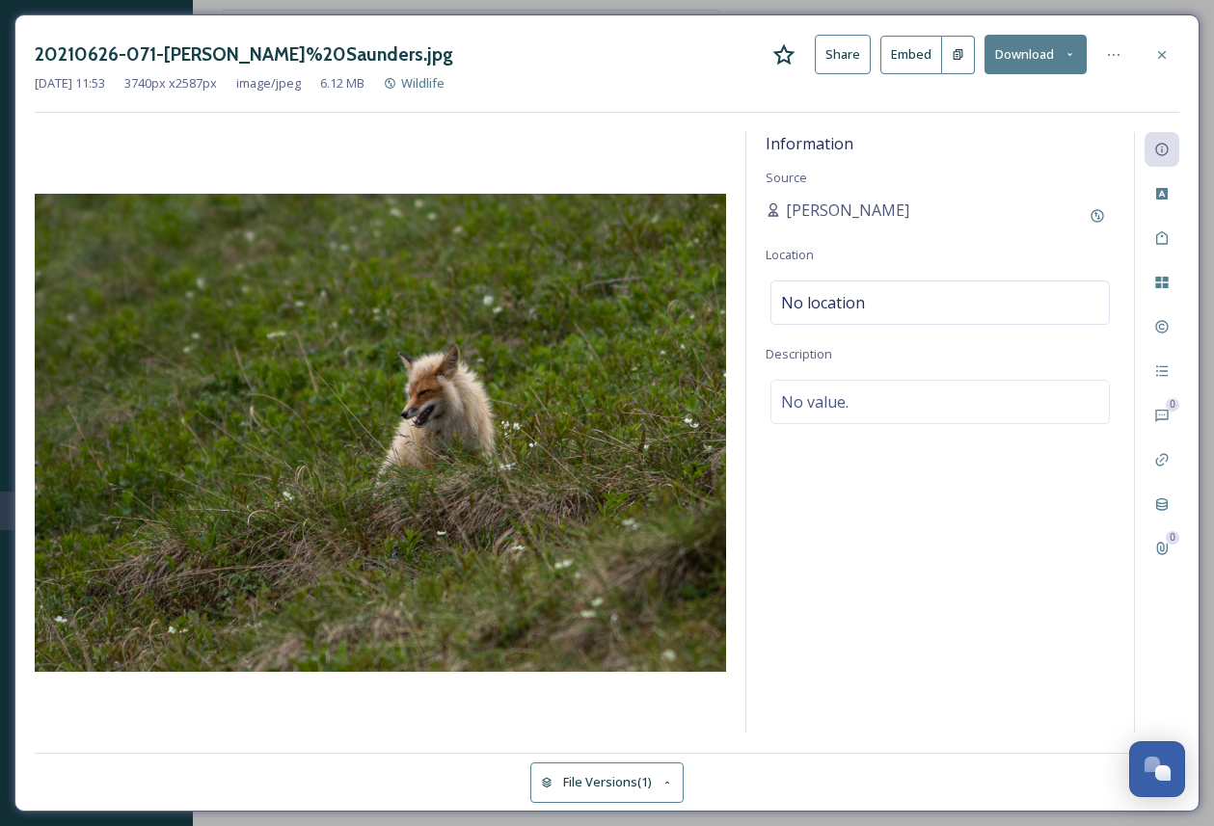
click at [1047, 55] on button "Download" at bounding box center [1036, 55] width 102 height 40
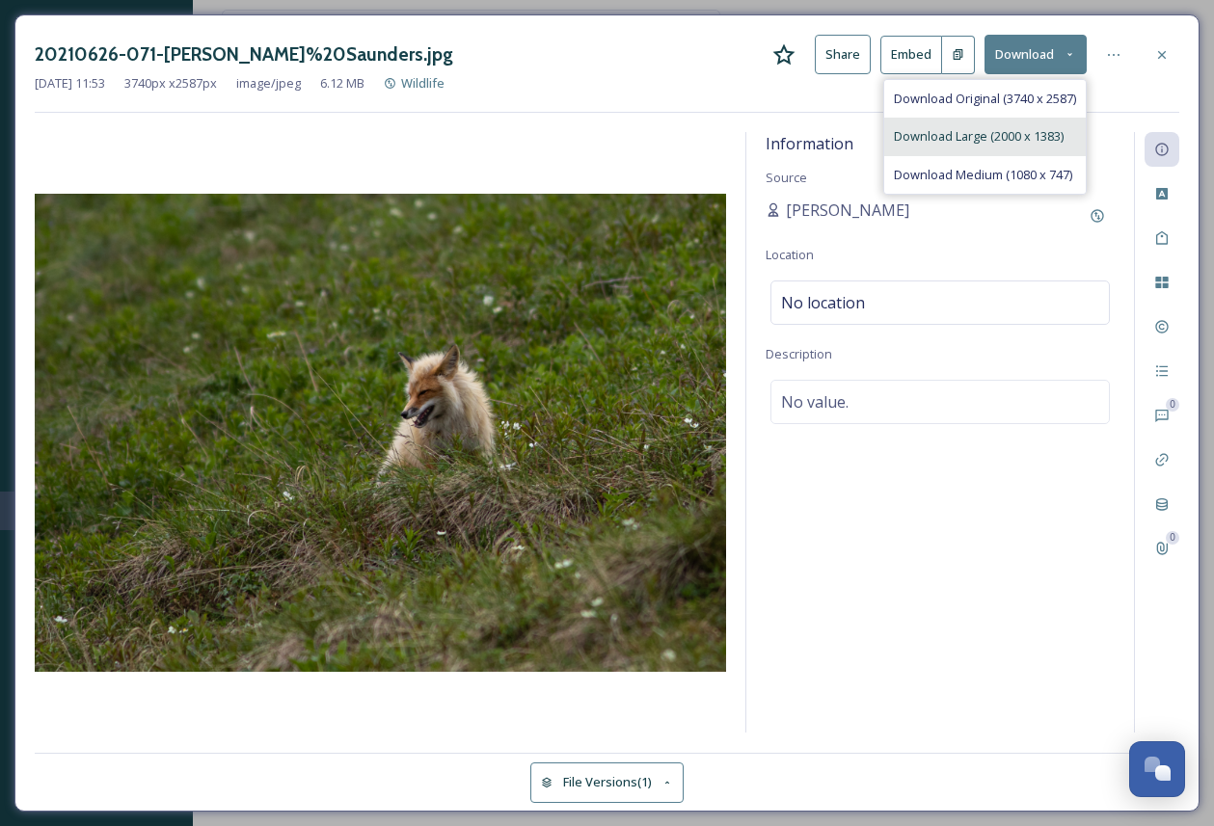
click at [966, 139] on span "Download Large (2000 x 1383)" at bounding box center [979, 136] width 170 height 18
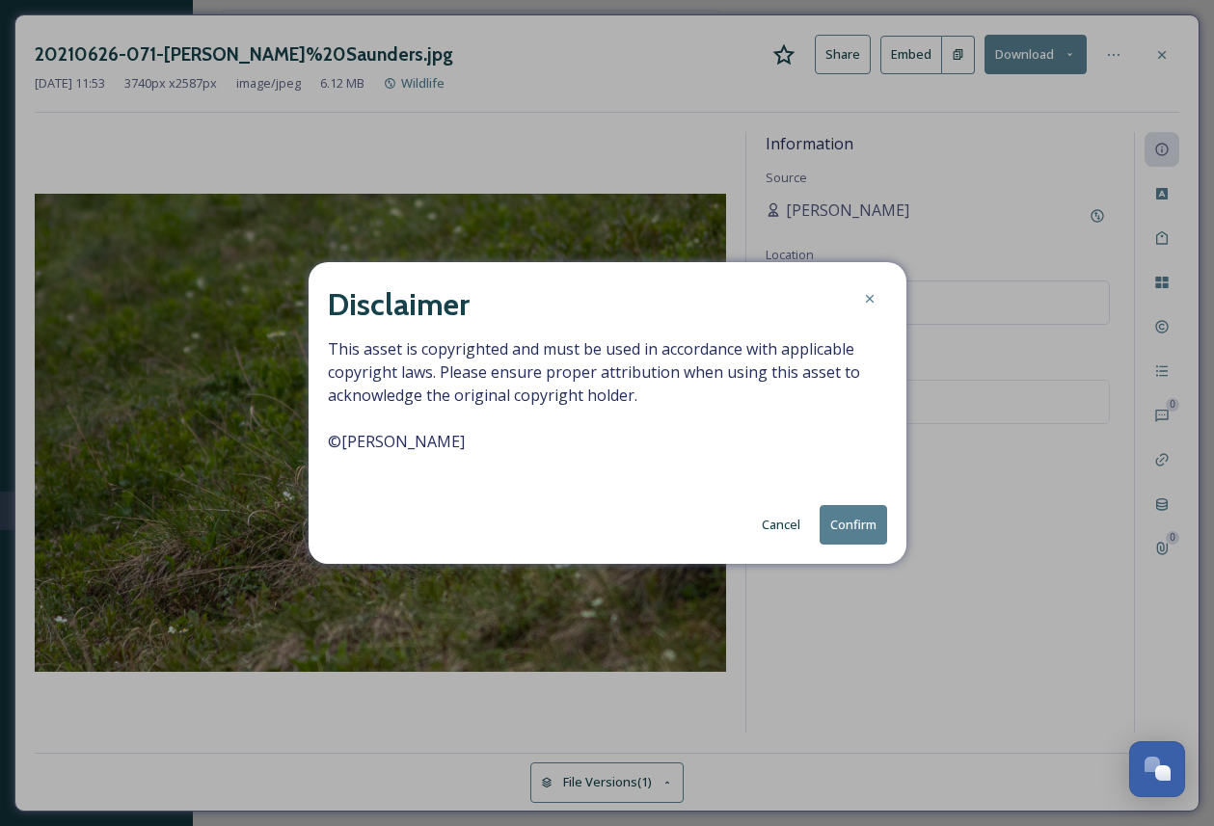
click at [862, 523] on button "Confirm" at bounding box center [853, 525] width 67 height 40
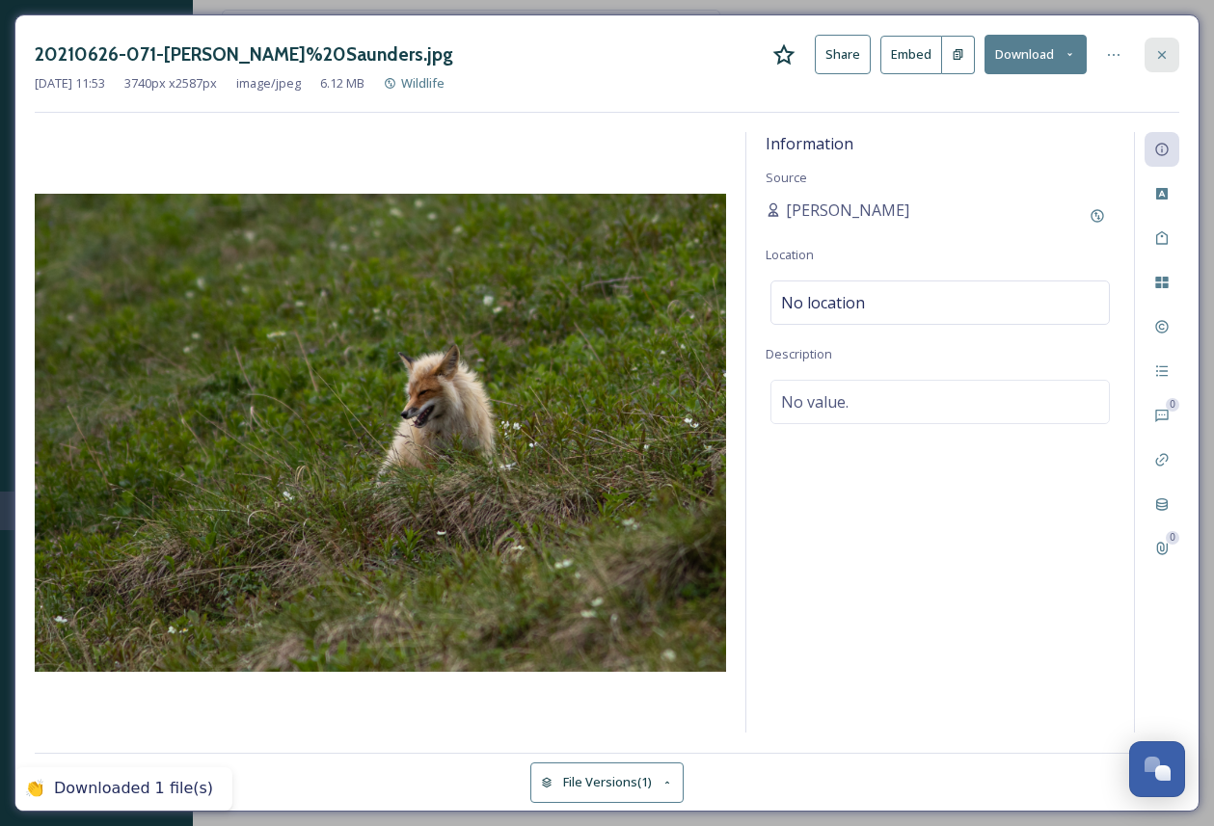
click at [1164, 52] on icon at bounding box center [1162, 54] width 8 height 8
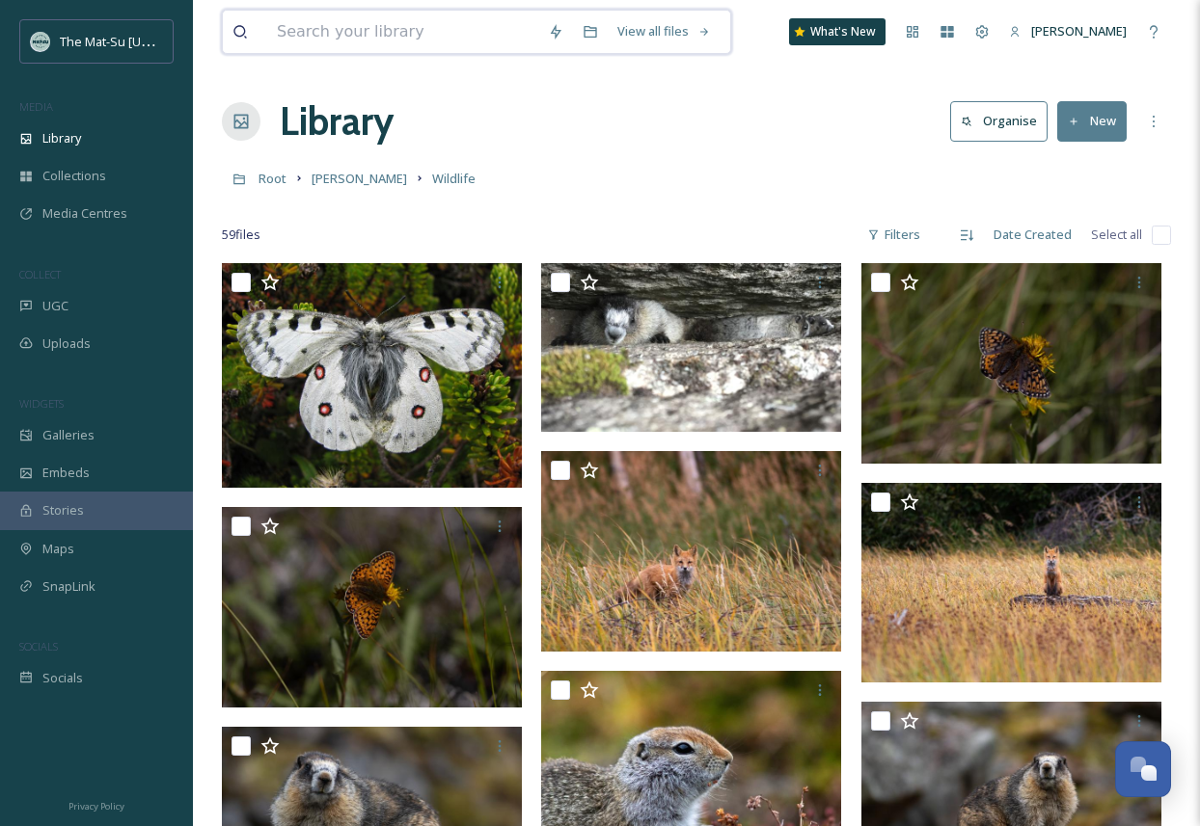
click at [356, 34] on input at bounding box center [402, 32] width 271 height 42
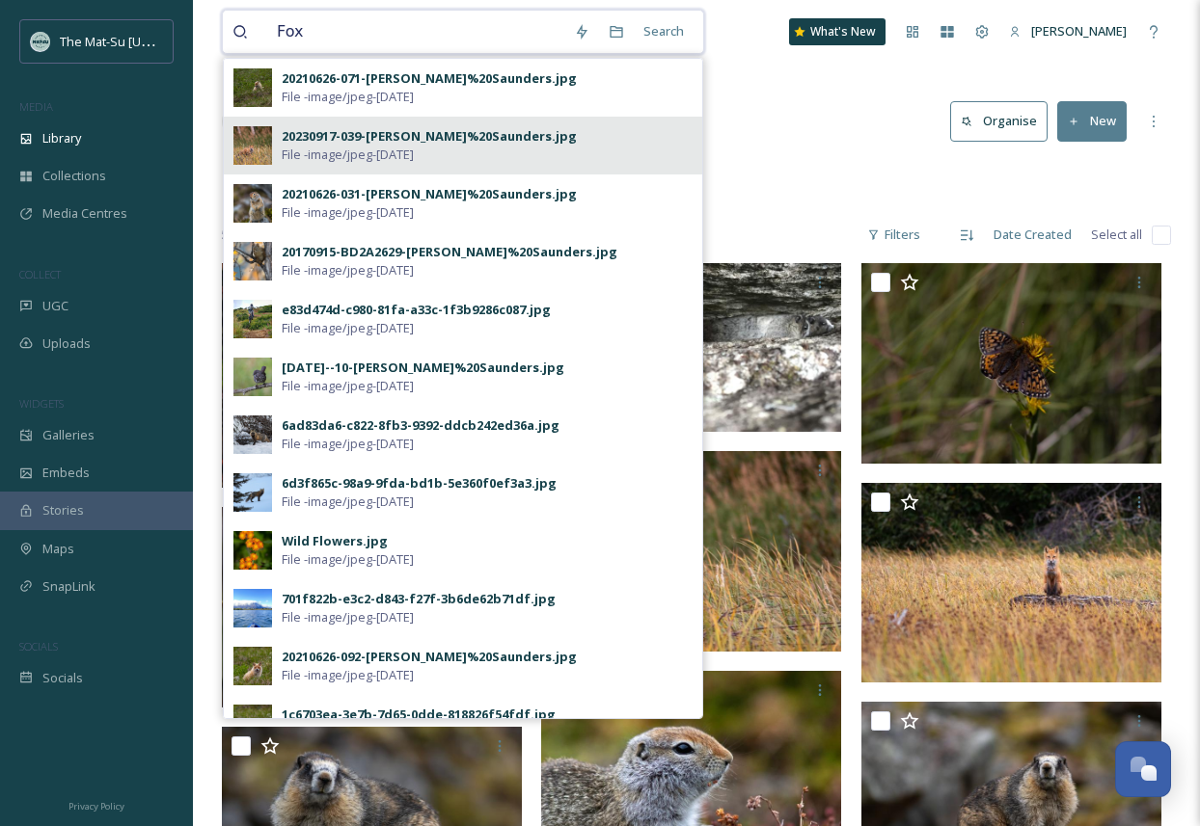
type input "Fox"
click at [302, 150] on span "File - image/jpeg - [DATE]" at bounding box center [348, 155] width 132 height 18
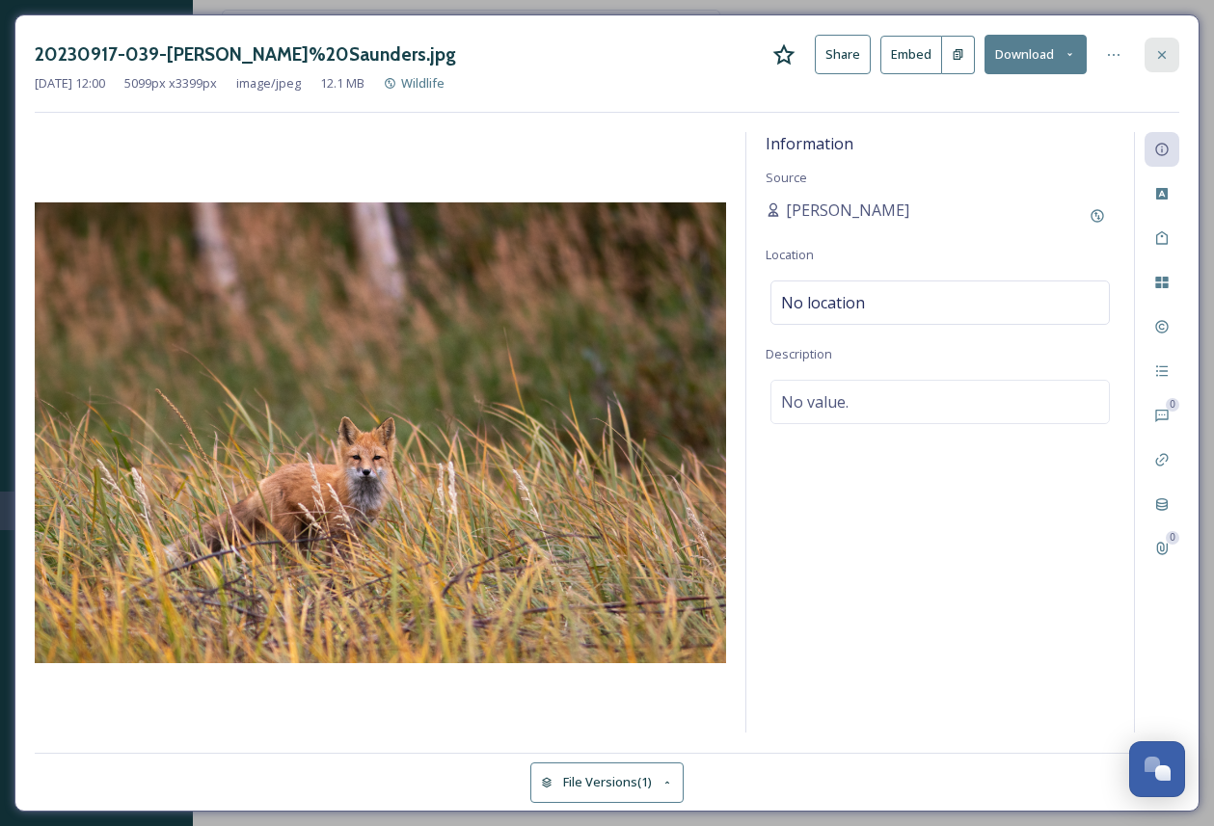
click at [1164, 51] on icon at bounding box center [1162, 54] width 8 height 8
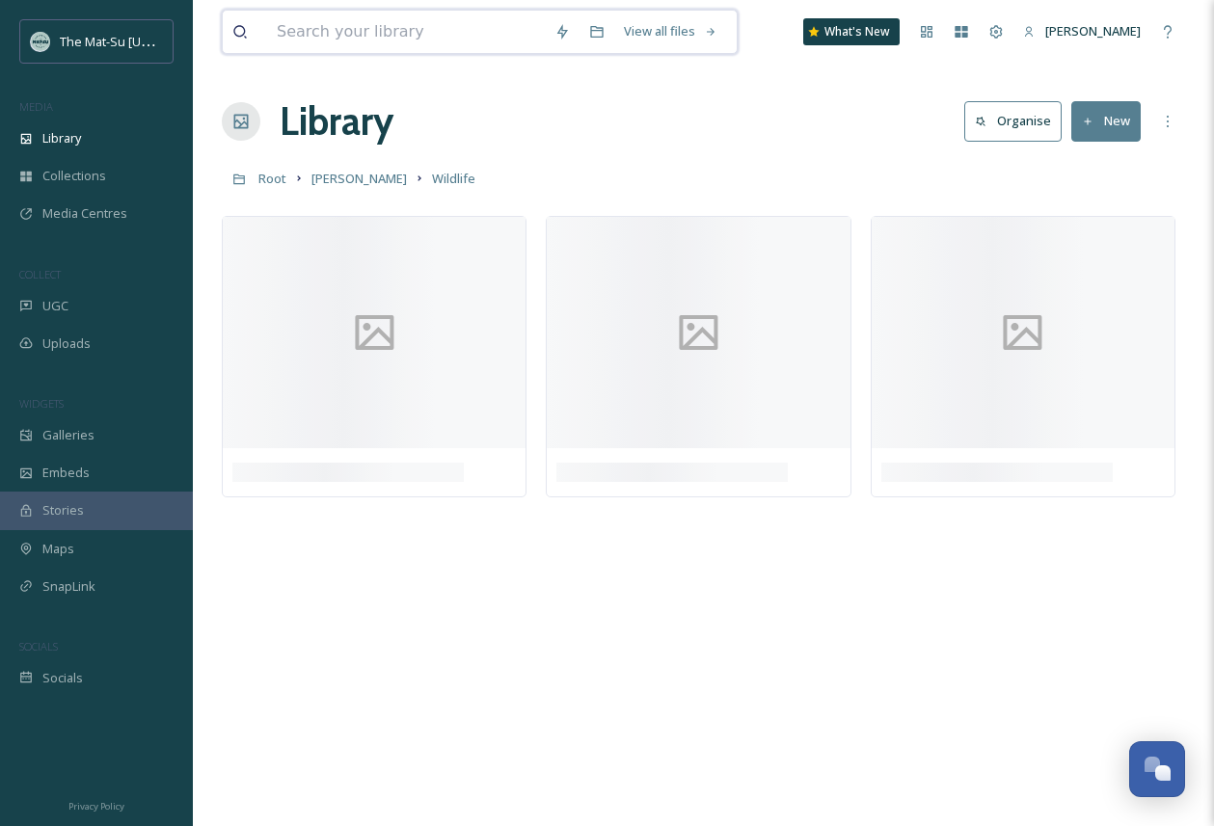
click at [410, 40] on input at bounding box center [406, 32] width 278 height 42
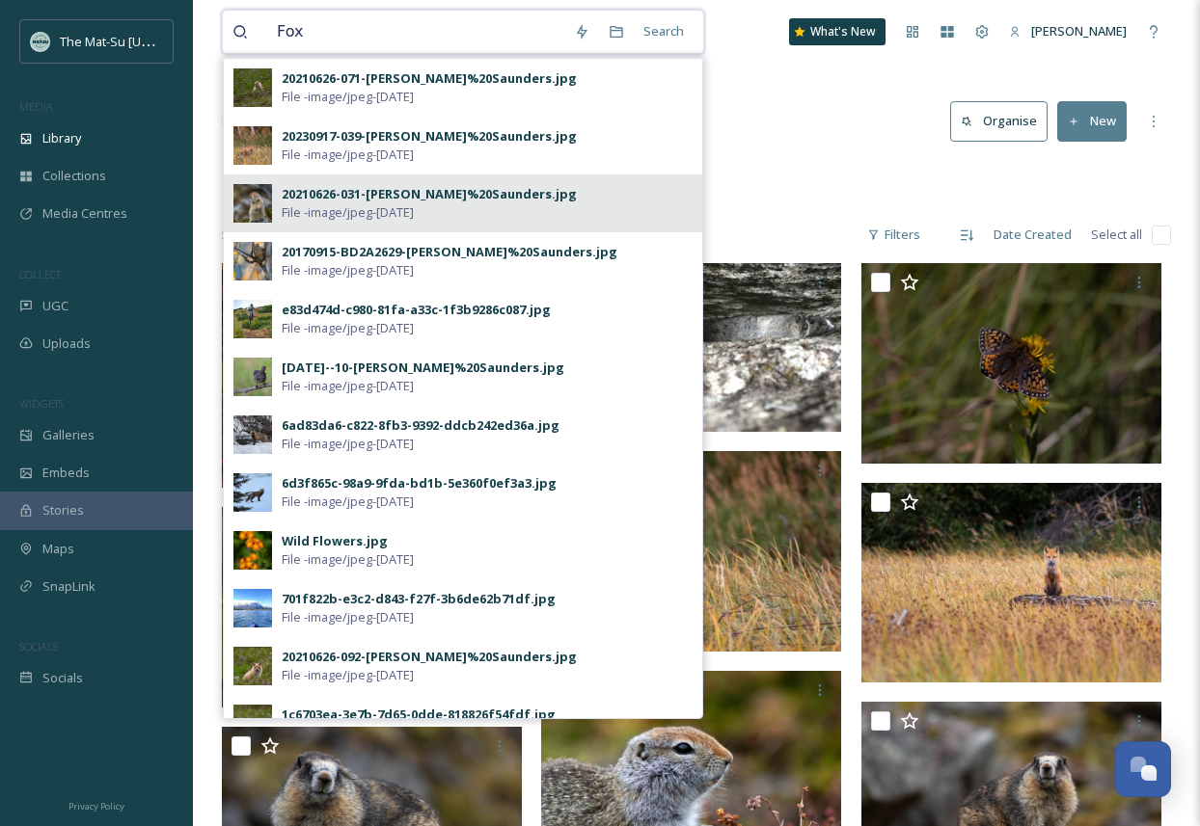
type input "Fox"
click at [374, 208] on span "File - image/jpeg - [DATE]" at bounding box center [348, 212] width 132 height 18
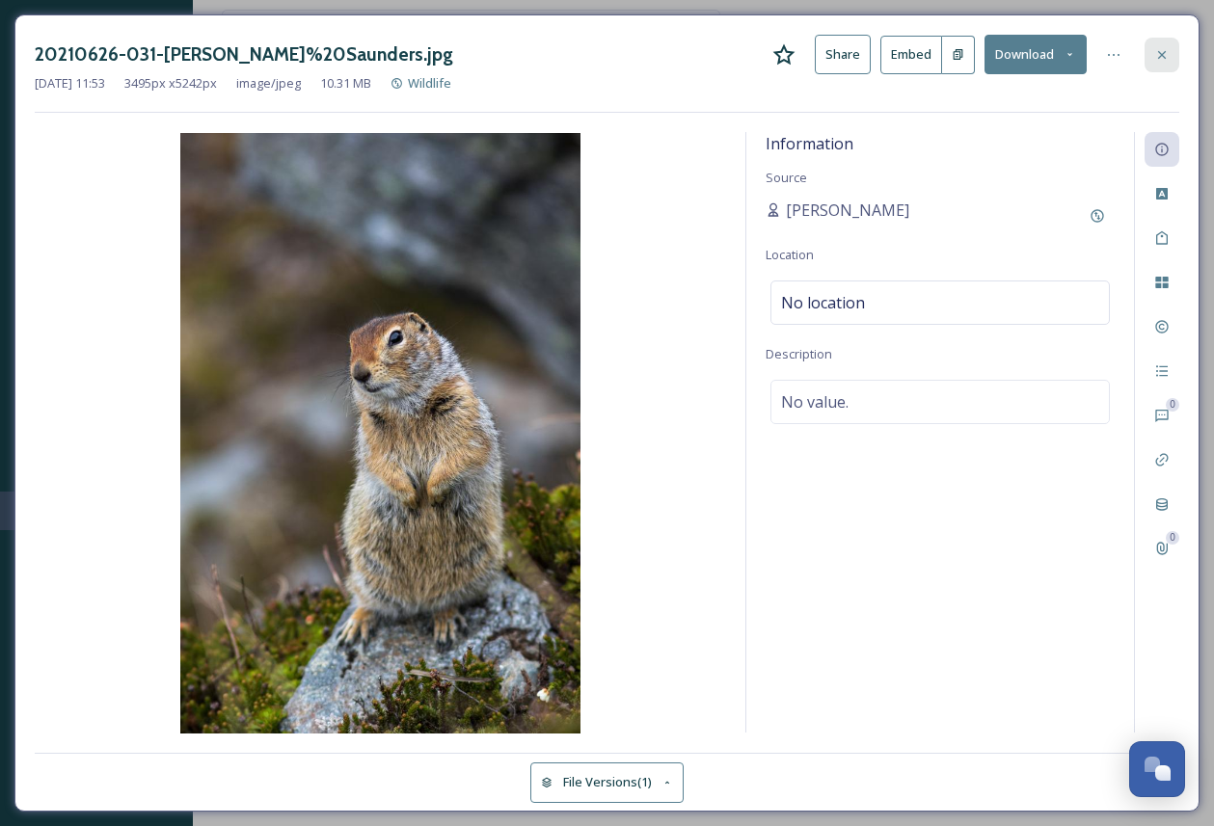
click at [1168, 53] on icon at bounding box center [1161, 54] width 15 height 15
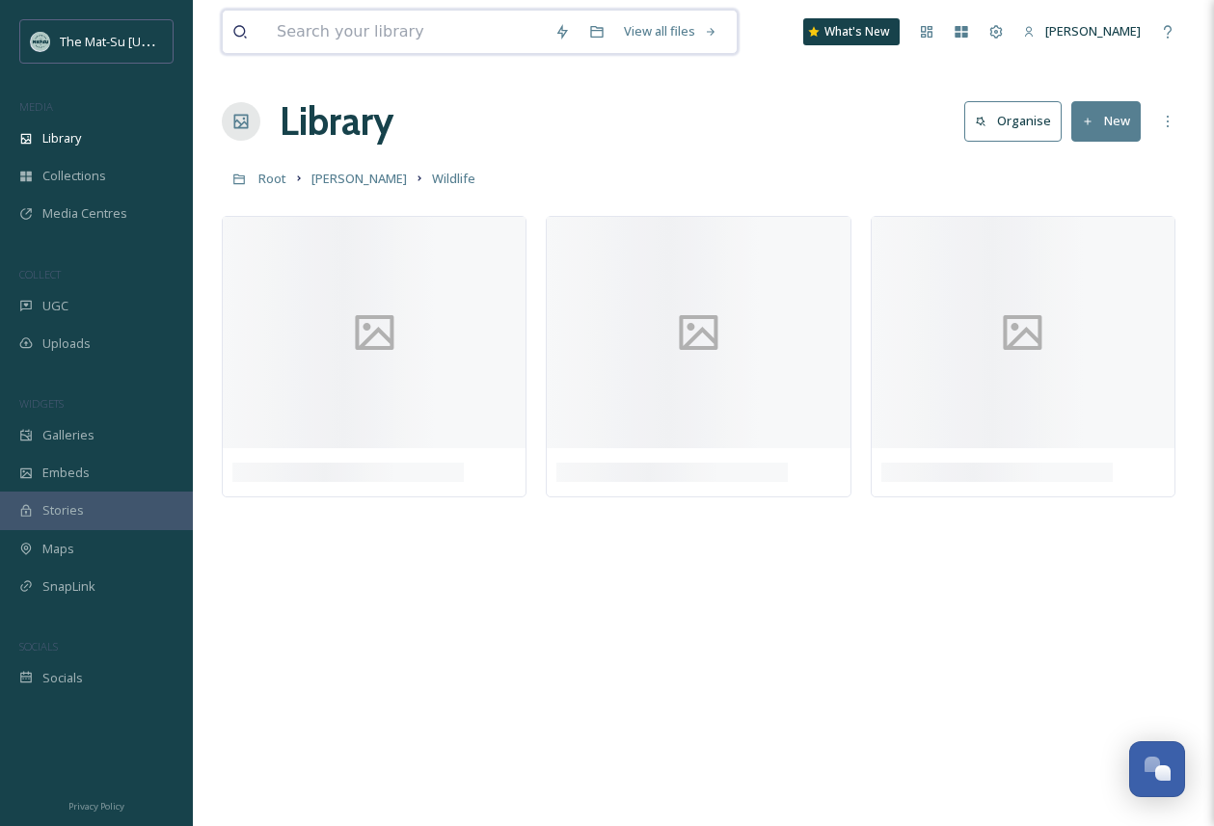
click at [369, 36] on input at bounding box center [406, 32] width 278 height 42
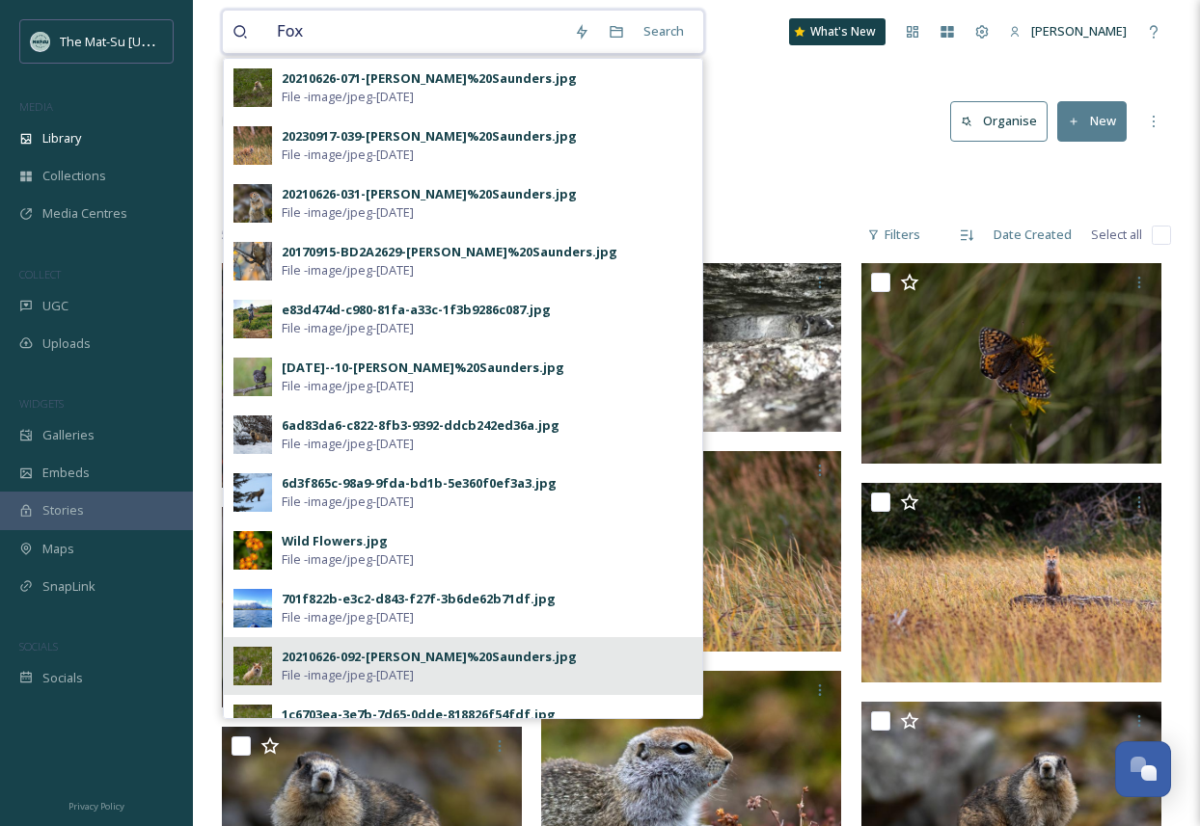
type input "Fox"
click at [365, 661] on div "20210626-092-[PERSON_NAME]%20Saunders.jpg" at bounding box center [429, 657] width 295 height 18
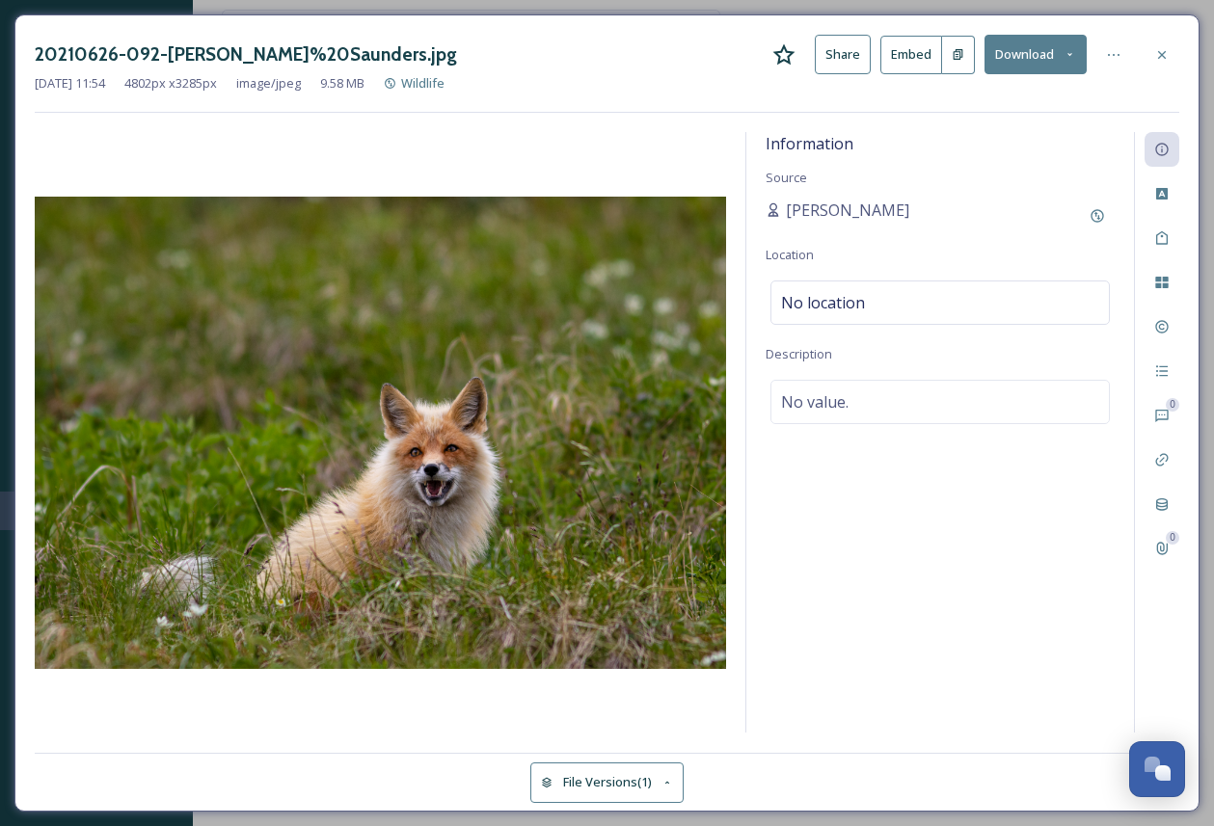
click at [1024, 55] on button "Download" at bounding box center [1036, 55] width 102 height 40
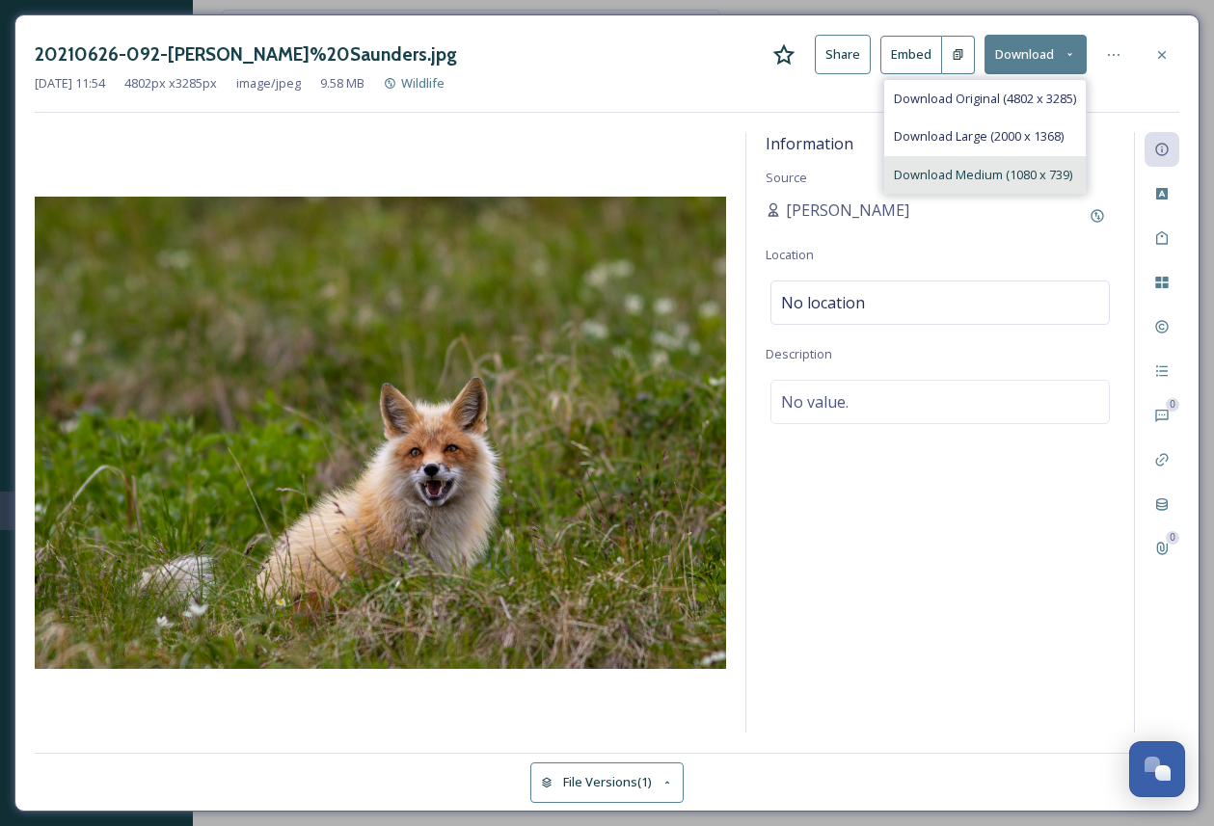
click at [960, 170] on span "Download Medium (1080 x 739)" at bounding box center [983, 175] width 178 height 18
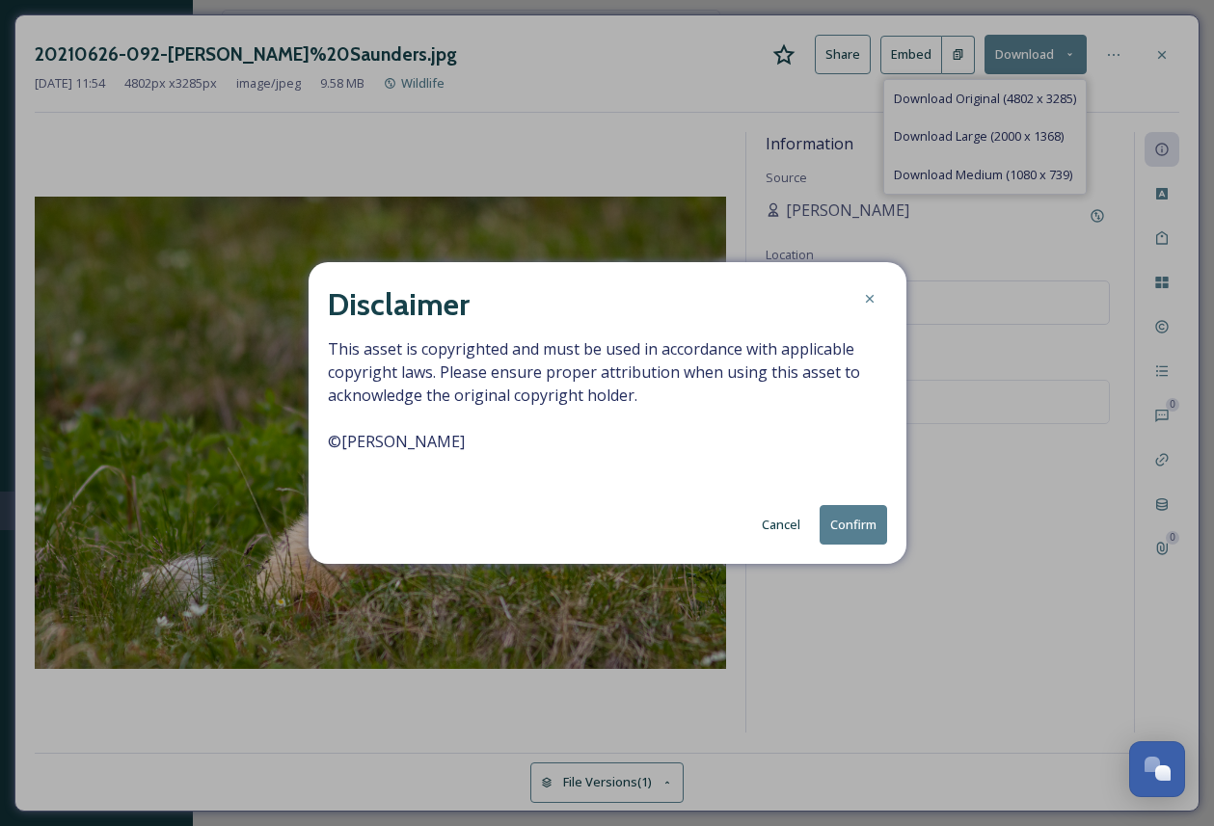
click at [850, 525] on button "Confirm" at bounding box center [853, 525] width 67 height 40
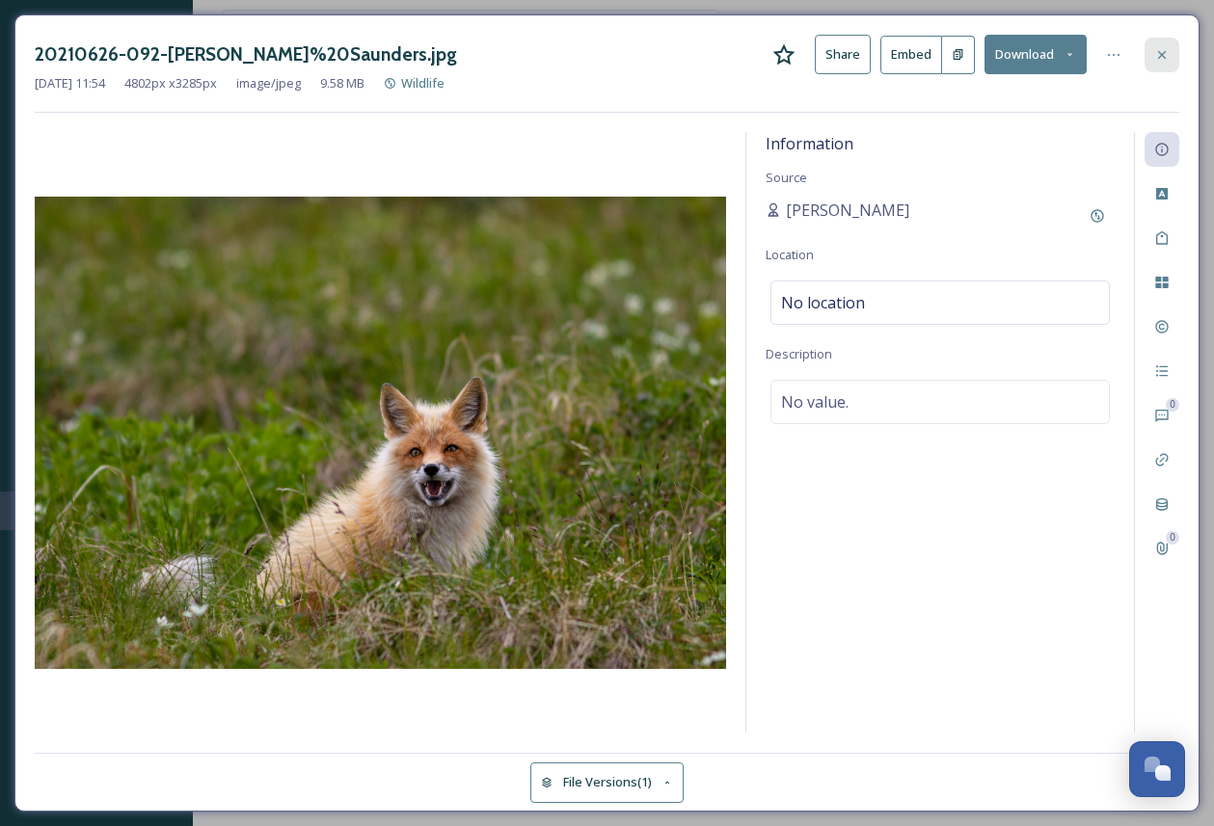
click at [1167, 57] on icon at bounding box center [1161, 54] width 15 height 15
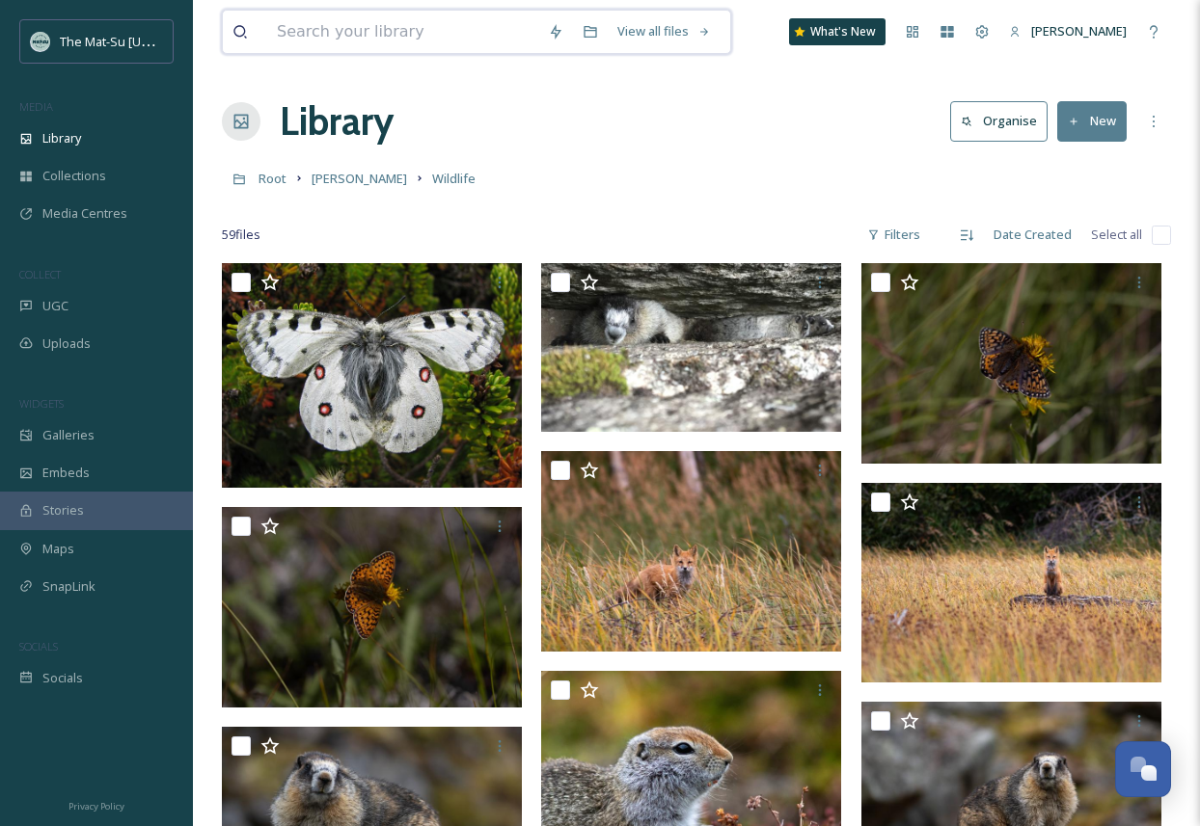
click at [414, 33] on input at bounding box center [402, 32] width 271 height 42
type input "Moose"
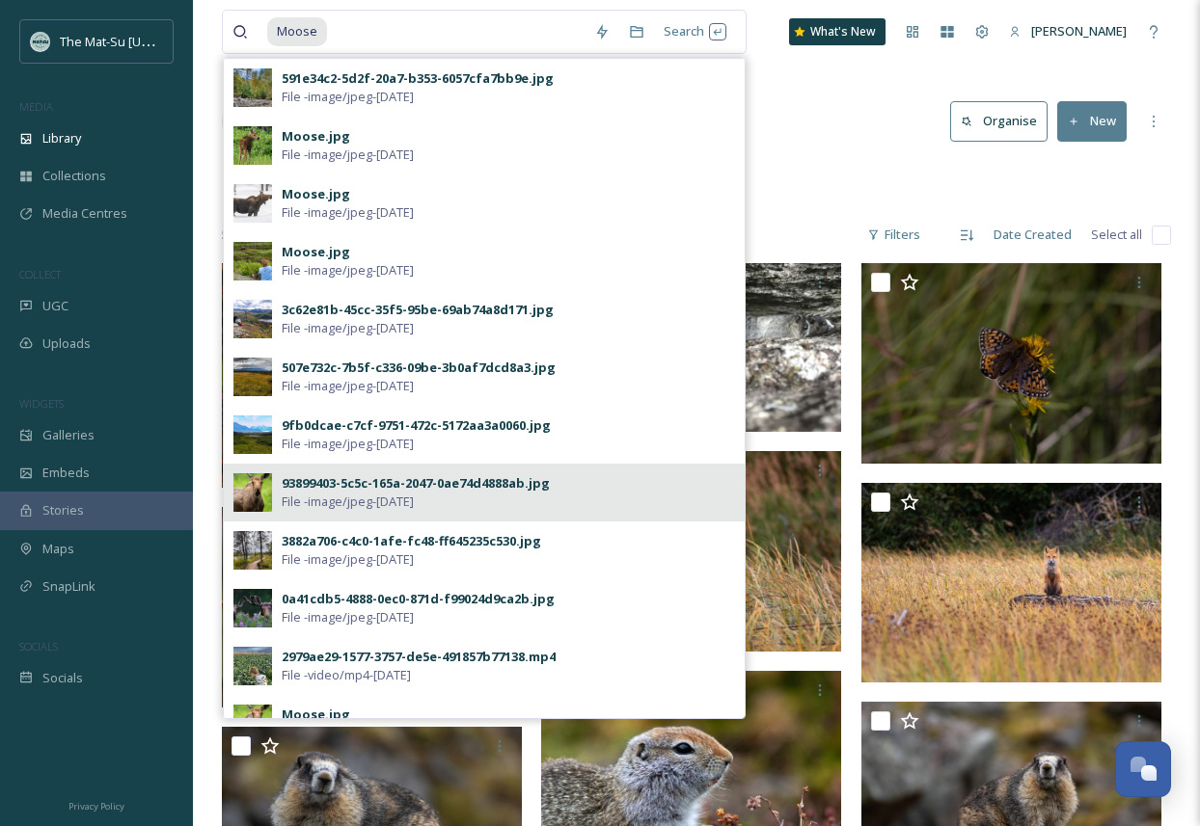
click at [359, 483] on div "93899403-5c5c-165a-2047-0ae74d4888ab.jpg" at bounding box center [416, 483] width 268 height 18
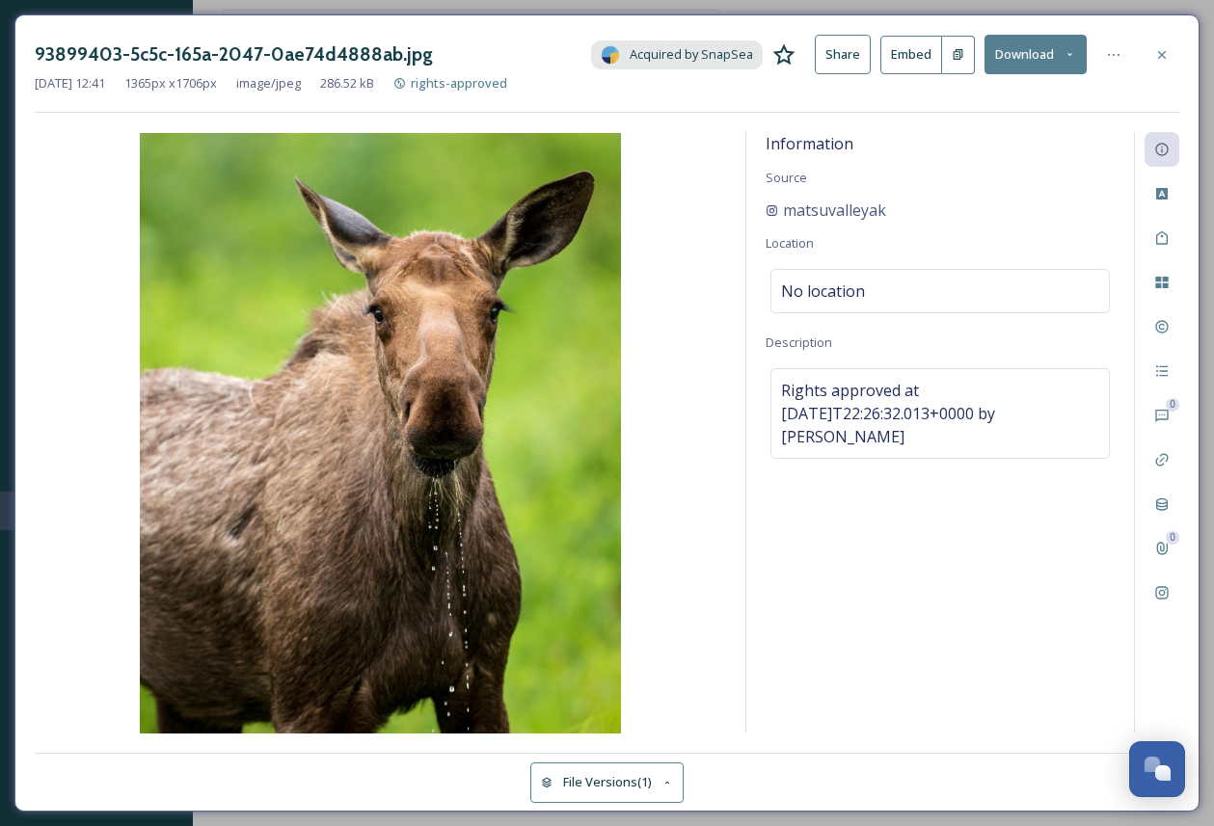
click at [1046, 54] on button "Download" at bounding box center [1036, 55] width 102 height 40
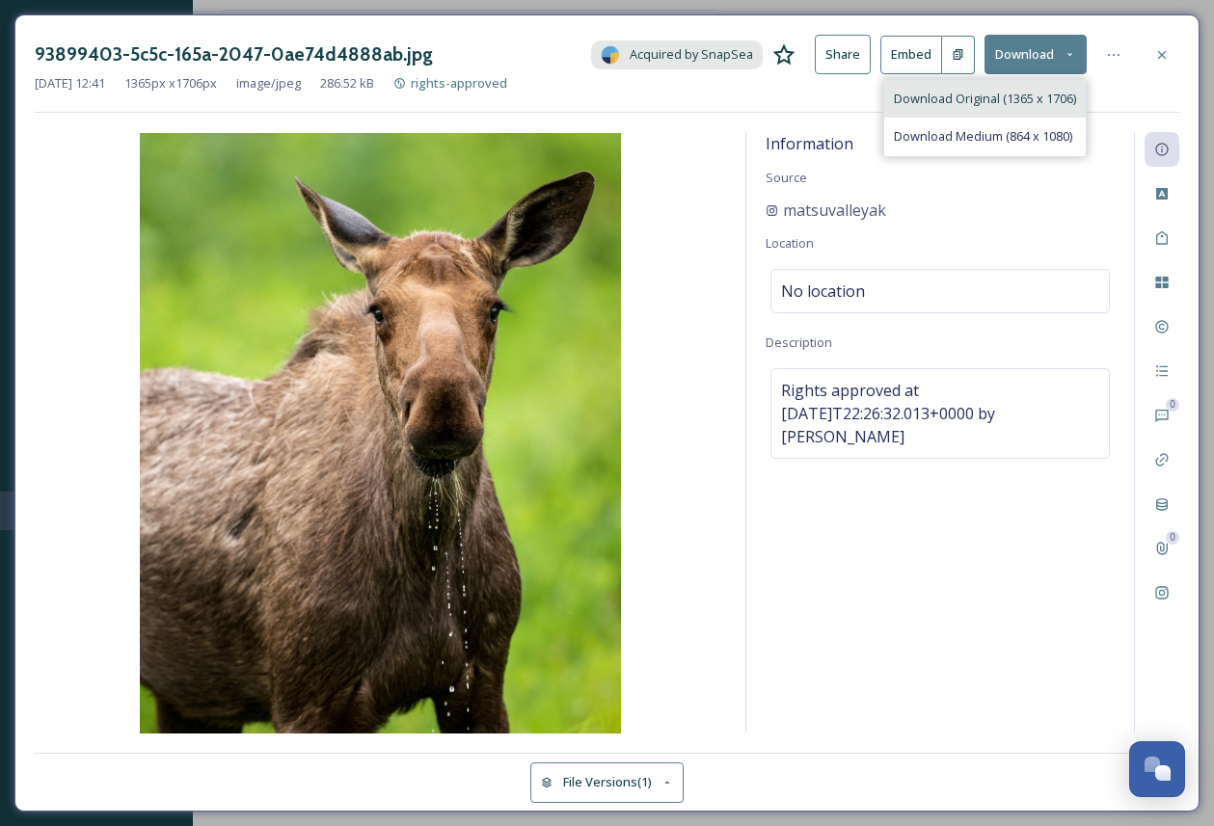
click at [1004, 94] on span "Download Original (1365 x 1706)" at bounding box center [985, 99] width 182 height 18
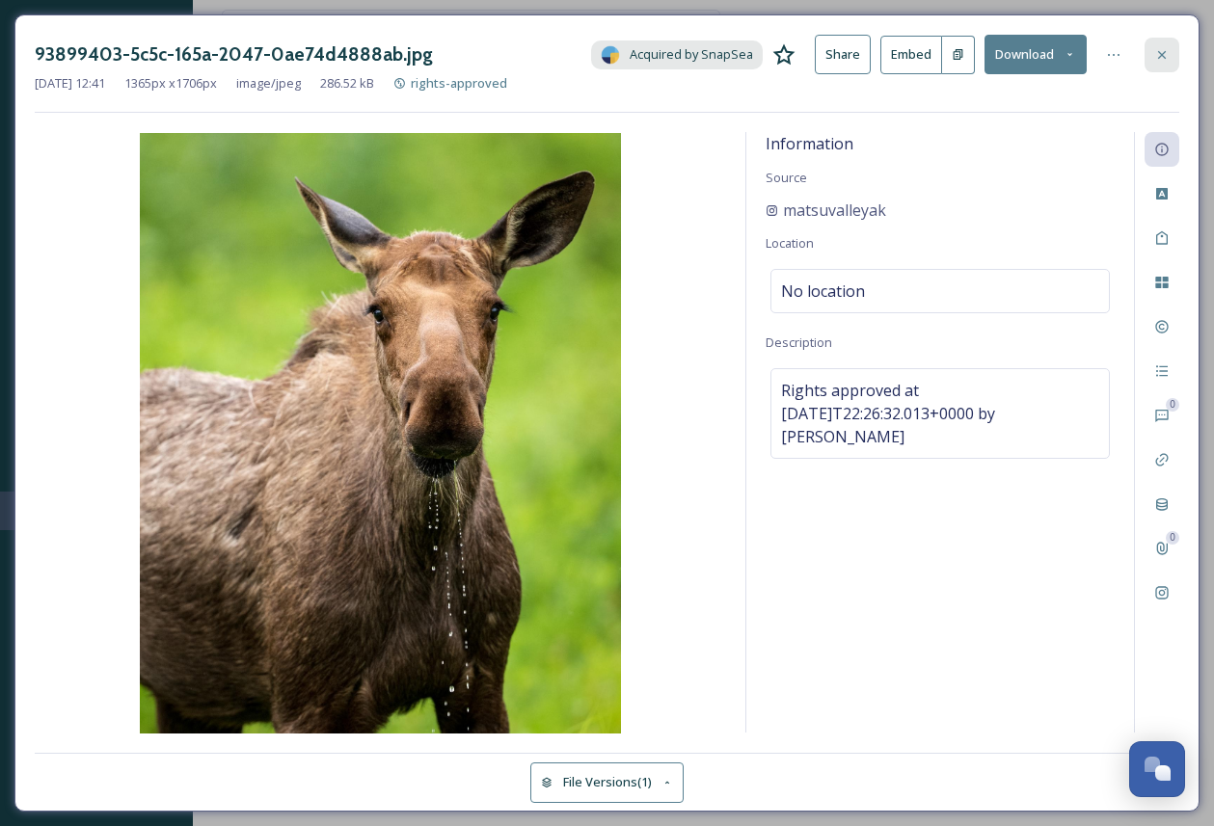
click at [1159, 52] on icon at bounding box center [1162, 54] width 8 height 8
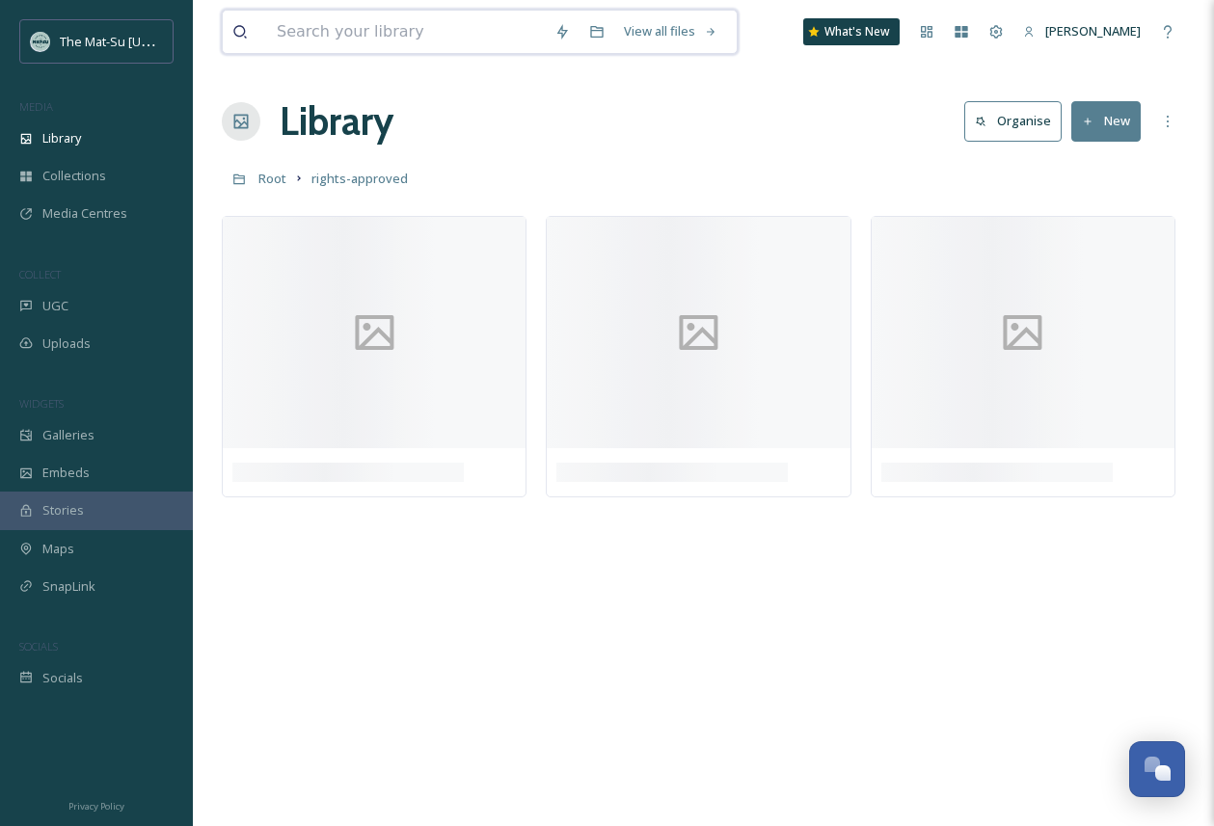
click at [459, 44] on input at bounding box center [406, 32] width 278 height 42
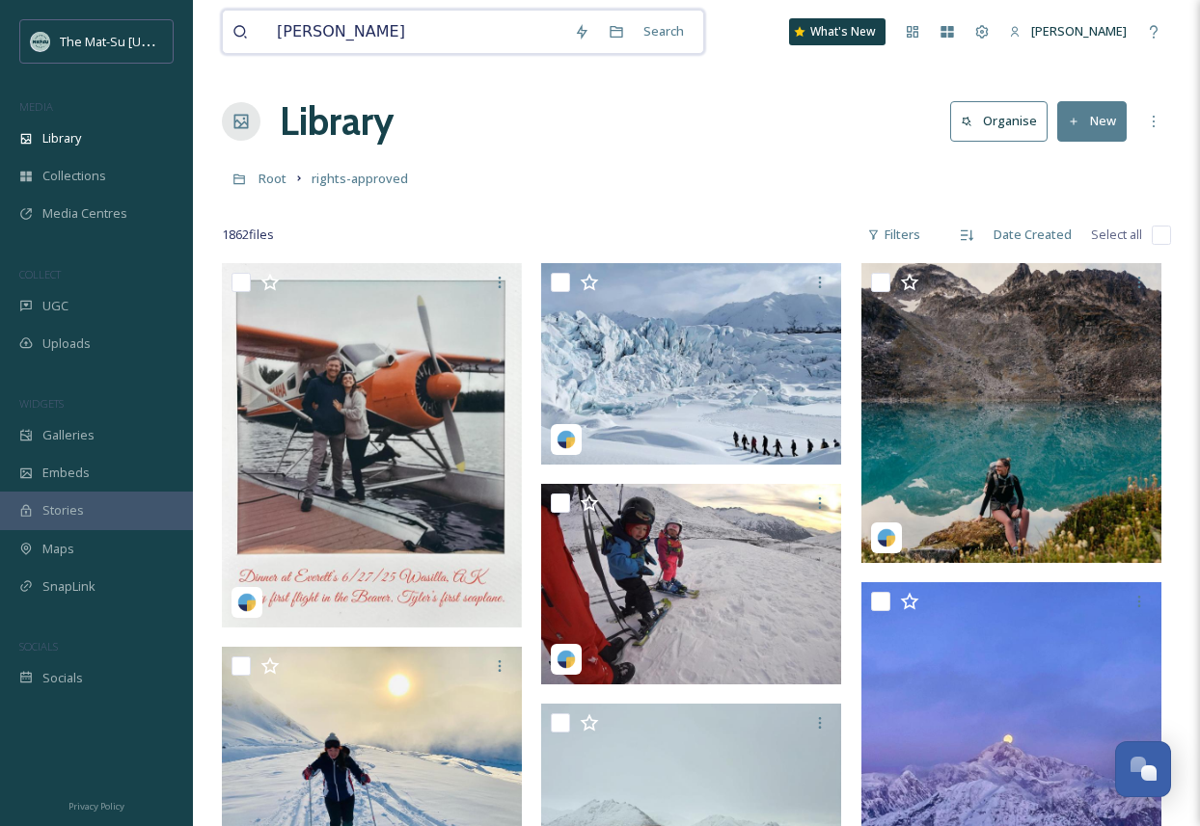
type input "Moose"
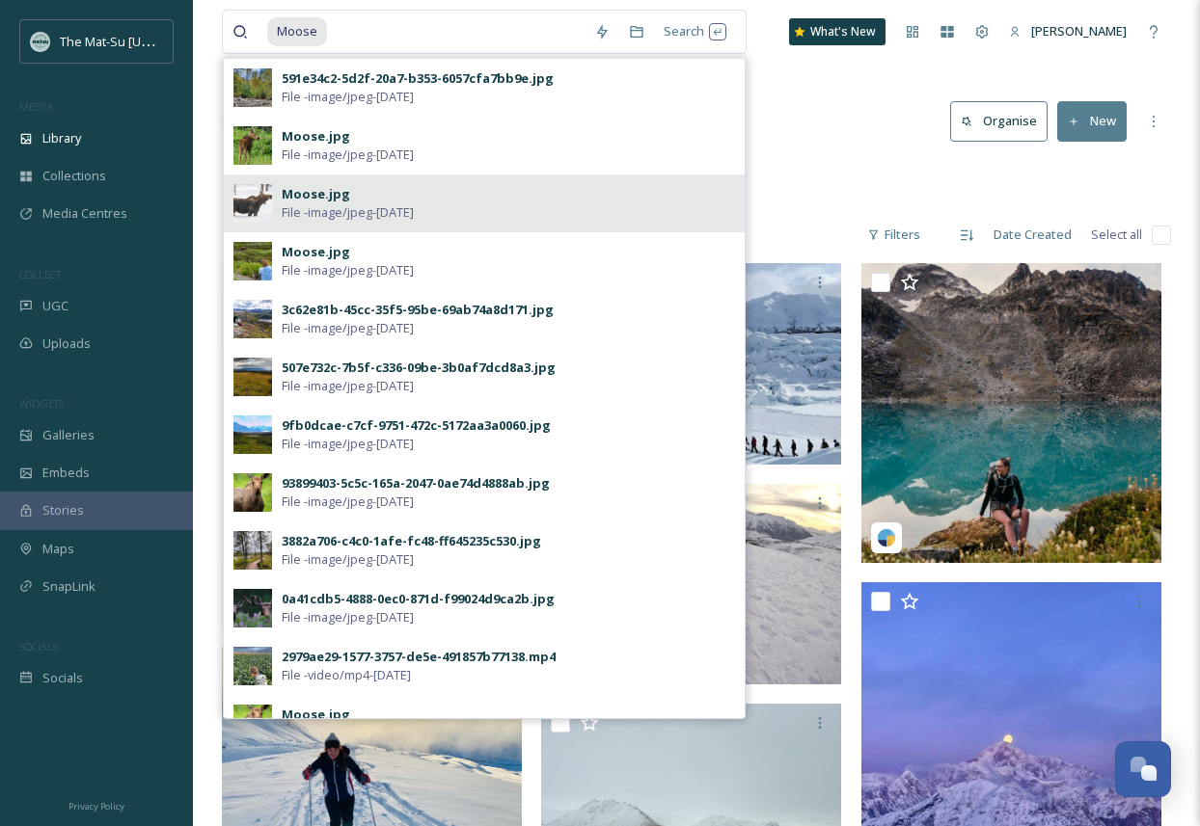
click at [340, 203] on span "File - image/jpeg - [DATE]" at bounding box center [348, 212] width 132 height 18
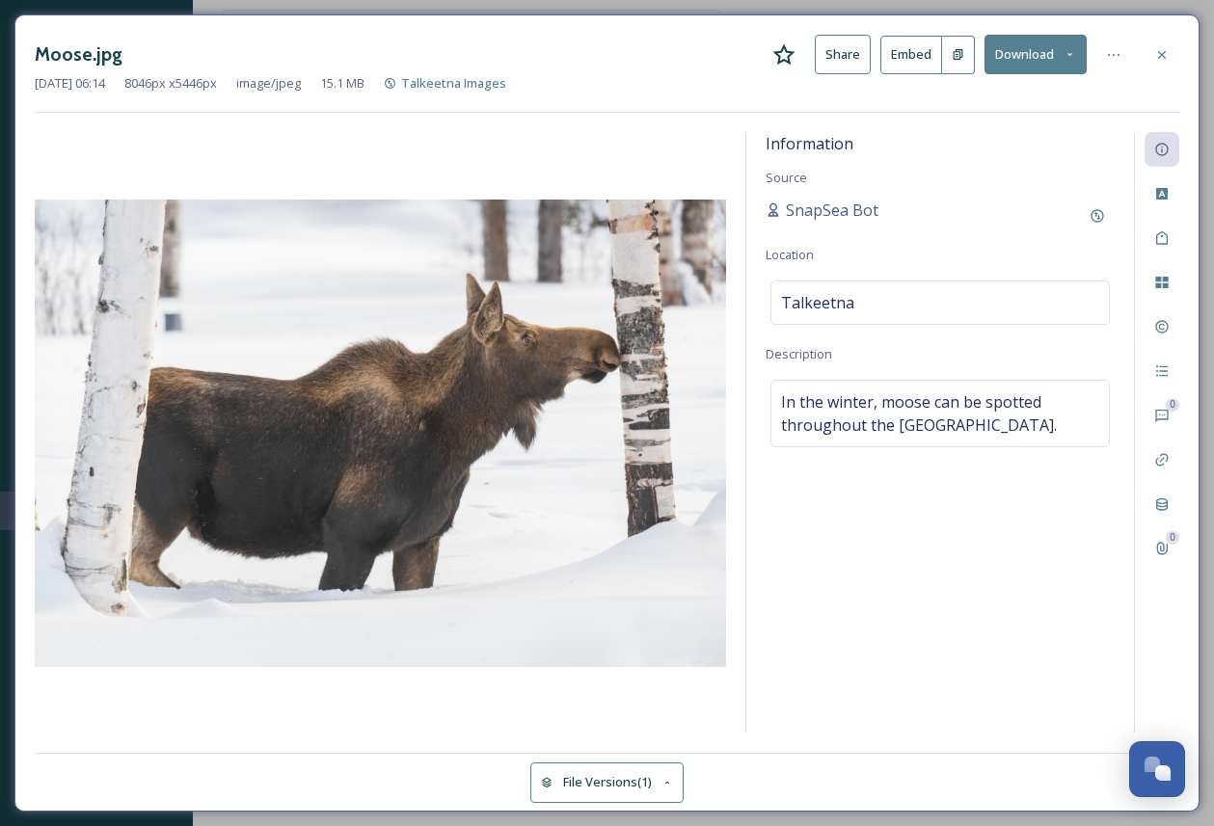
click at [1032, 58] on button "Download" at bounding box center [1036, 55] width 102 height 40
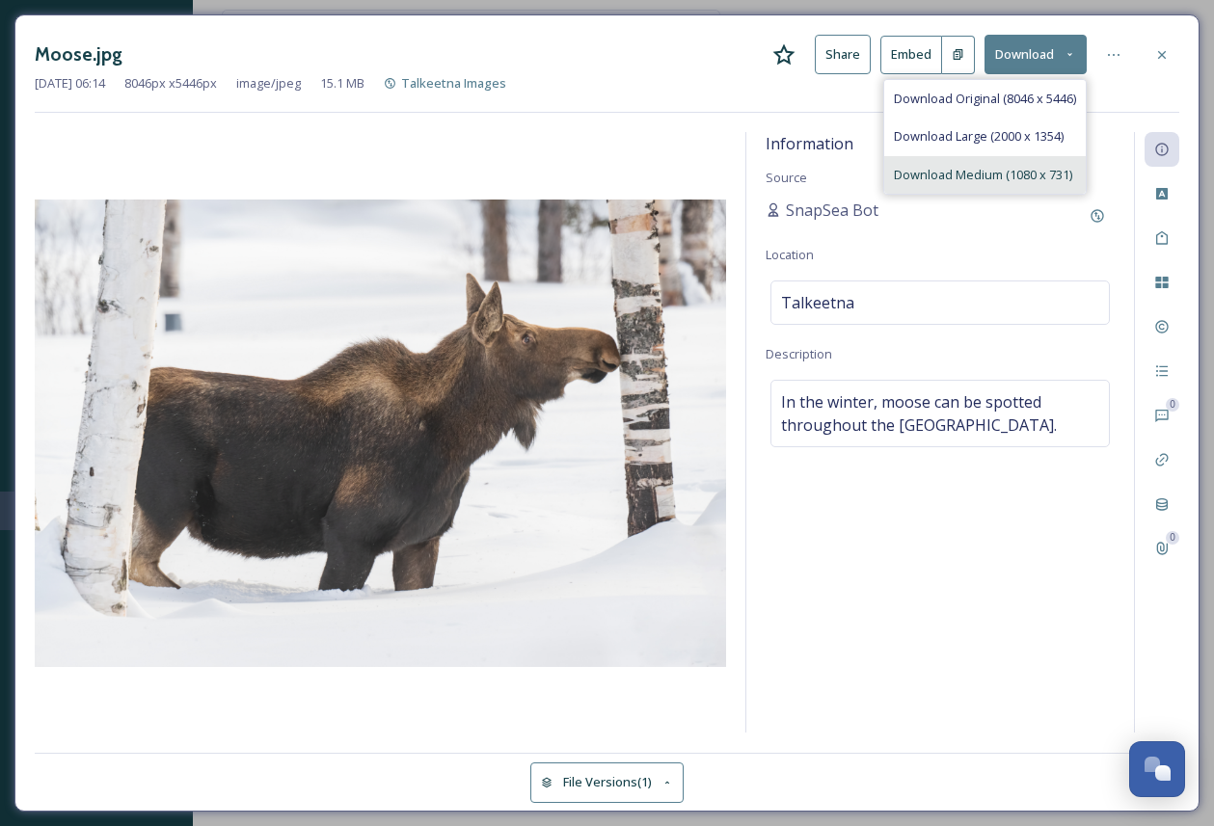
click at [985, 166] on span "Download Medium (1080 x 731)" at bounding box center [983, 175] width 178 height 18
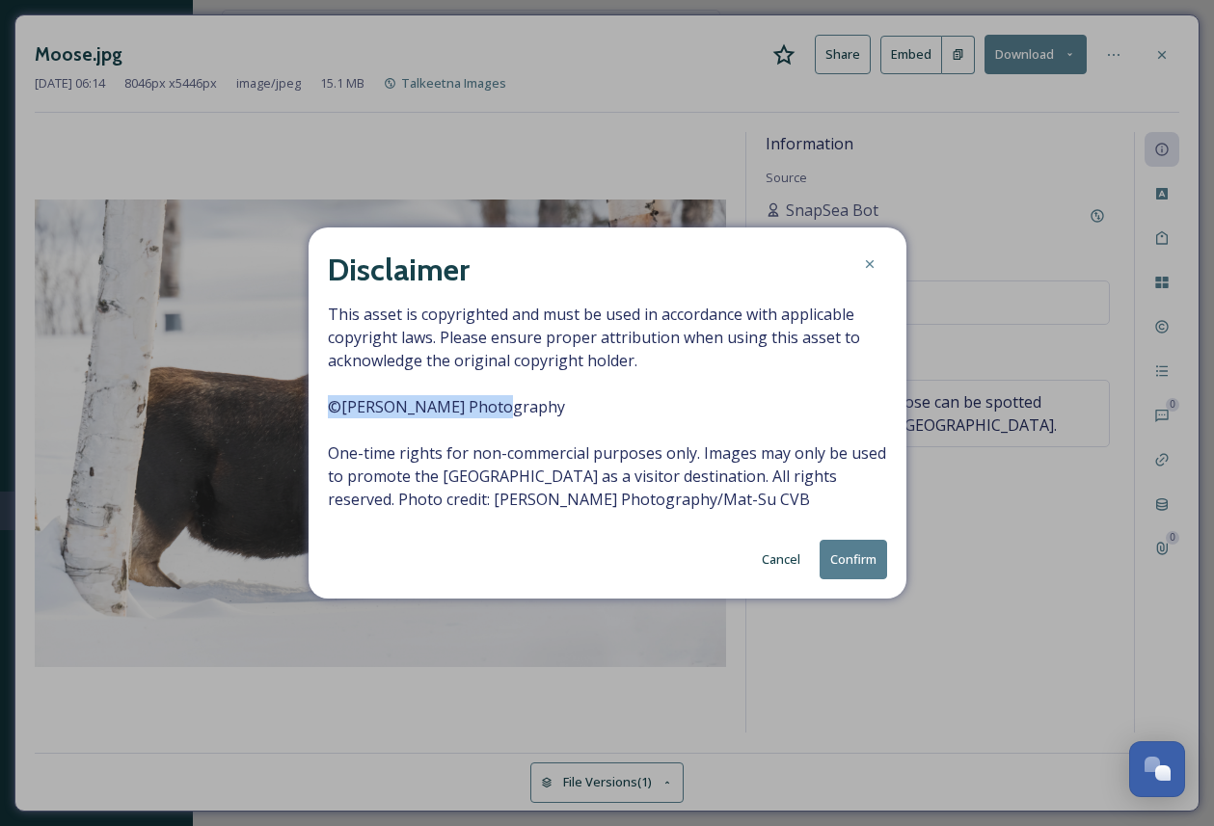
drag, startPoint x: 499, startPoint y: 408, endPoint x: 322, endPoint y: 412, distance: 176.5
click at [322, 412] on div "Disclaimer This asset is copyrighted and must be used in accordance with applic…" at bounding box center [608, 413] width 598 height 371
copy span "© [PERSON_NAME] Photography"
click at [861, 552] on button "Confirm" at bounding box center [853, 560] width 67 height 40
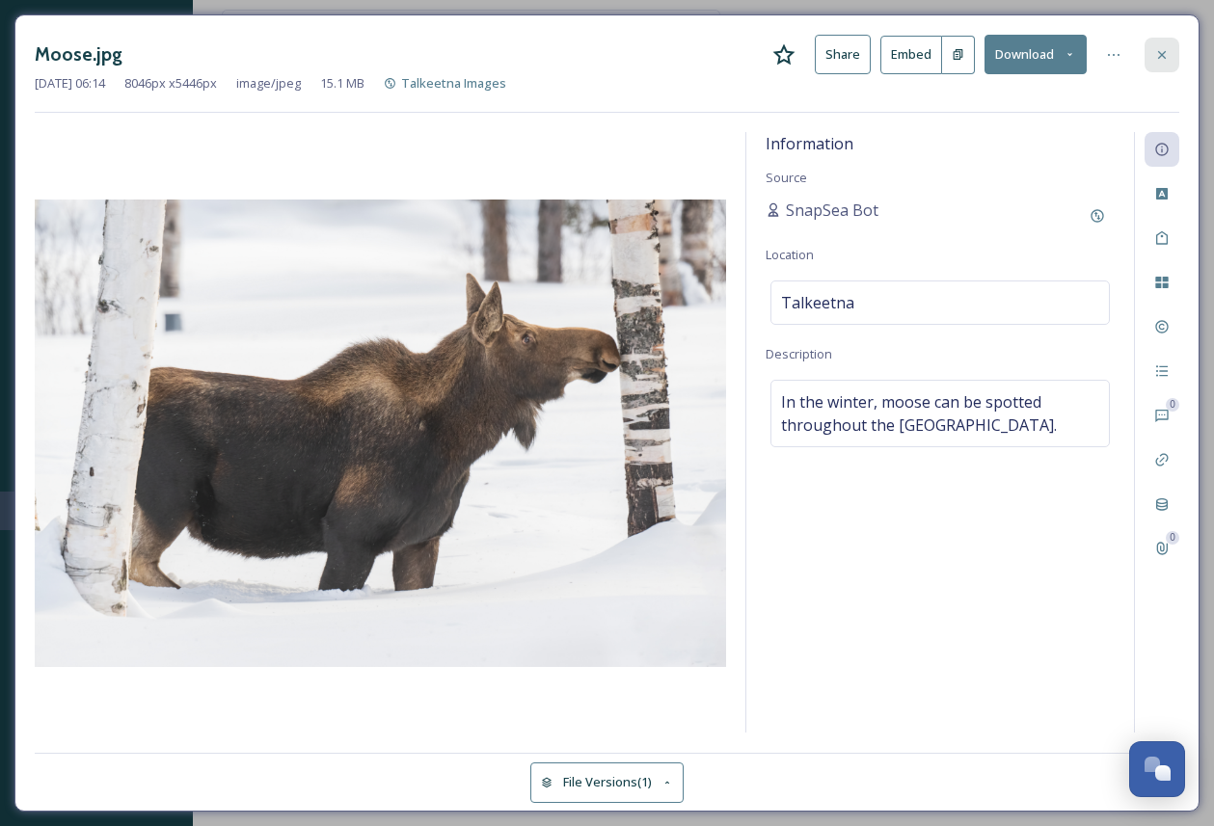
click at [1147, 49] on div at bounding box center [1162, 55] width 35 height 35
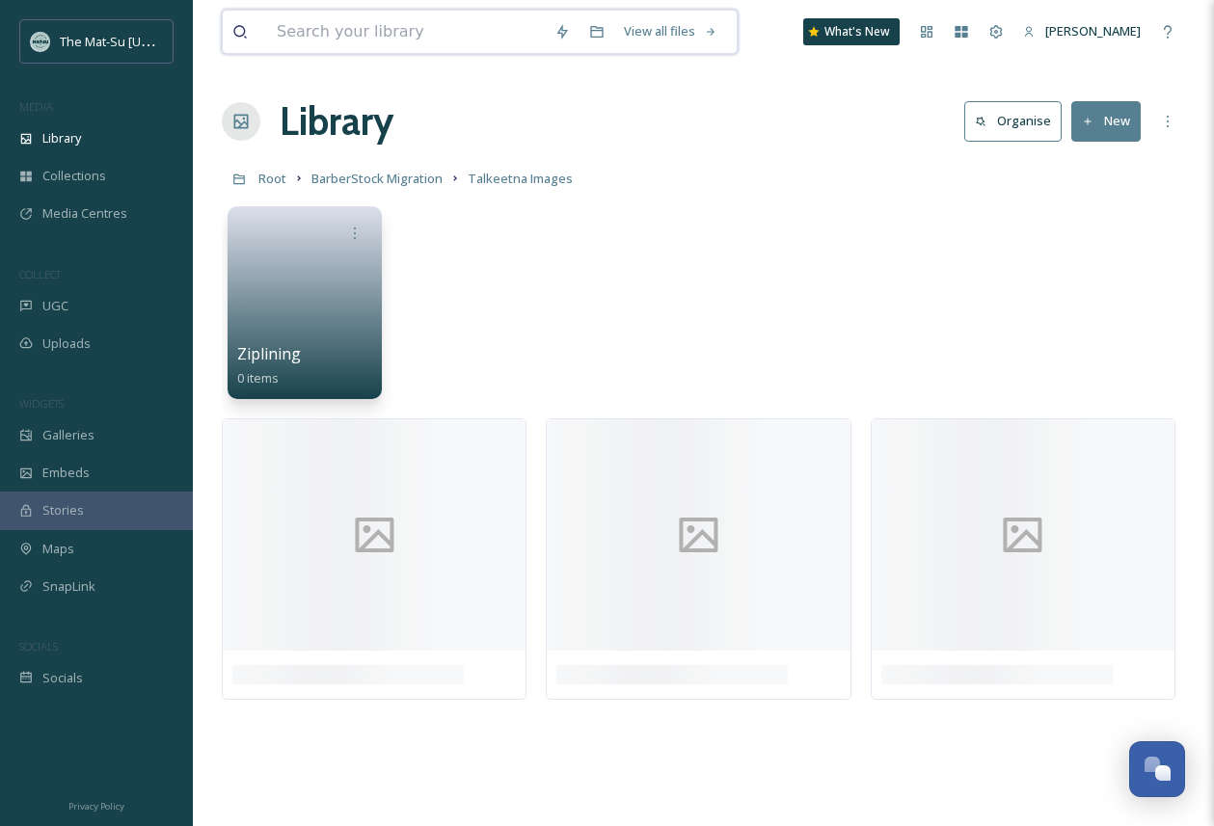
click at [388, 11] on input at bounding box center [406, 32] width 278 height 42
click at [385, 21] on input at bounding box center [406, 32] width 278 height 42
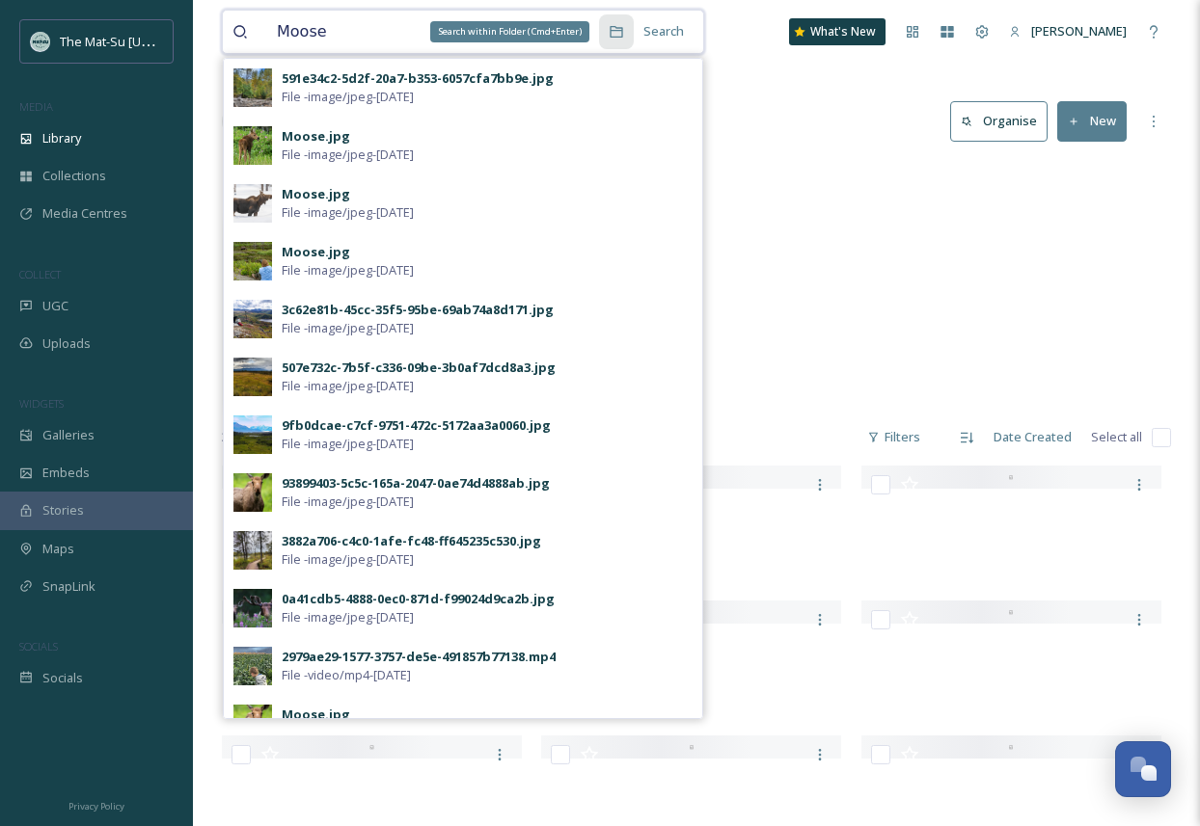
type input "Moose"
click at [618, 31] on icon at bounding box center [615, 31] width 15 height 15
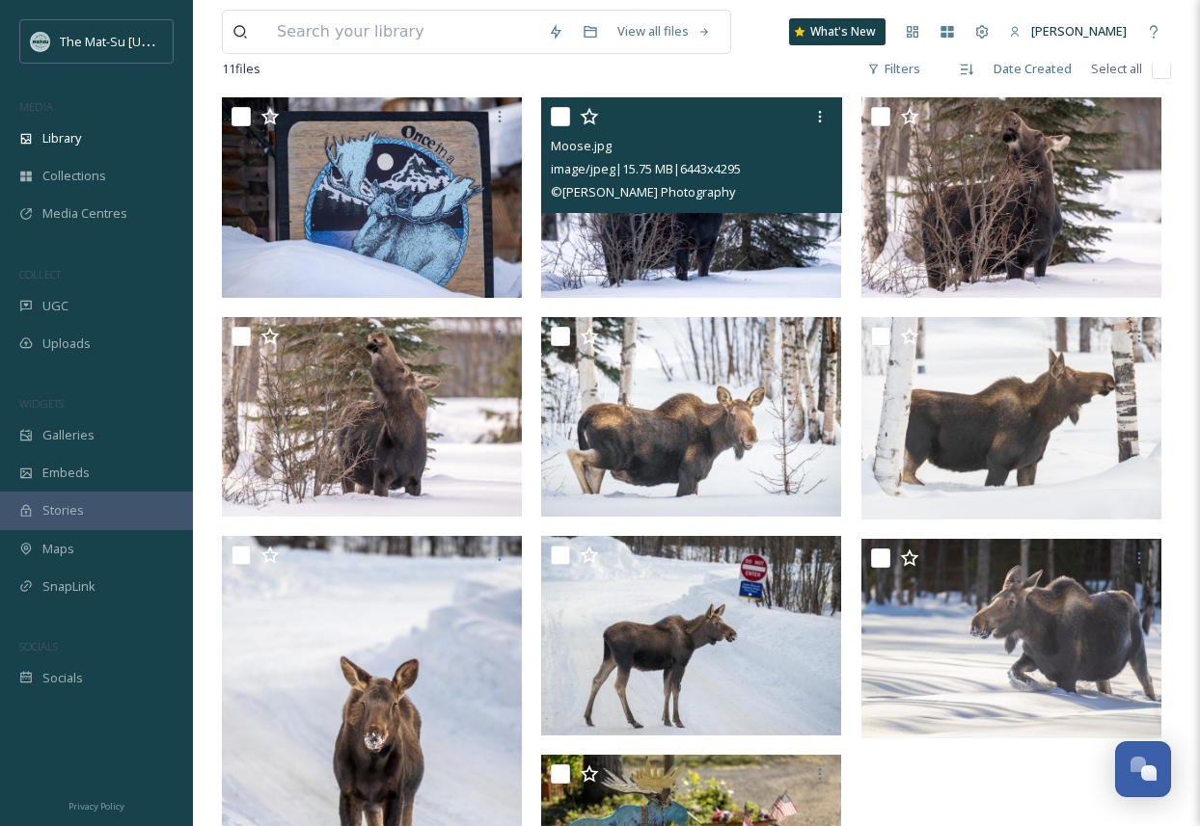
scroll to position [148, 0]
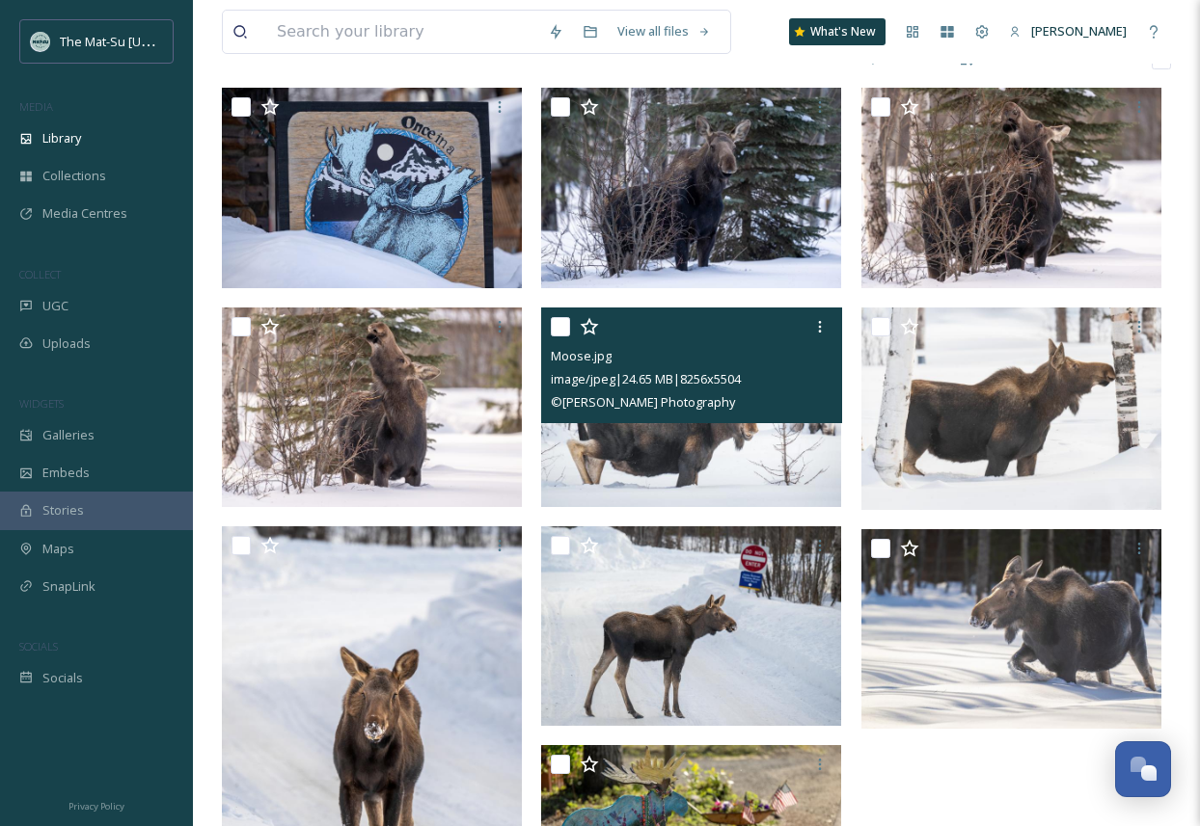
click at [739, 457] on img at bounding box center [691, 407] width 300 height 200
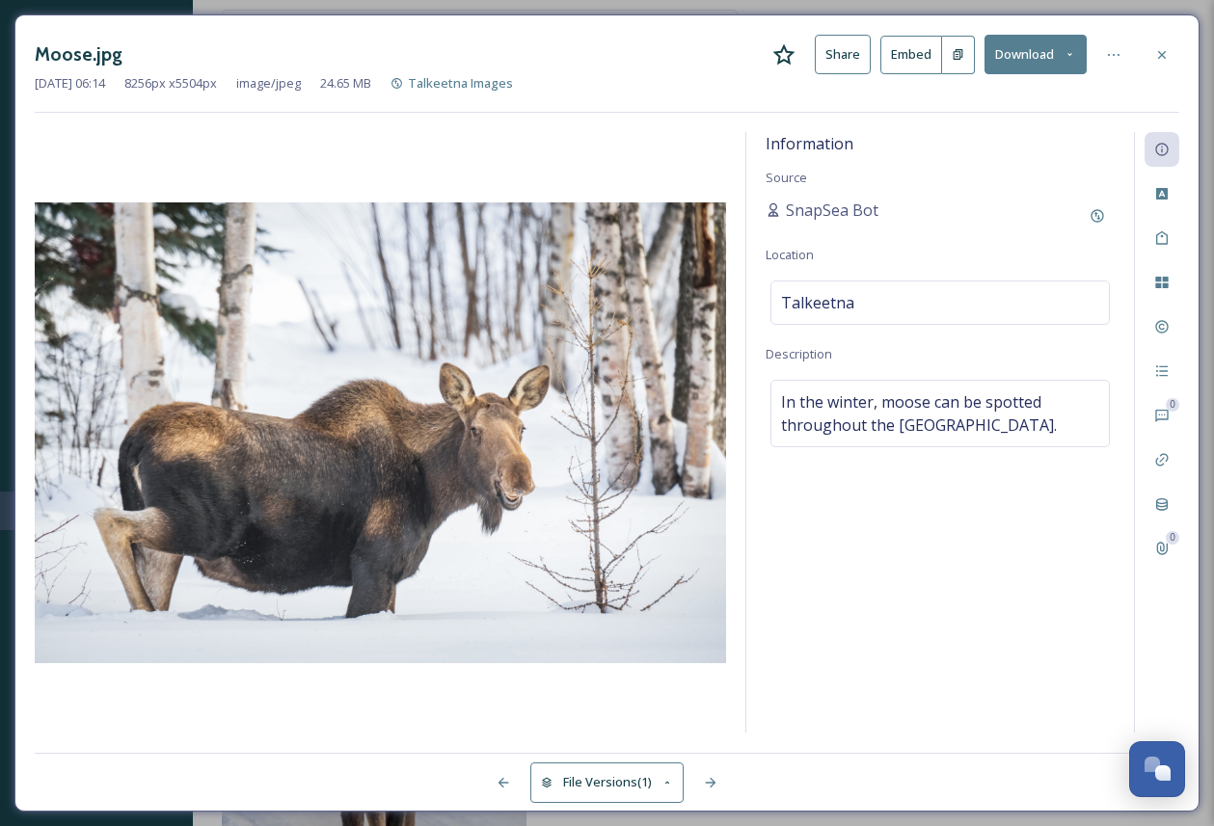
click at [1033, 53] on button "Download" at bounding box center [1036, 55] width 102 height 40
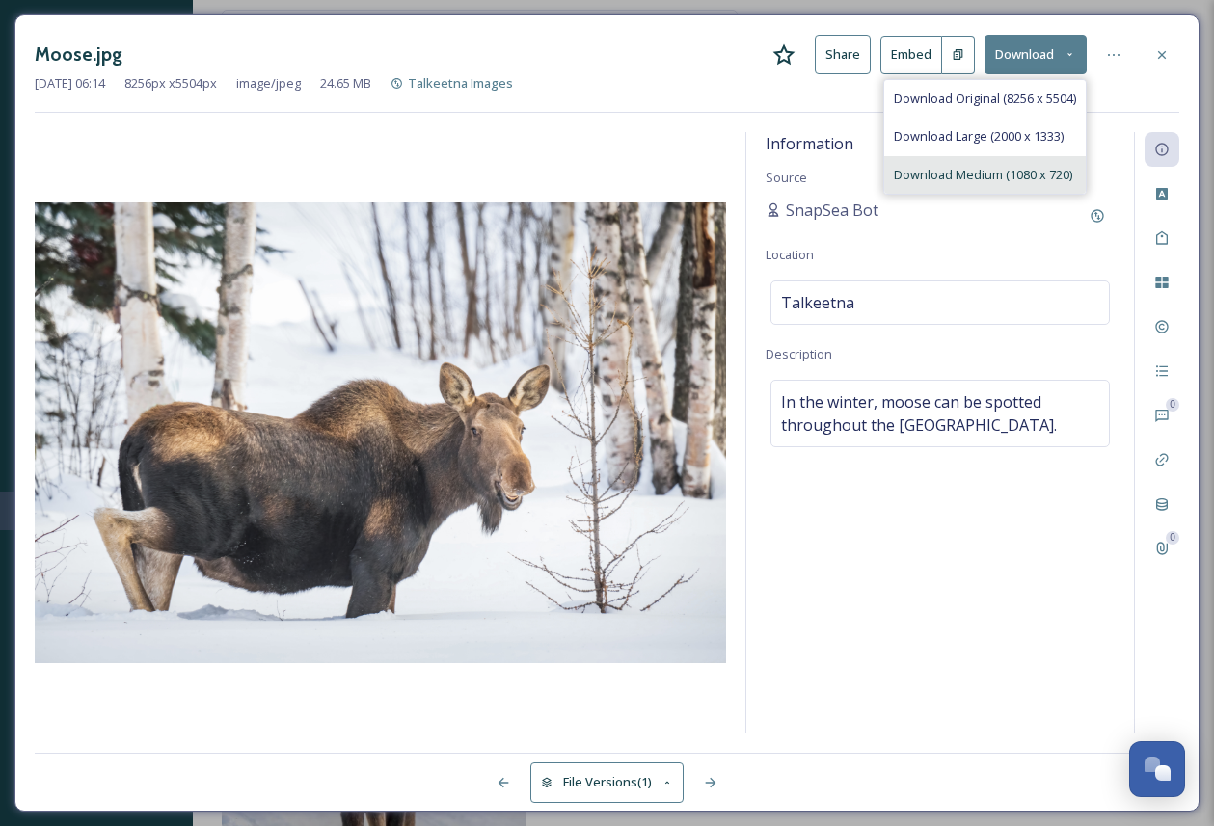
click at [967, 173] on span "Download Medium (1080 x 720)" at bounding box center [983, 175] width 178 height 18
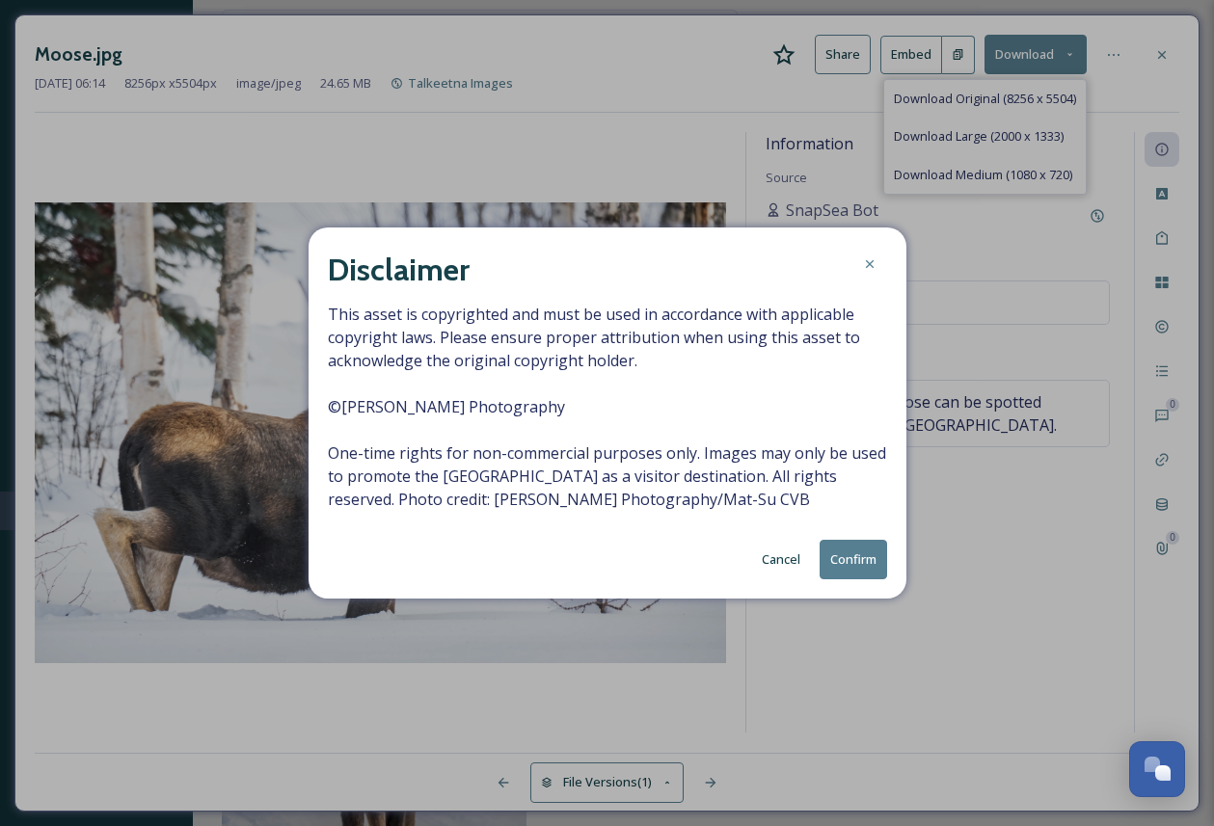
click at [866, 558] on button "Confirm" at bounding box center [853, 560] width 67 height 40
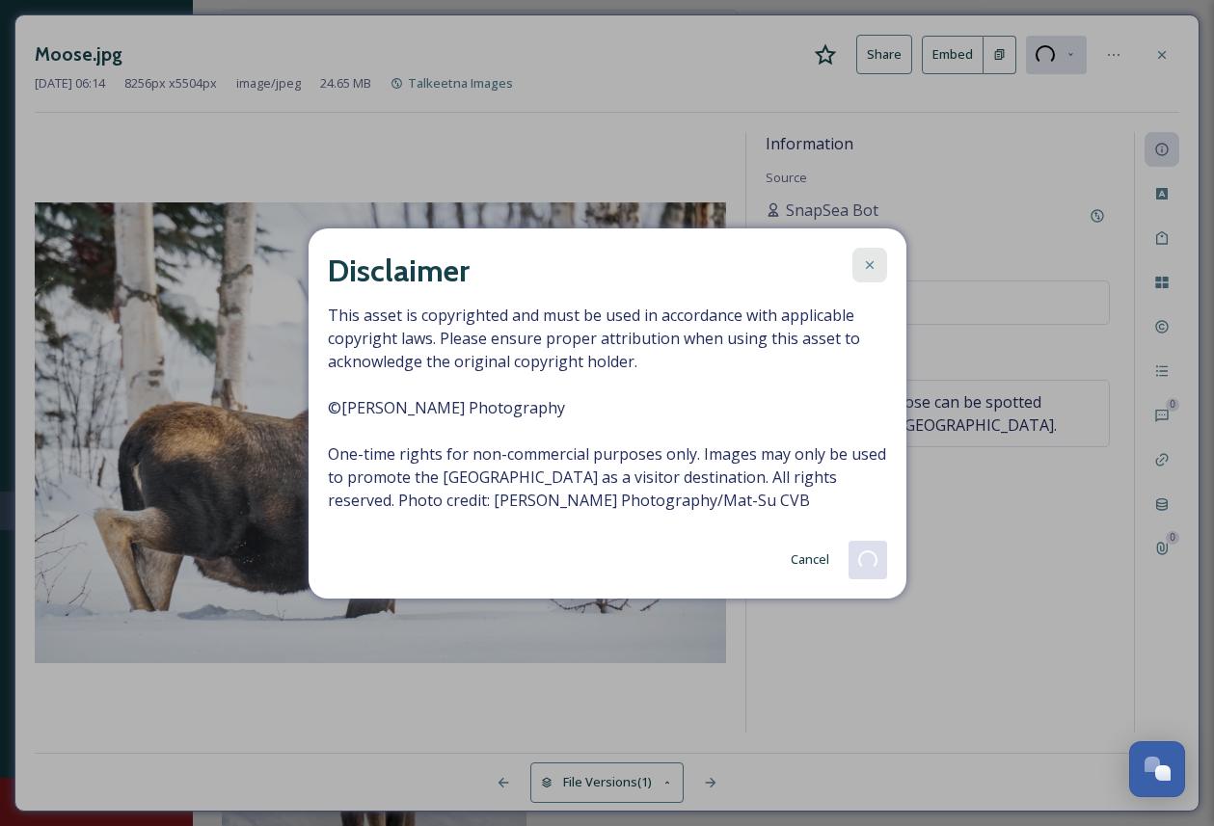
click at [867, 266] on icon at bounding box center [869, 264] width 8 height 8
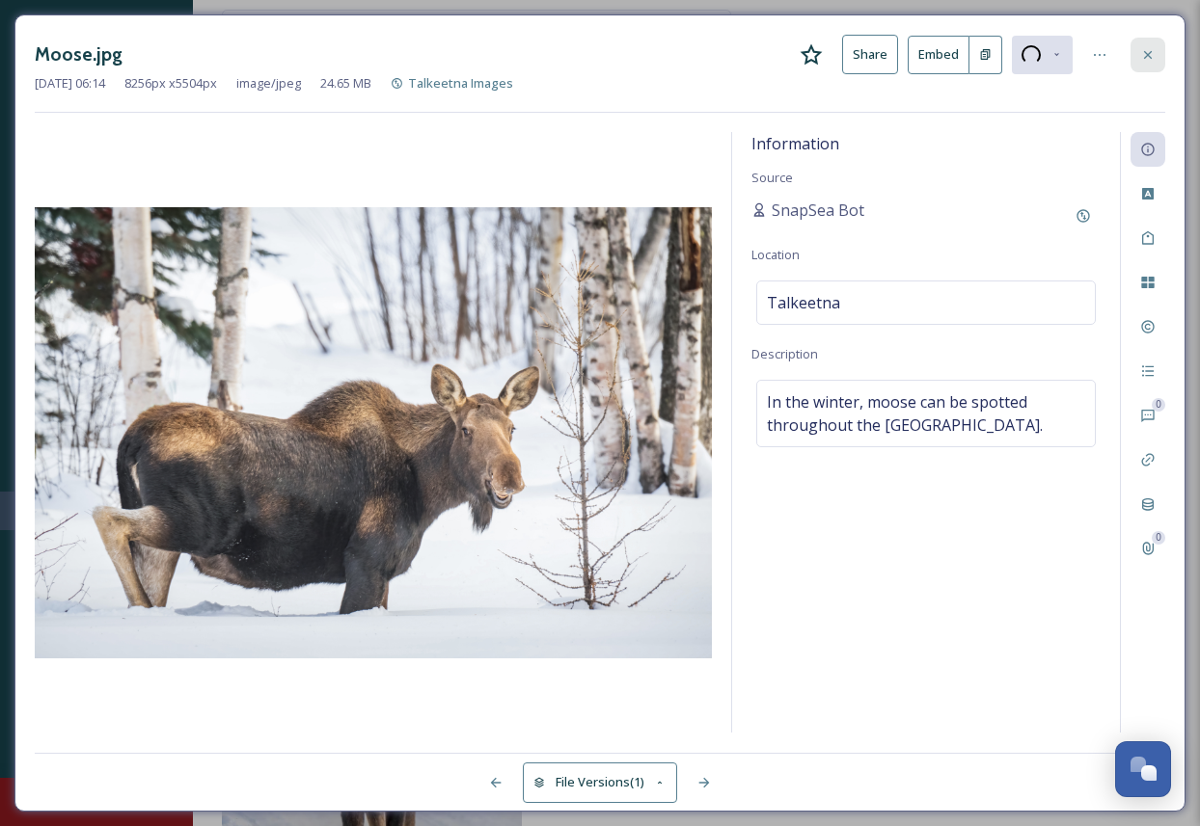
click at [1164, 50] on div at bounding box center [1147, 55] width 35 height 35
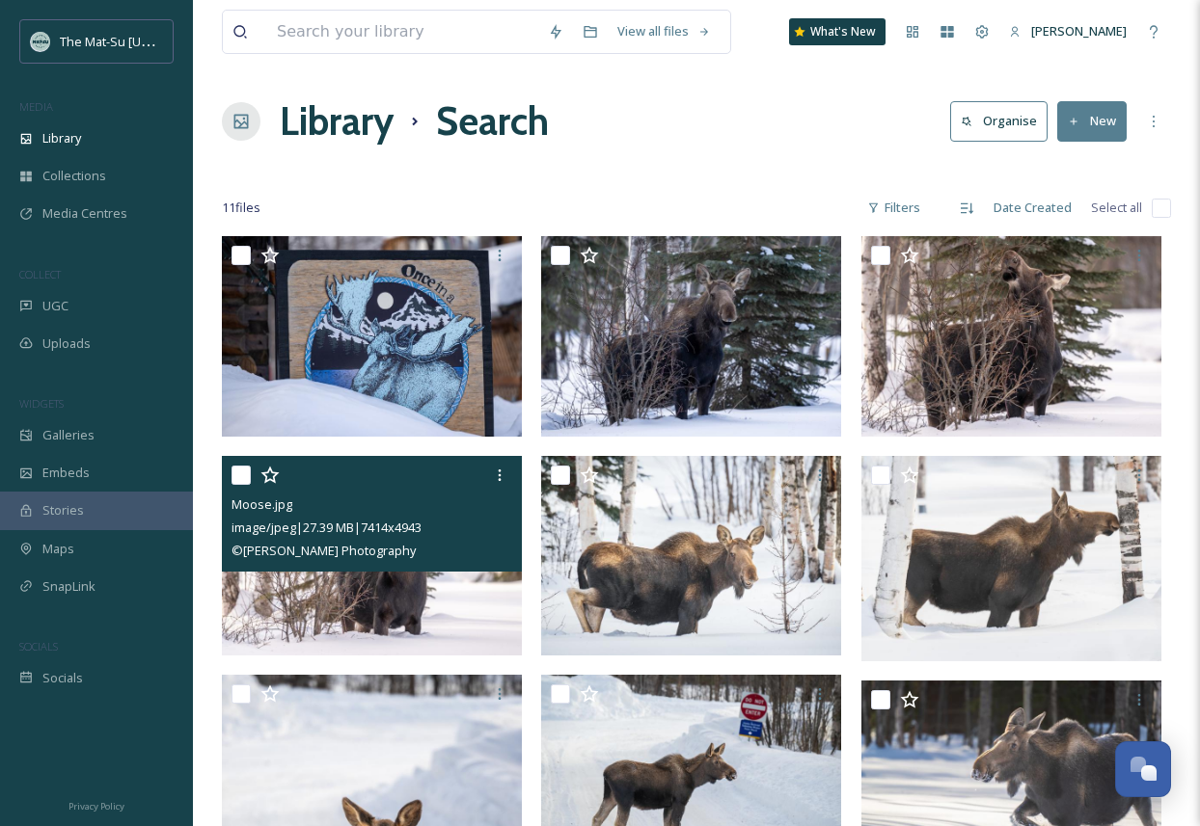
click at [419, 601] on img at bounding box center [372, 555] width 300 height 200
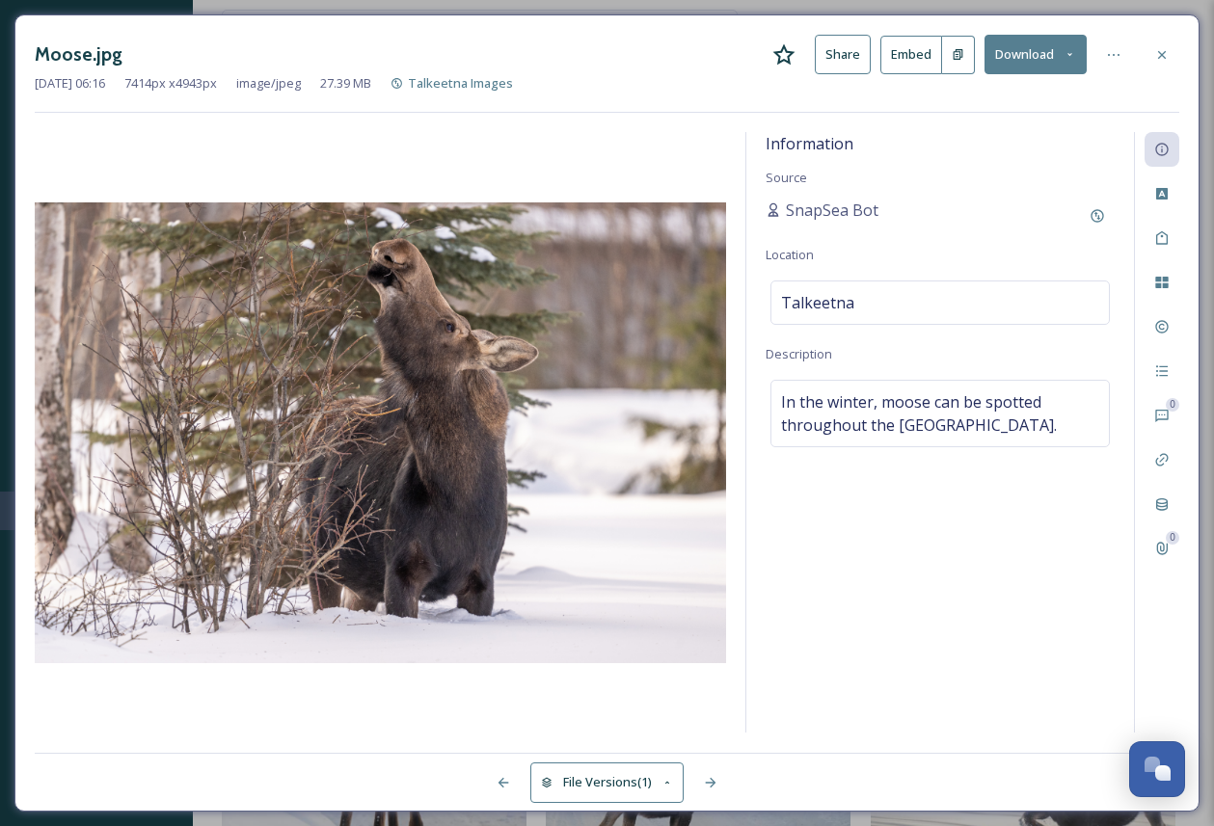
click at [1038, 58] on button "Download" at bounding box center [1036, 55] width 102 height 40
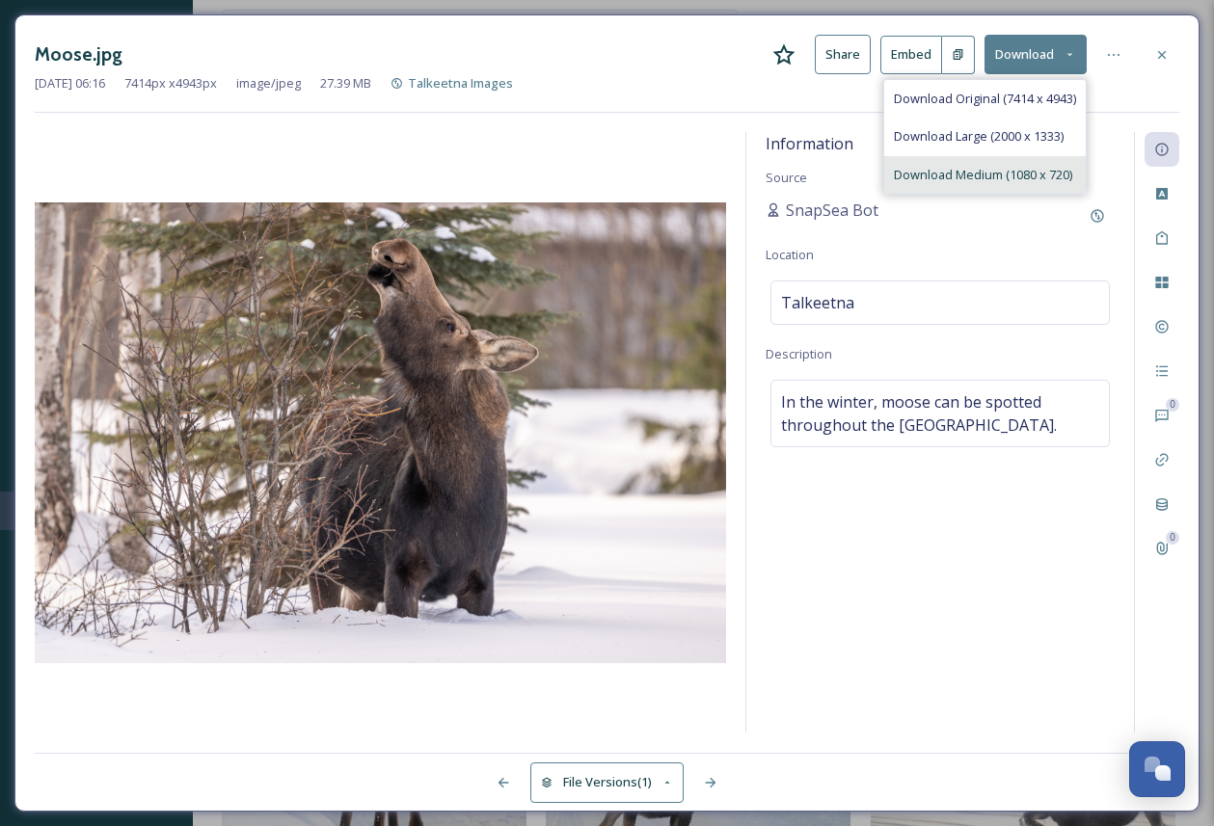
click at [965, 162] on div "Download Medium (1080 x 720)" at bounding box center [985, 175] width 202 height 38
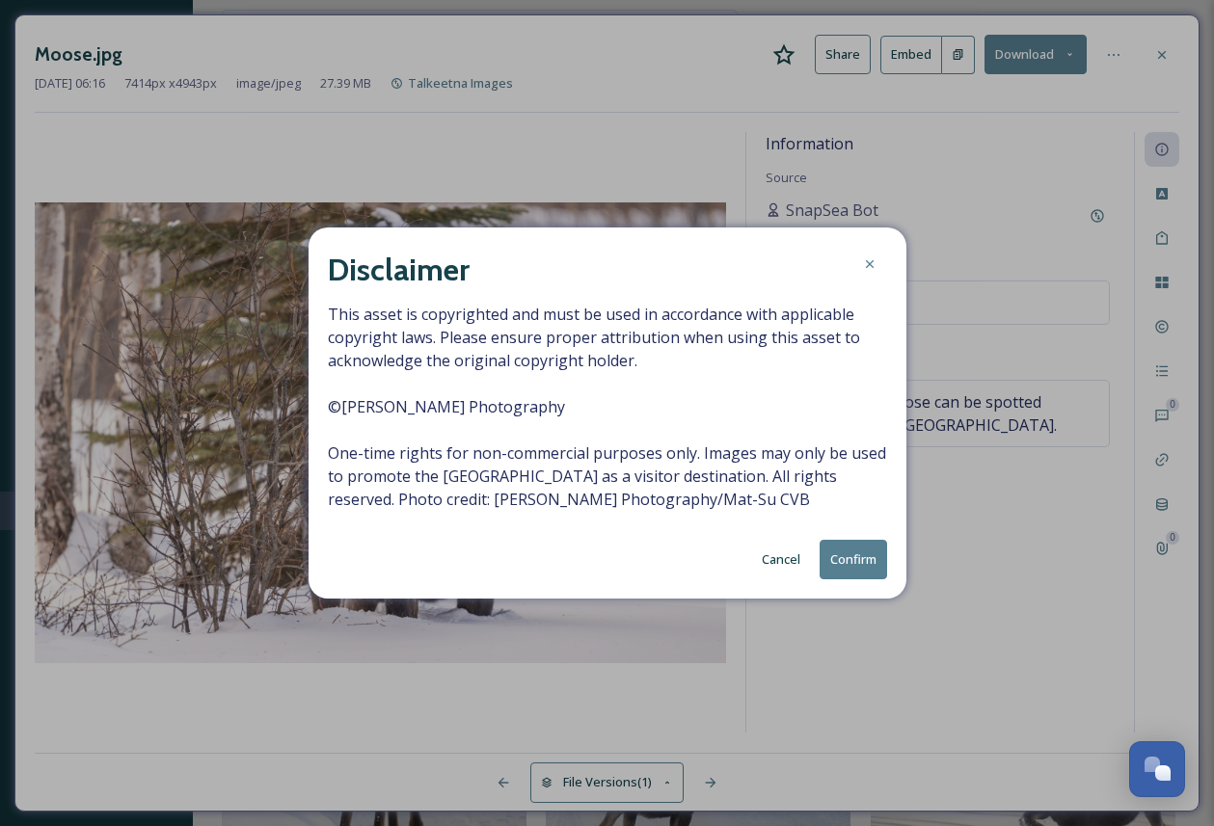
click at [853, 561] on button "Confirm" at bounding box center [853, 560] width 67 height 40
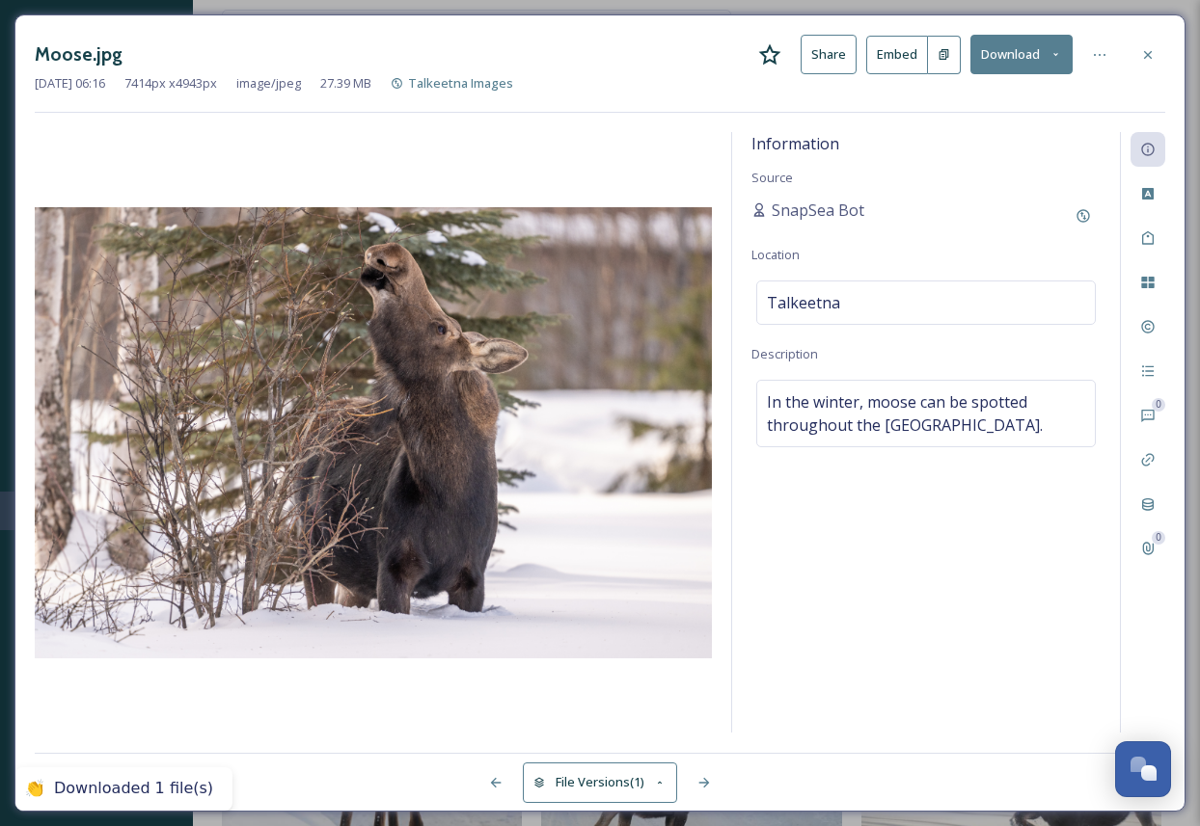
click at [1164, 54] on div at bounding box center [1147, 55] width 35 height 35
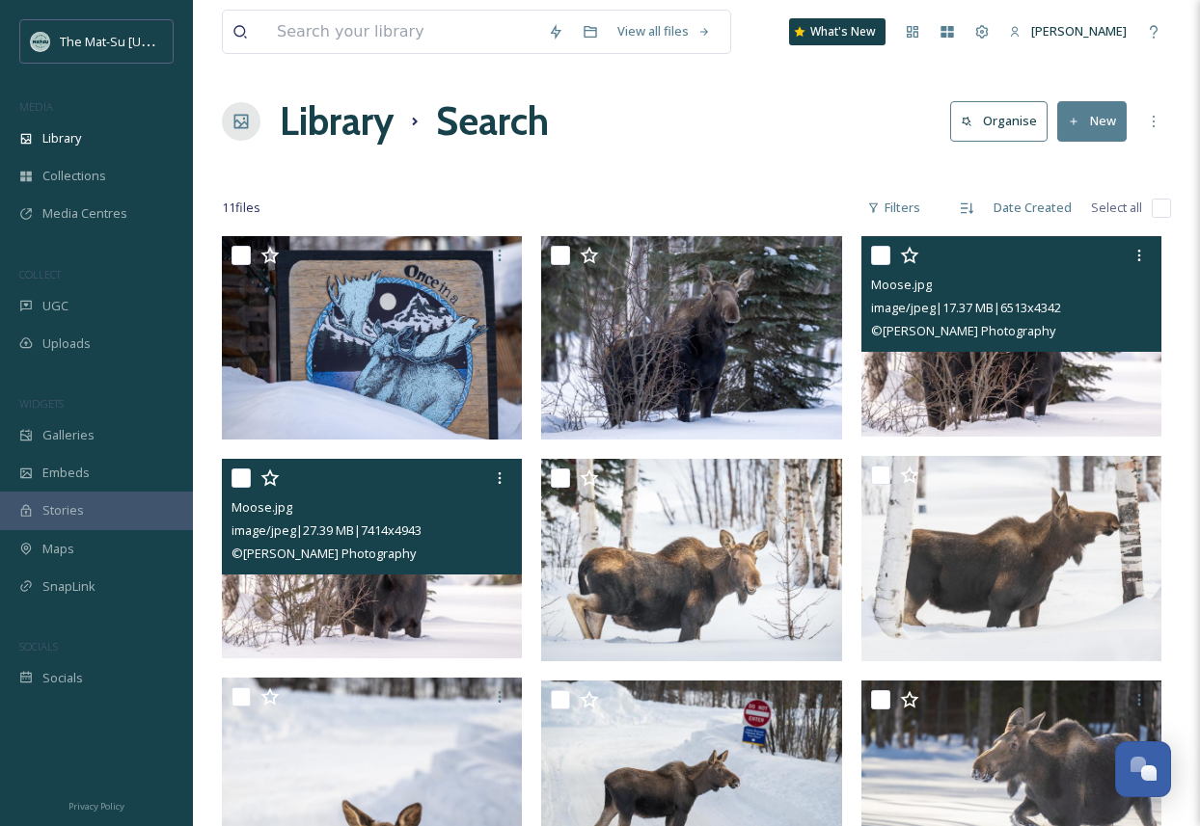
click at [1012, 397] on img at bounding box center [1011, 336] width 300 height 200
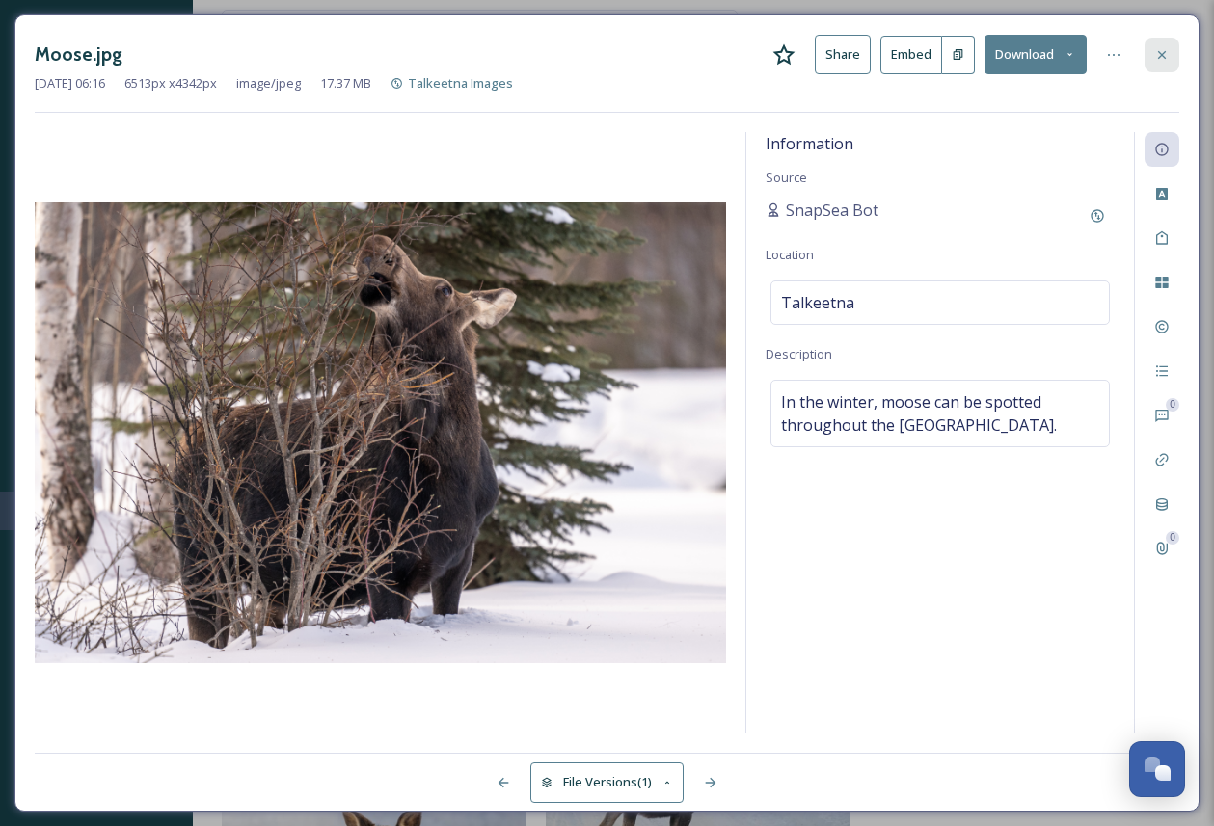
click at [1160, 53] on icon at bounding box center [1162, 54] width 8 height 8
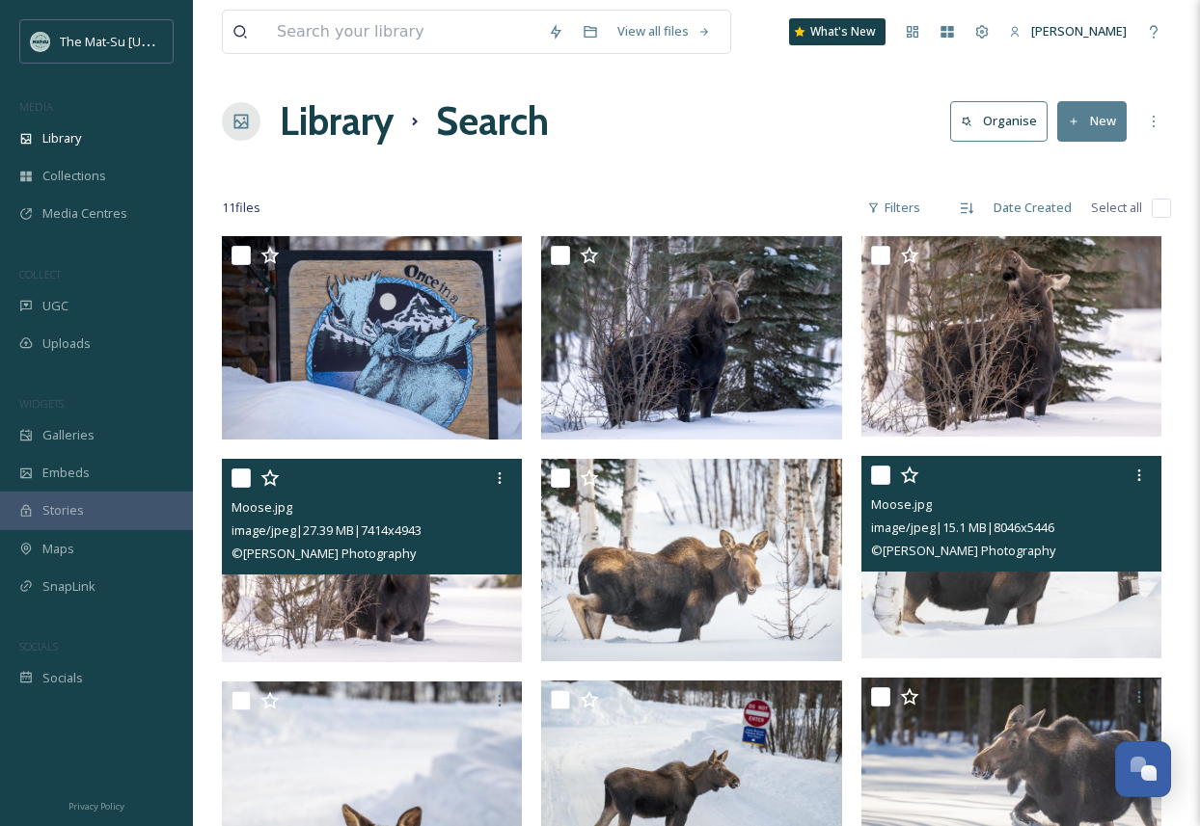
click at [1073, 606] on img at bounding box center [1011, 556] width 300 height 203
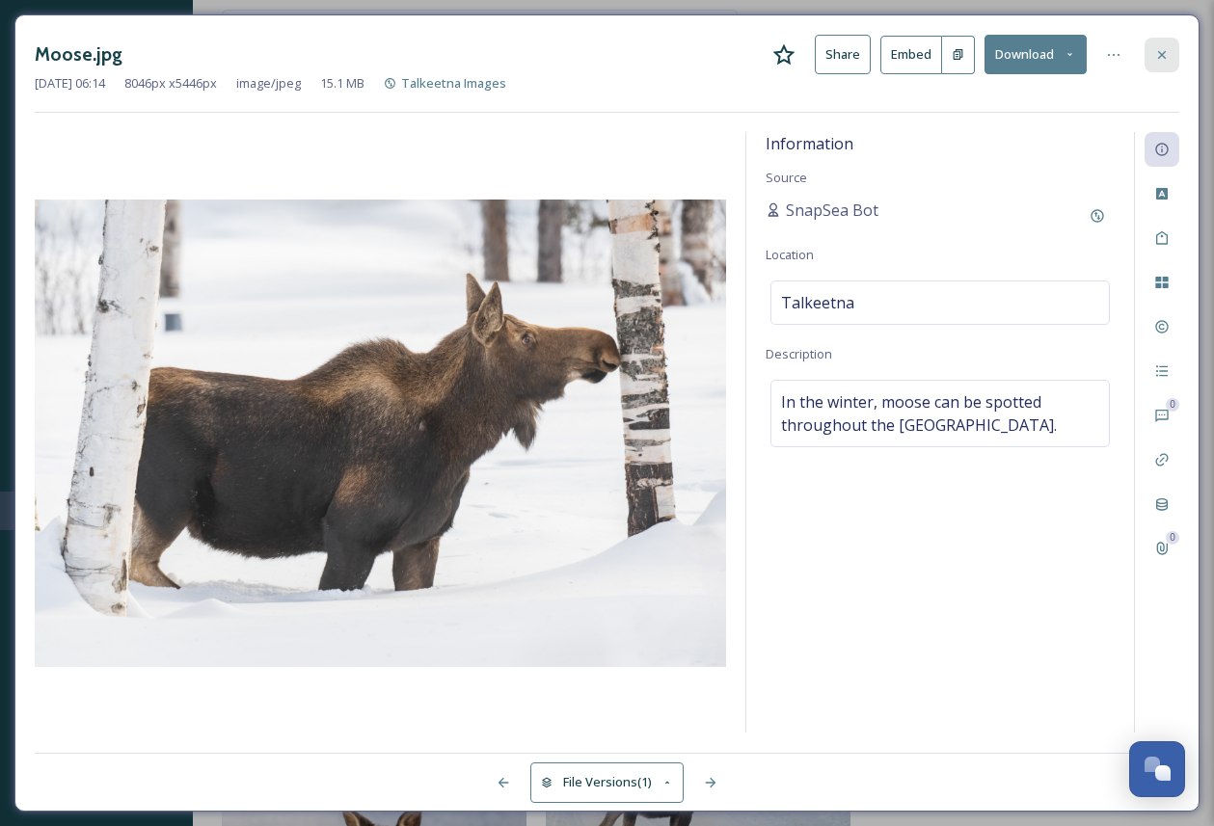
click at [1164, 52] on icon at bounding box center [1161, 54] width 15 height 15
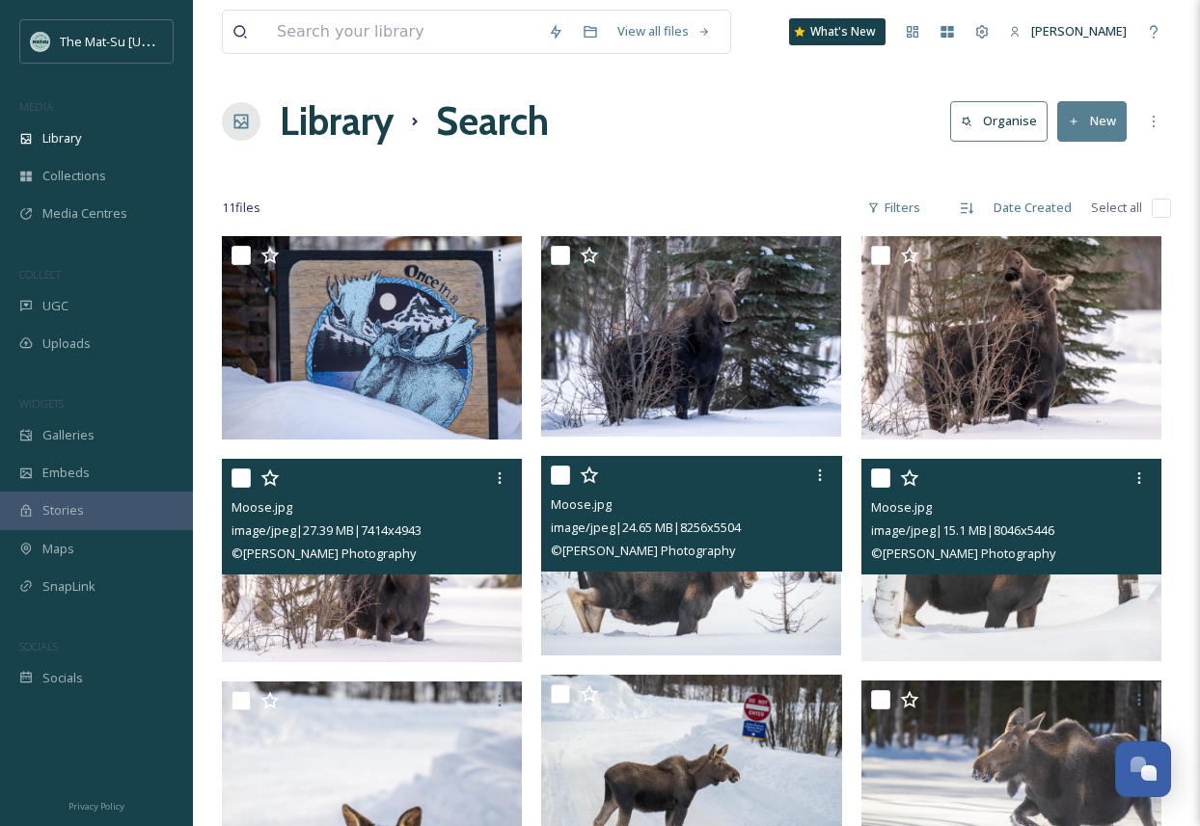
click at [746, 603] on img at bounding box center [691, 555] width 300 height 200
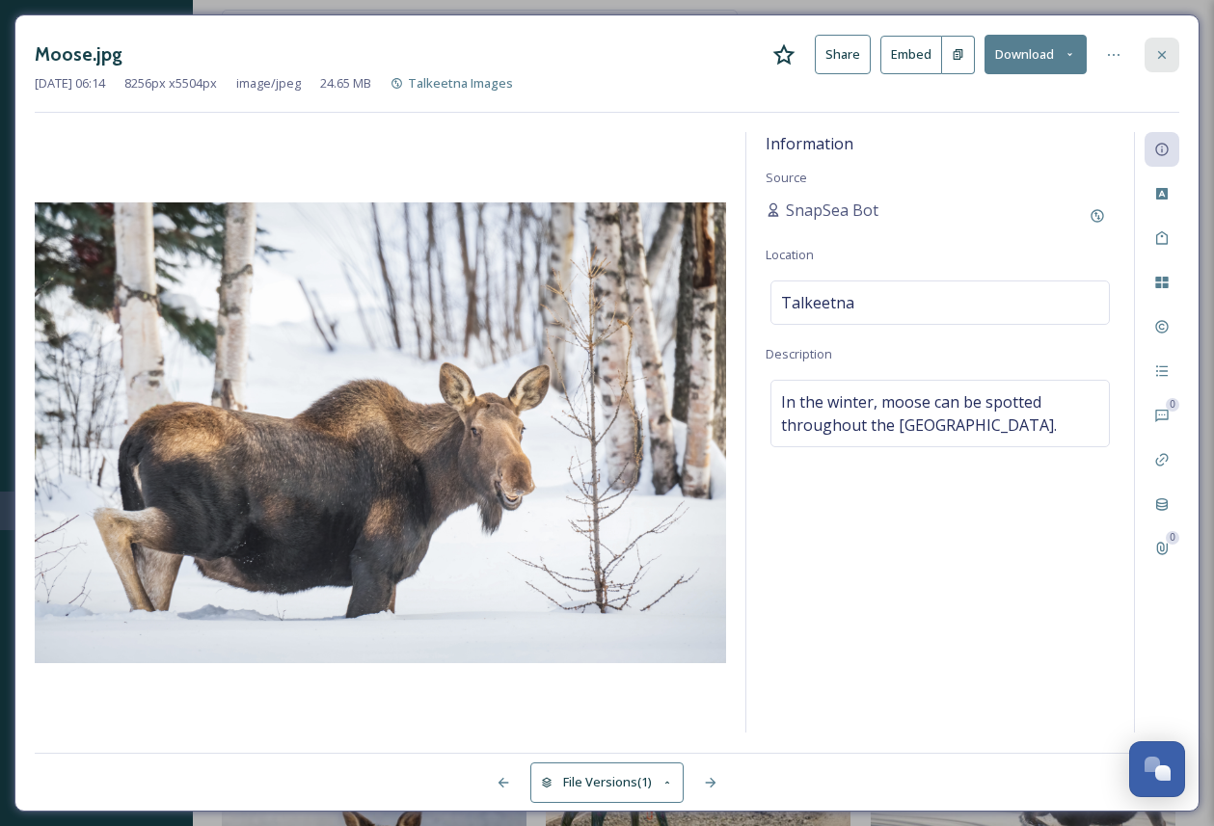
click at [1163, 54] on icon at bounding box center [1161, 54] width 15 height 15
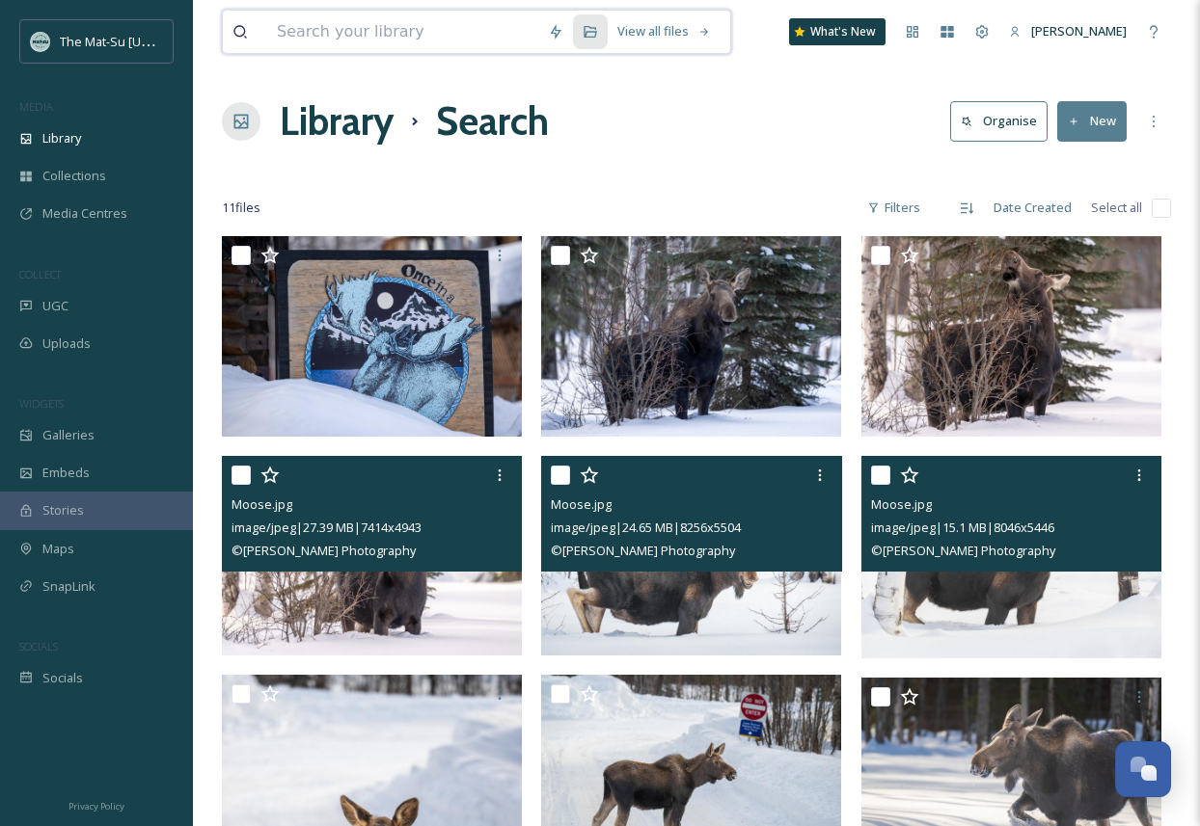
click at [427, 34] on input at bounding box center [402, 32] width 271 height 42
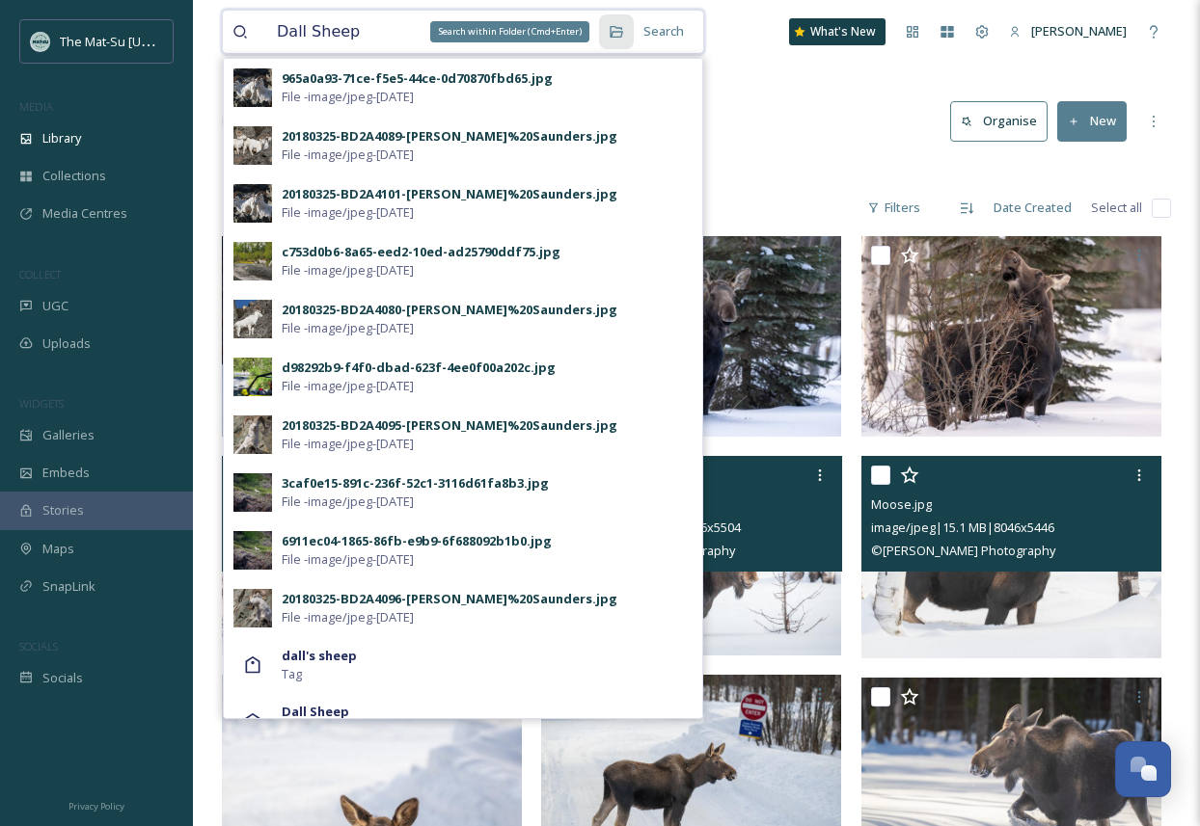
type input "Dall Sheep"
click at [624, 33] on icon at bounding box center [615, 31] width 15 height 15
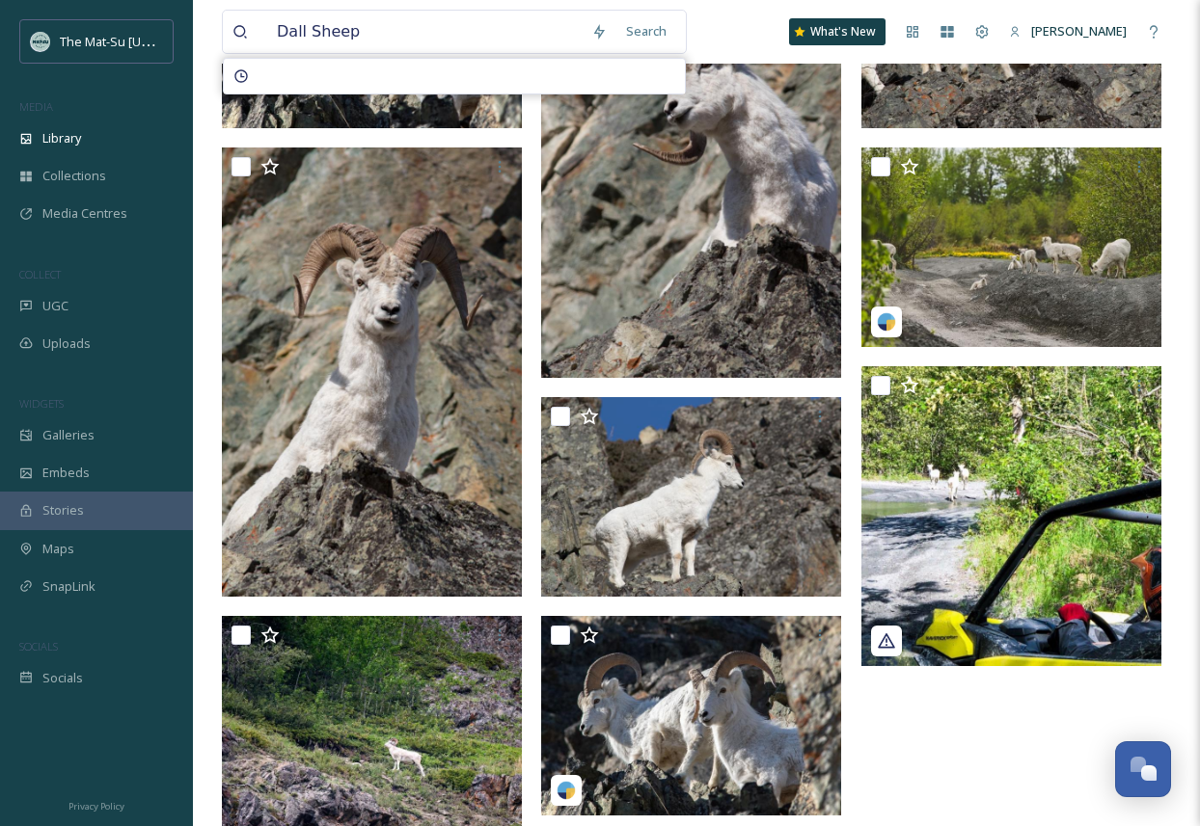
scroll to position [294, 0]
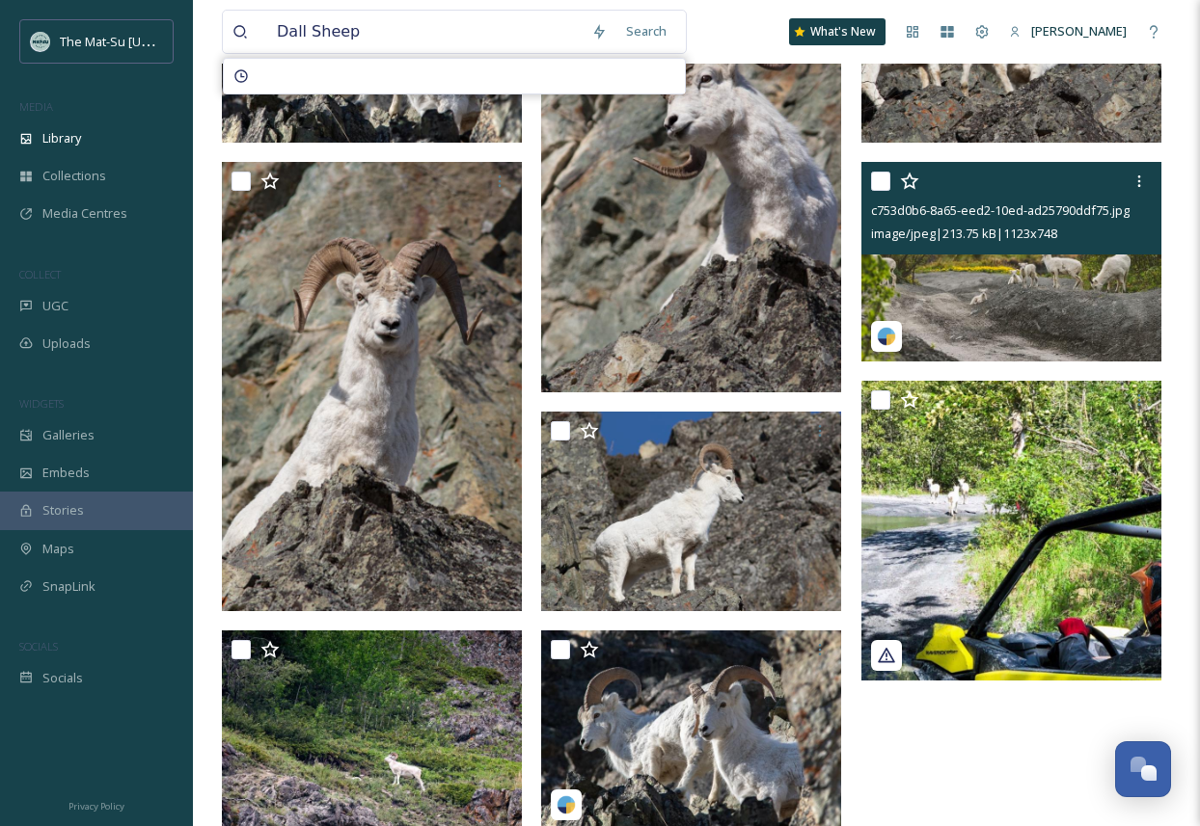
click at [1074, 298] on img at bounding box center [1011, 262] width 300 height 200
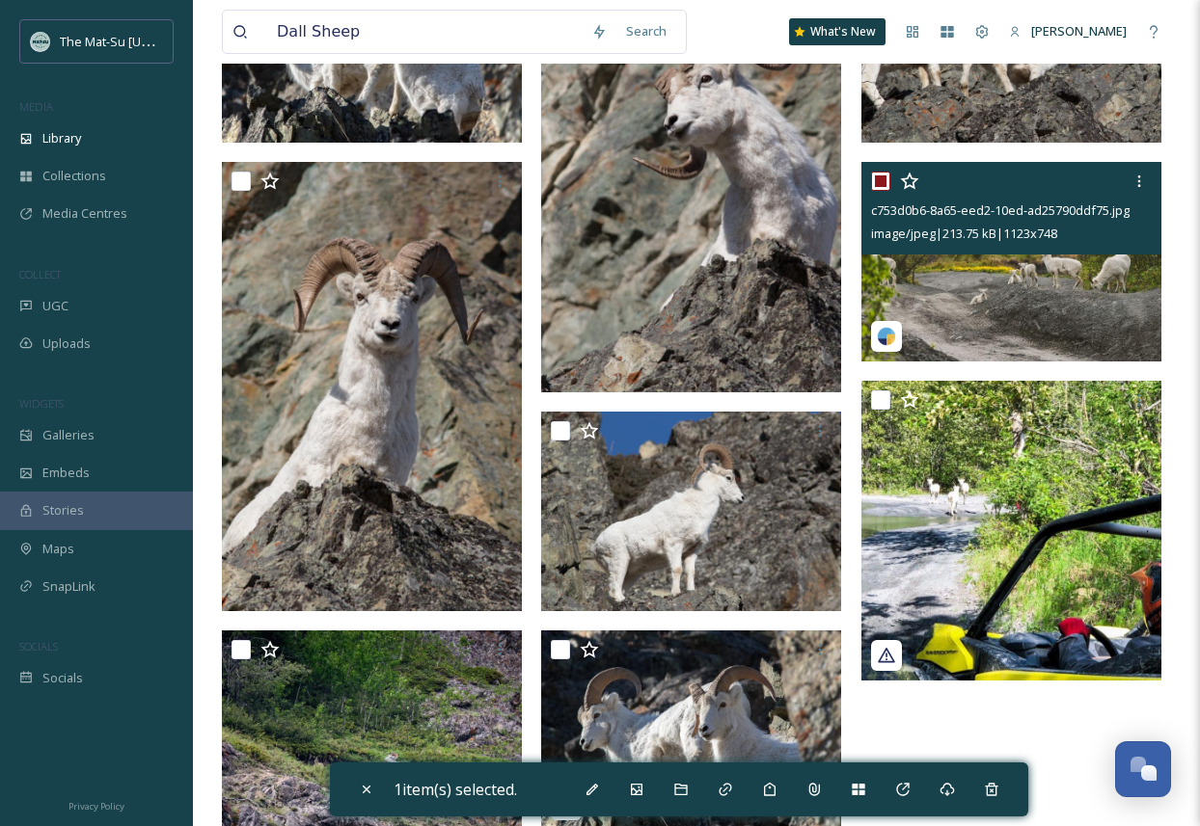
click at [1078, 308] on img at bounding box center [1011, 262] width 300 height 200
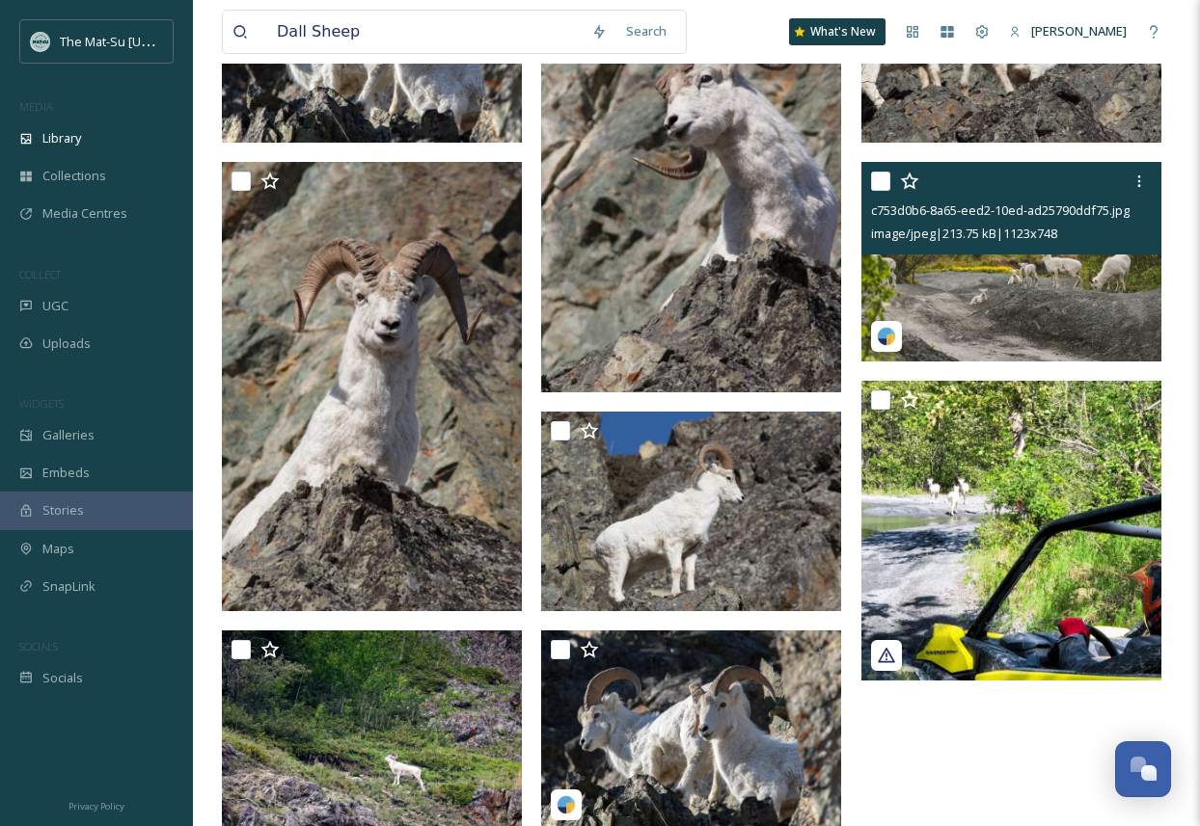
click at [1127, 301] on img at bounding box center [1011, 262] width 300 height 200
checkbox input "false"
click at [1141, 182] on icon at bounding box center [1138, 181] width 15 height 15
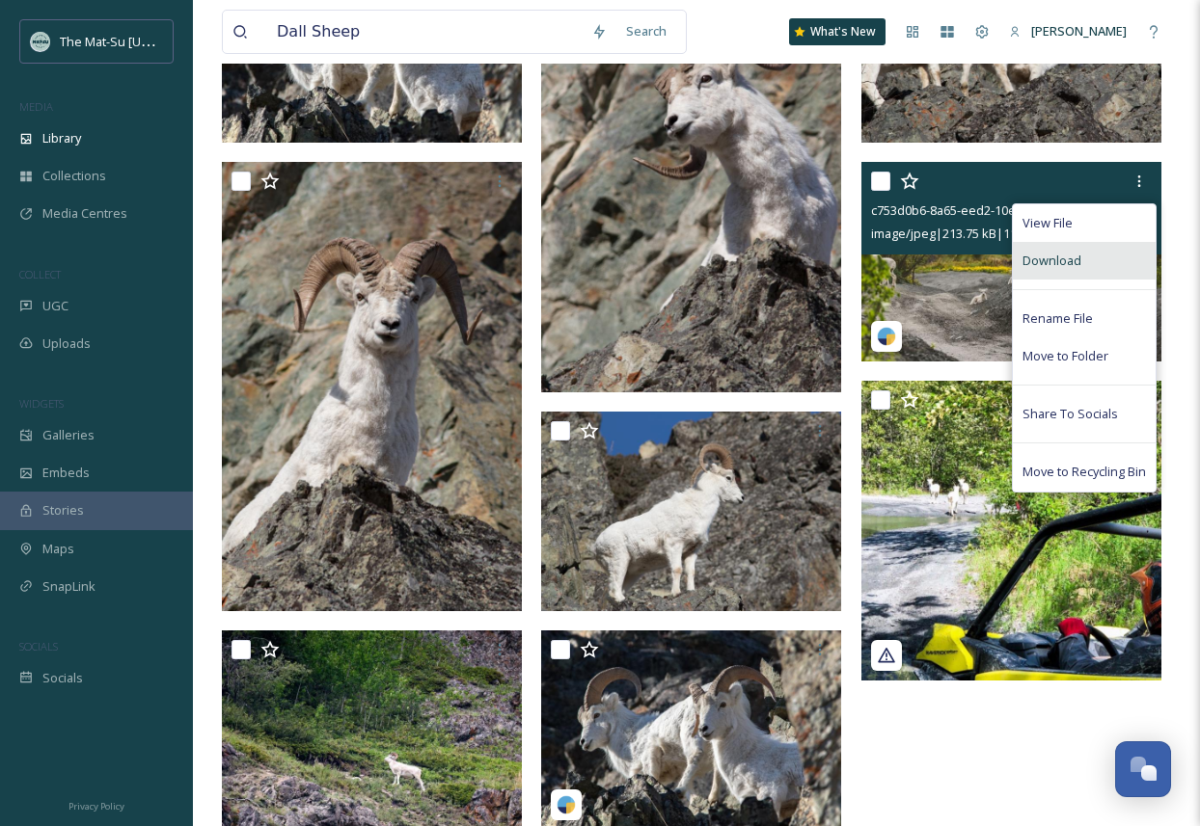
click at [1093, 260] on div "Download" at bounding box center [1083, 261] width 143 height 38
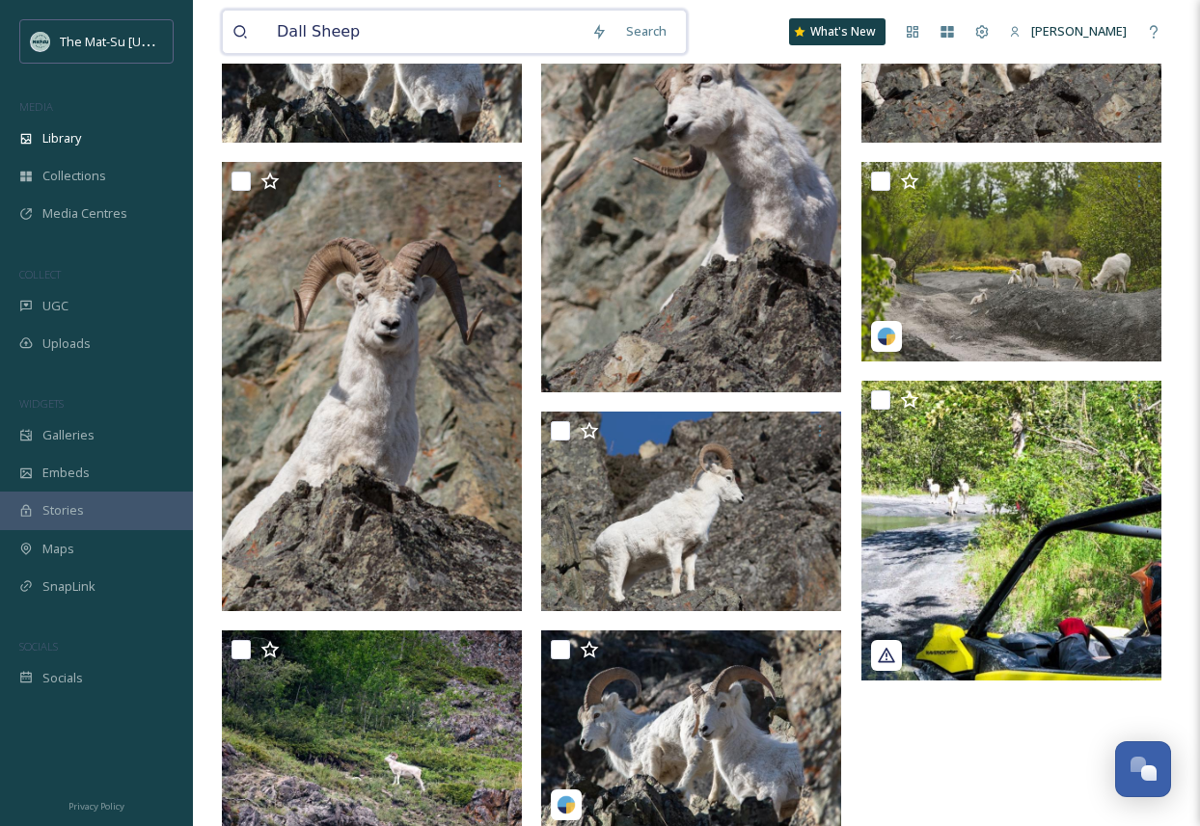
drag, startPoint x: 360, startPoint y: 30, endPoint x: 267, endPoint y: 29, distance: 92.6
click at [267, 29] on input "Dall Sheep" at bounding box center [424, 32] width 314 height 42
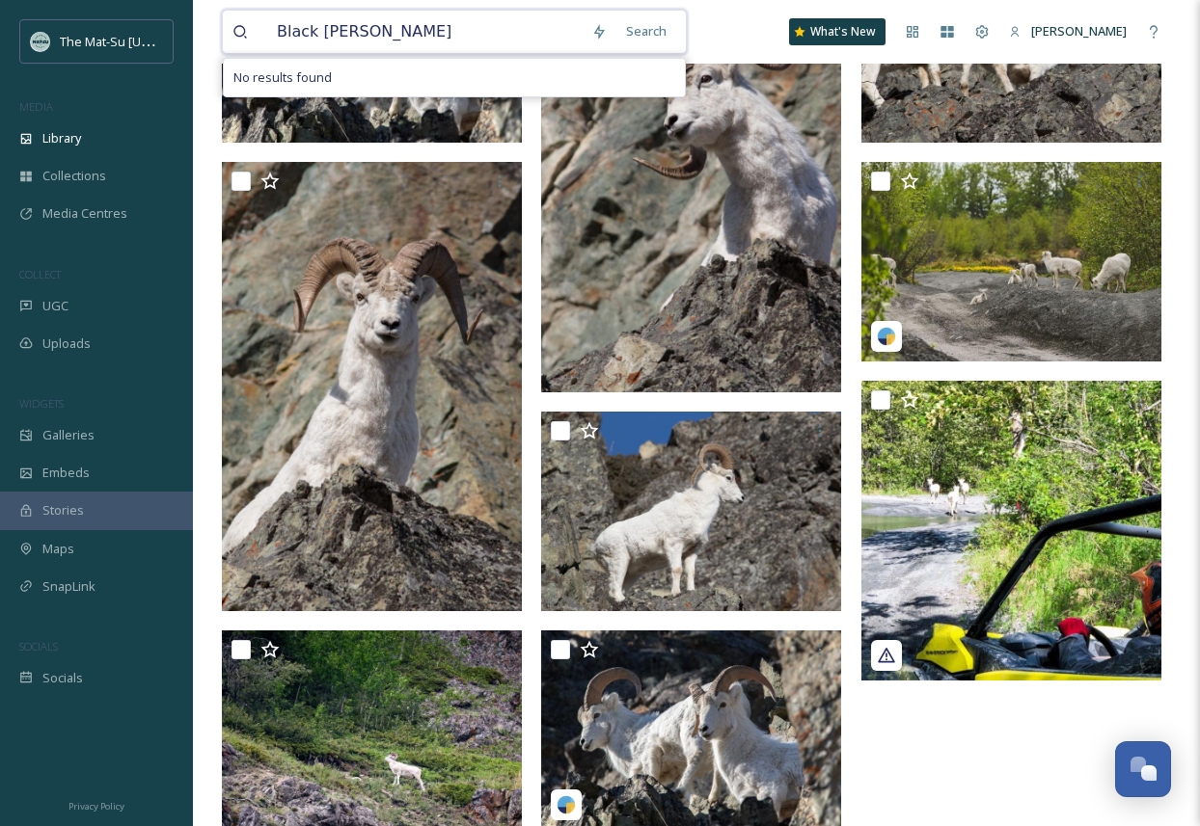
click at [331, 29] on input "Black [PERSON_NAME]" at bounding box center [424, 32] width 314 height 42
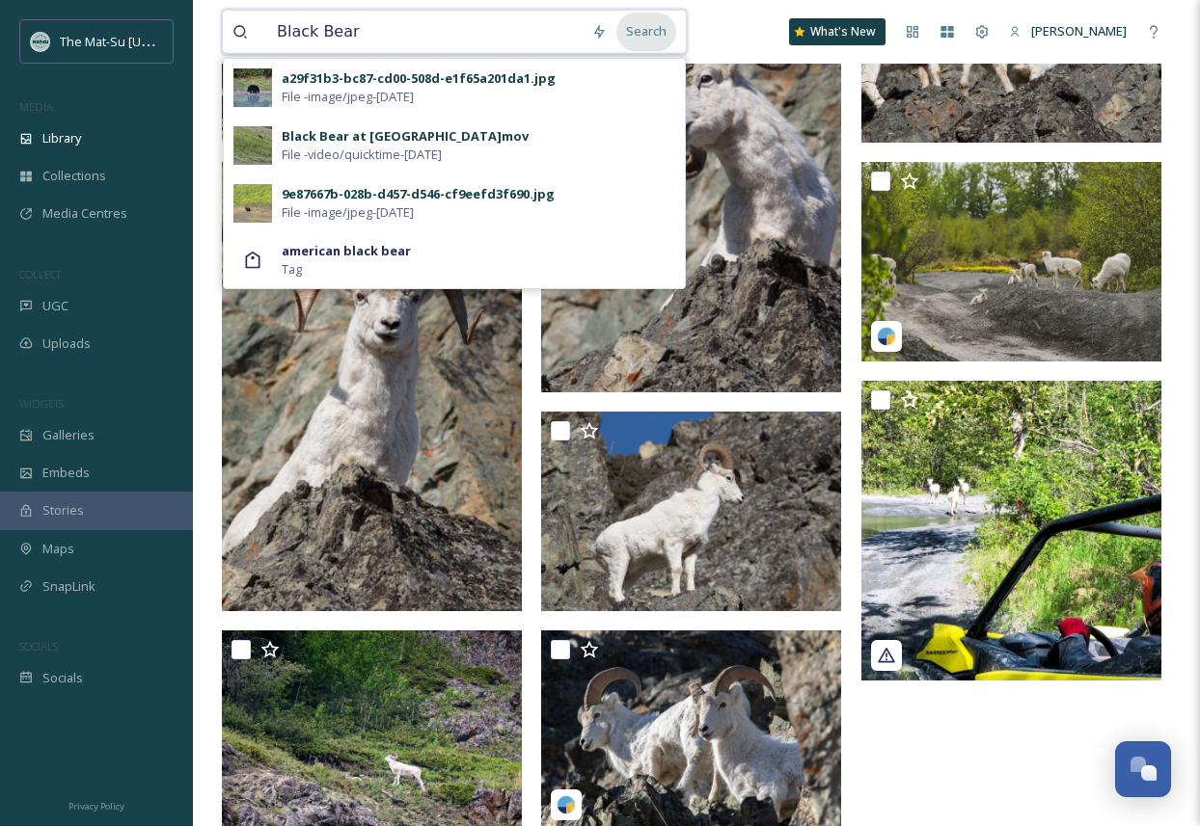
type input "Black Bear"
click at [654, 33] on div "Search" at bounding box center [646, 32] width 60 height 38
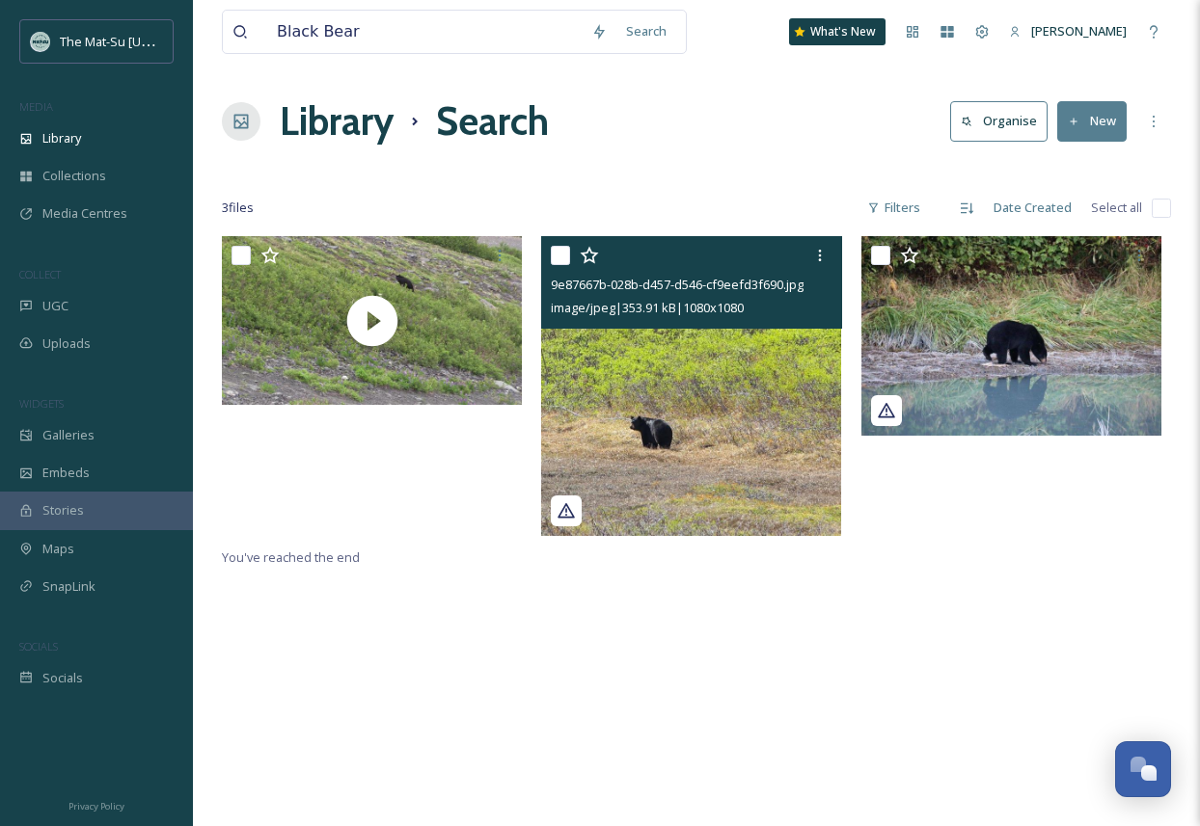
click at [769, 365] on img at bounding box center [691, 386] width 300 height 300
checkbox input "true"
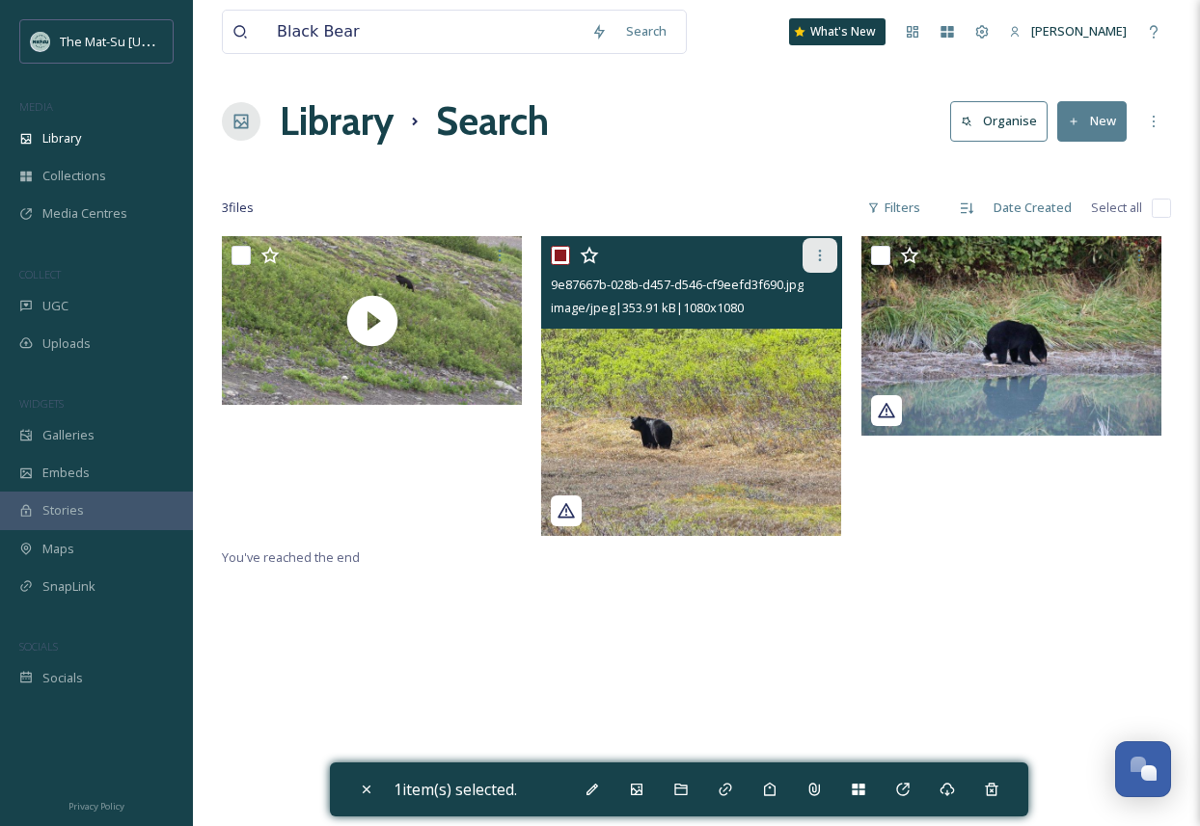
click at [817, 259] on icon at bounding box center [819, 255] width 15 height 15
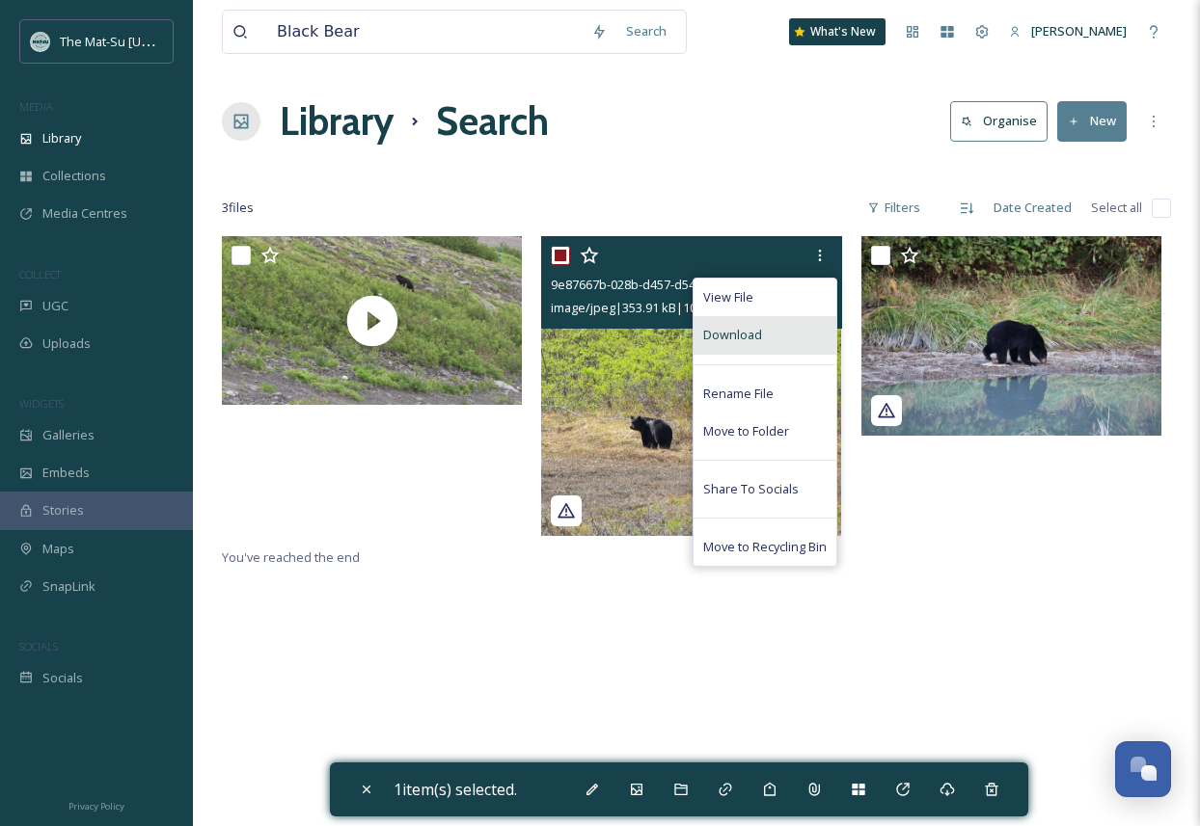
click at [760, 332] on div "Download" at bounding box center [764, 335] width 143 height 38
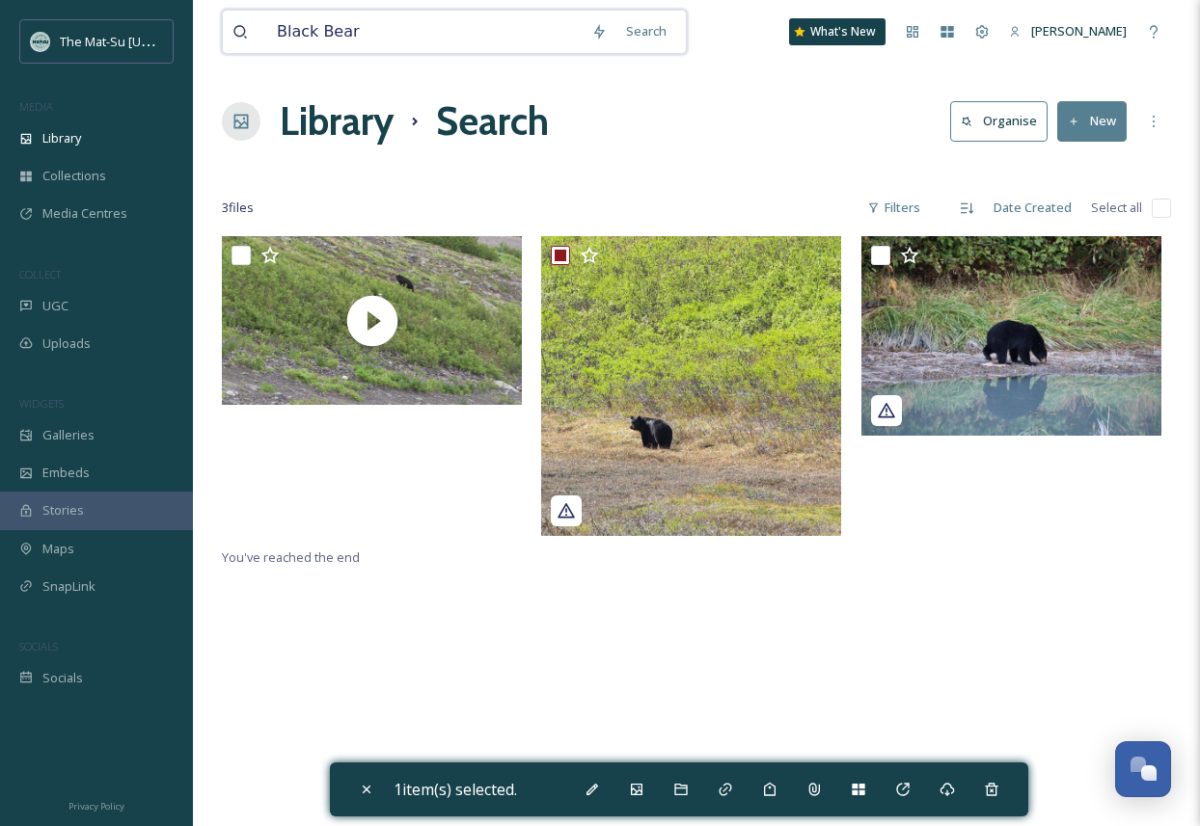
drag, startPoint x: 367, startPoint y: 30, endPoint x: 268, endPoint y: 29, distance: 99.3
click at [268, 29] on input "Black Bear" at bounding box center [424, 32] width 314 height 42
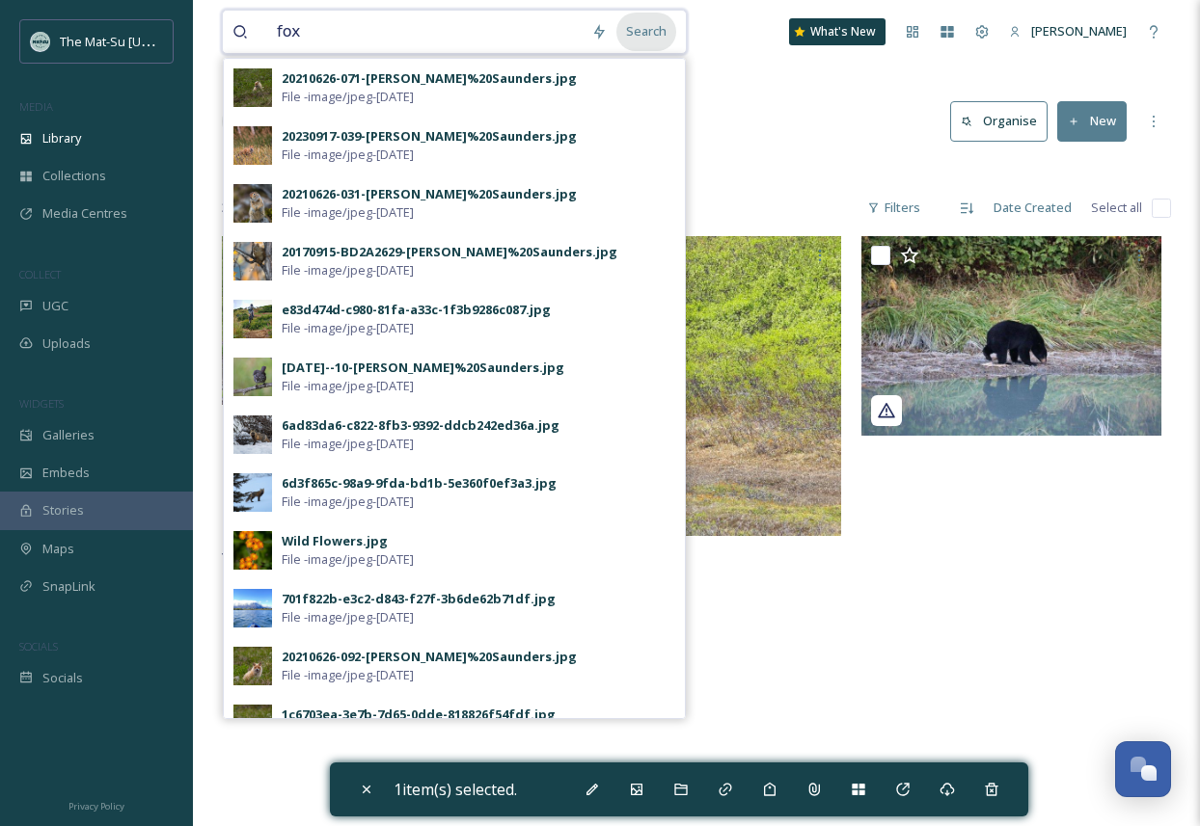
type input "fox"
click at [656, 33] on div "Search" at bounding box center [646, 32] width 60 height 38
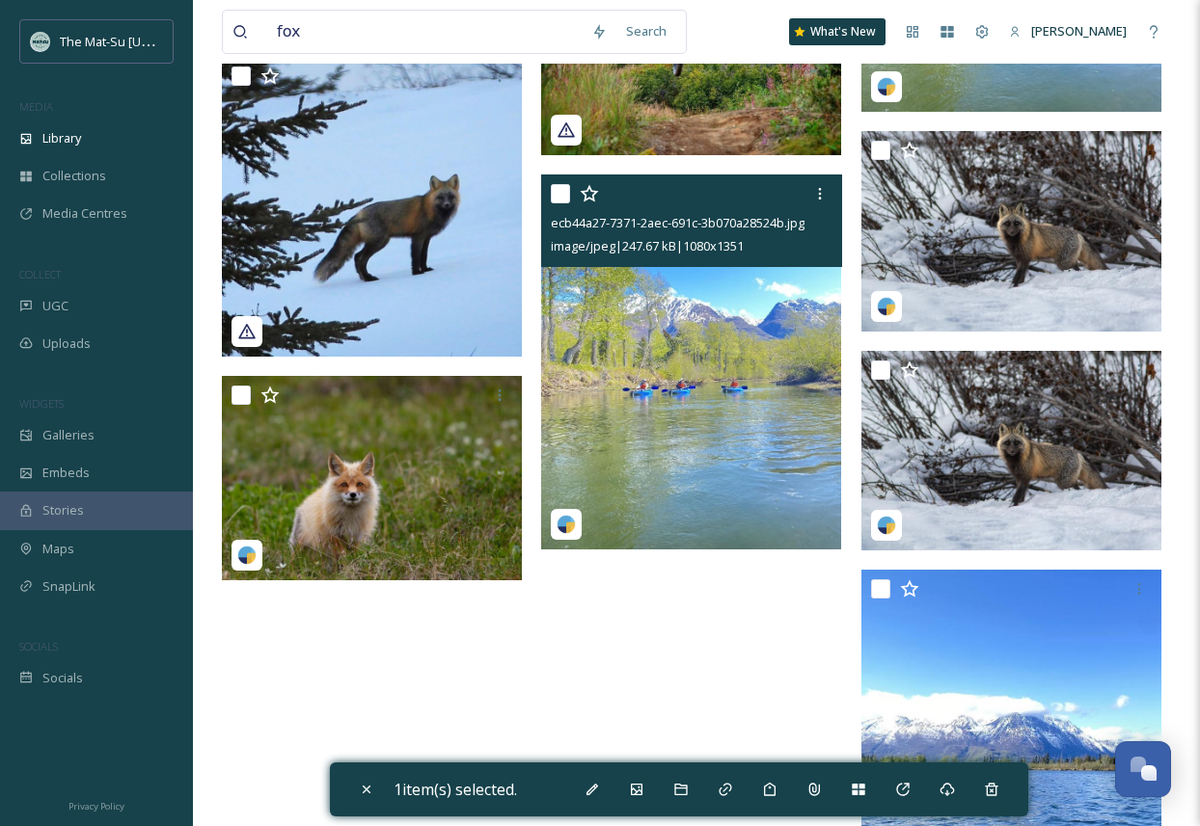
scroll to position [2066, 0]
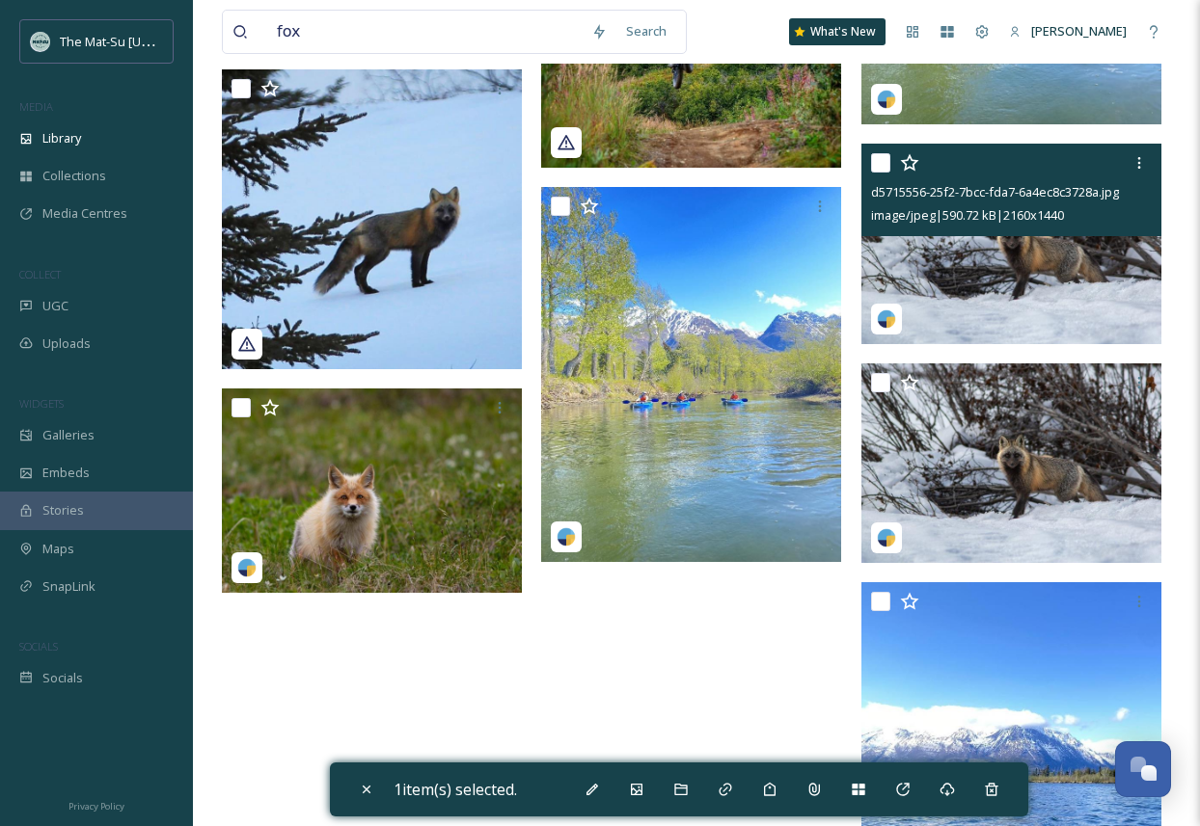
click at [1091, 282] on img at bounding box center [1011, 244] width 300 height 200
checkbox input "true"
click at [1145, 159] on icon at bounding box center [1138, 162] width 15 height 15
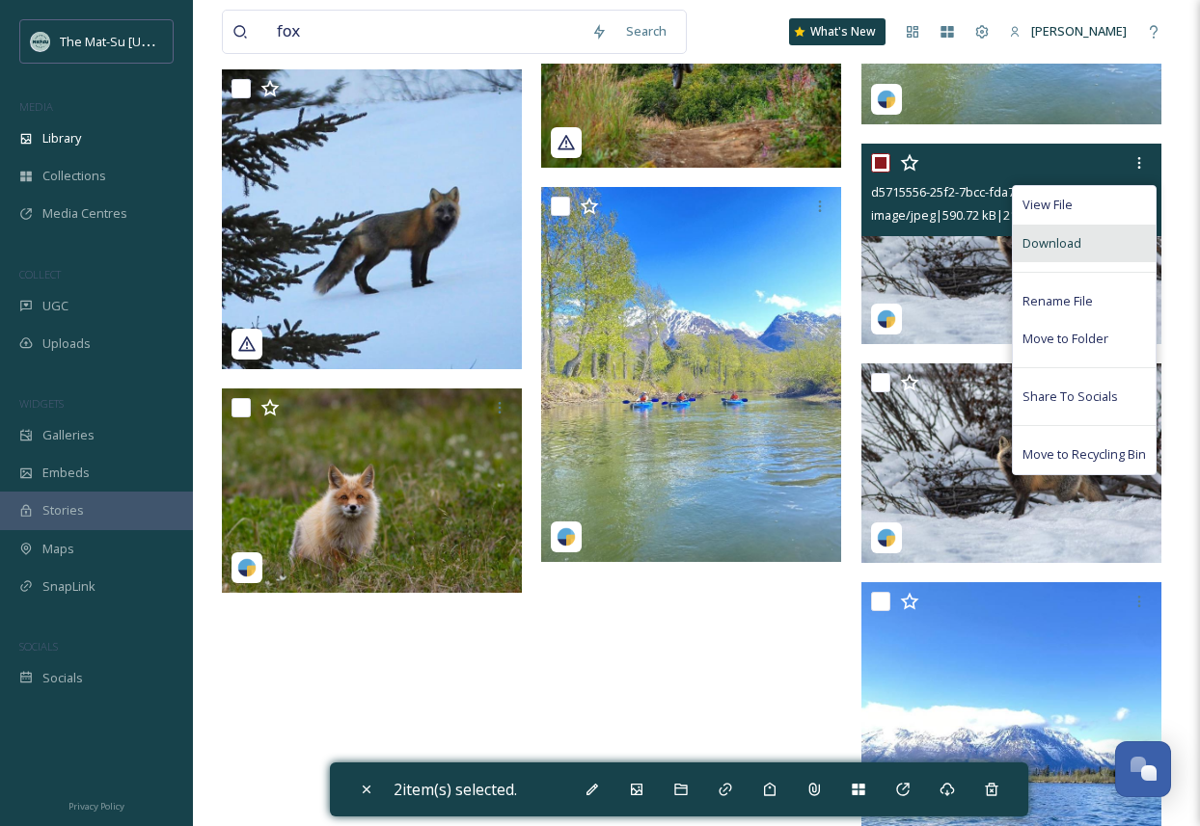
click at [1092, 242] on div "Download" at bounding box center [1083, 244] width 143 height 38
